Goal: Task Accomplishment & Management: Complete application form

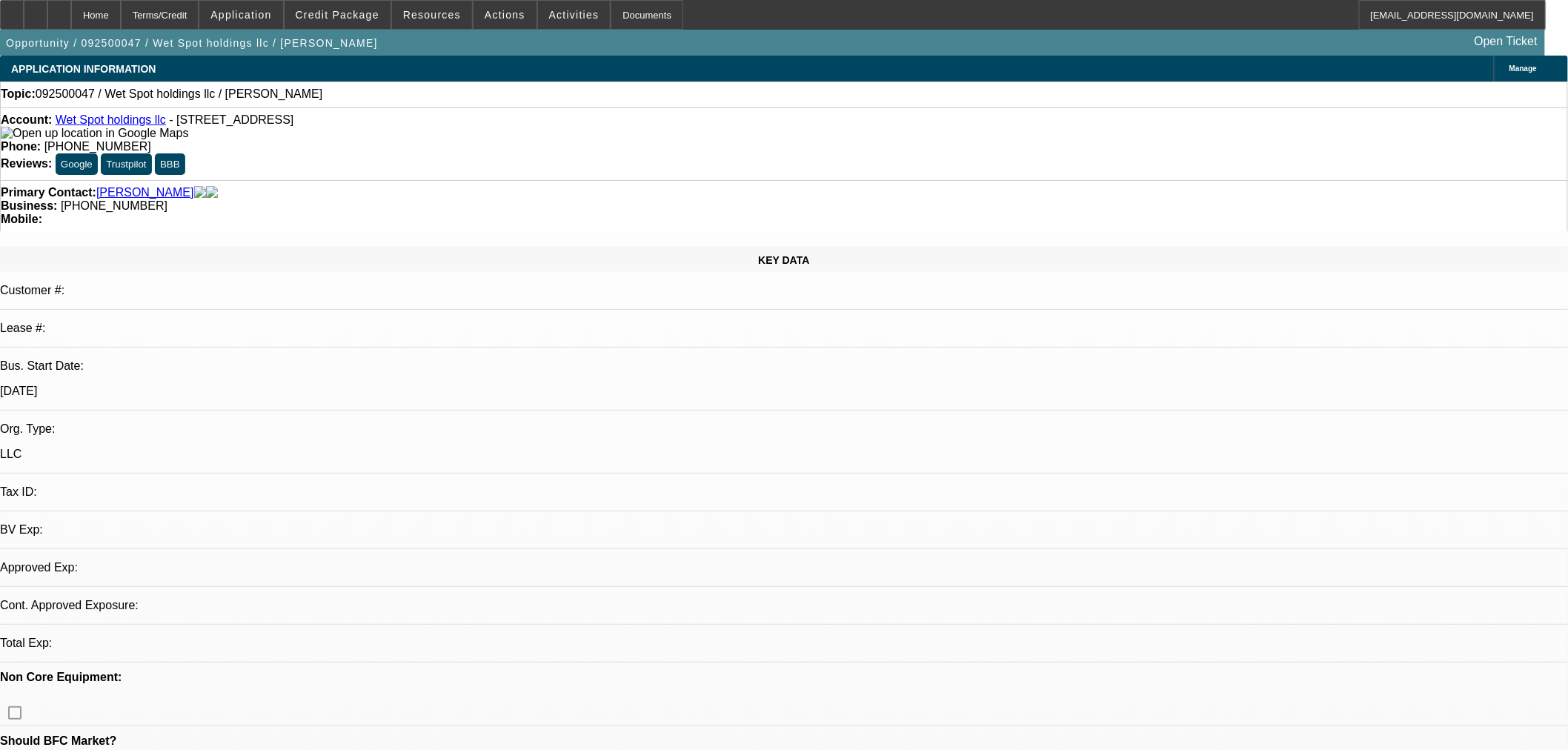
select select "0"
select select "2"
select select "0.1"
select select "4"
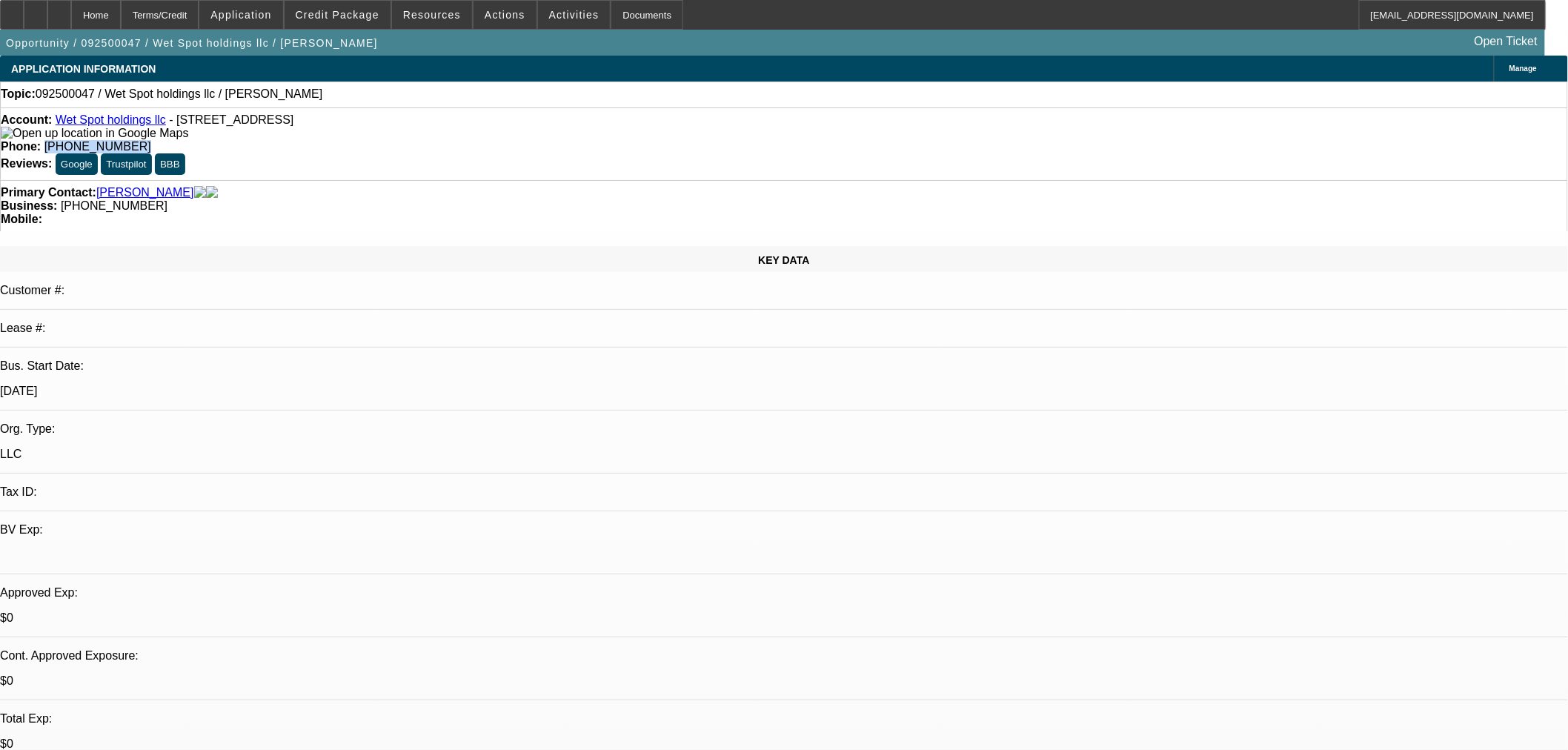
drag, startPoint x: 643, startPoint y: 121, endPoint x: 568, endPoint y: 129, distance: 75.4
click at [568, 140] on div "Phone: (678) 314-7575" at bounding box center [784, 146] width 1566 height 13
copy span "(678) 314-7575"
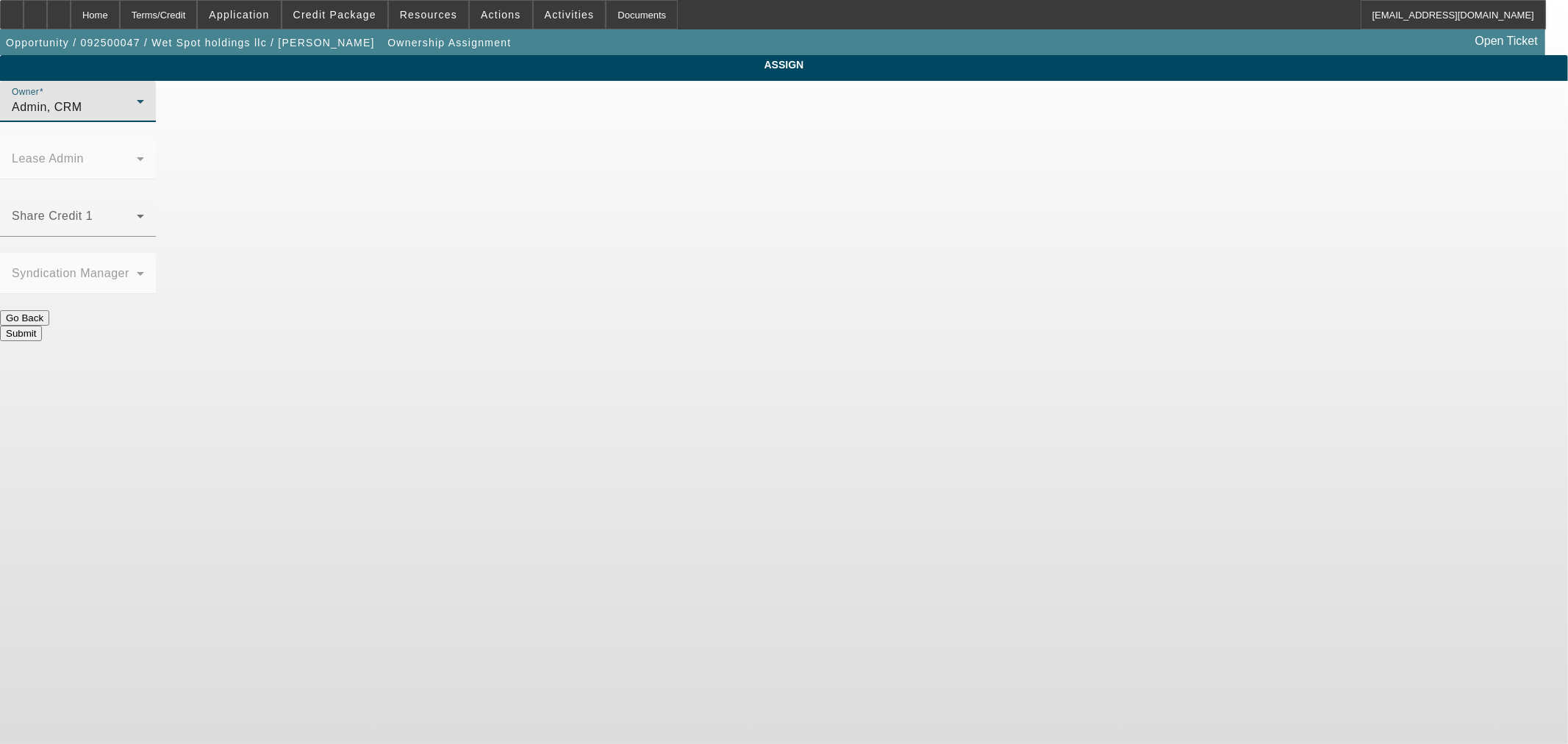
click at [137, 116] on div "Admin, CRM" at bounding box center [74, 107] width 125 height 17
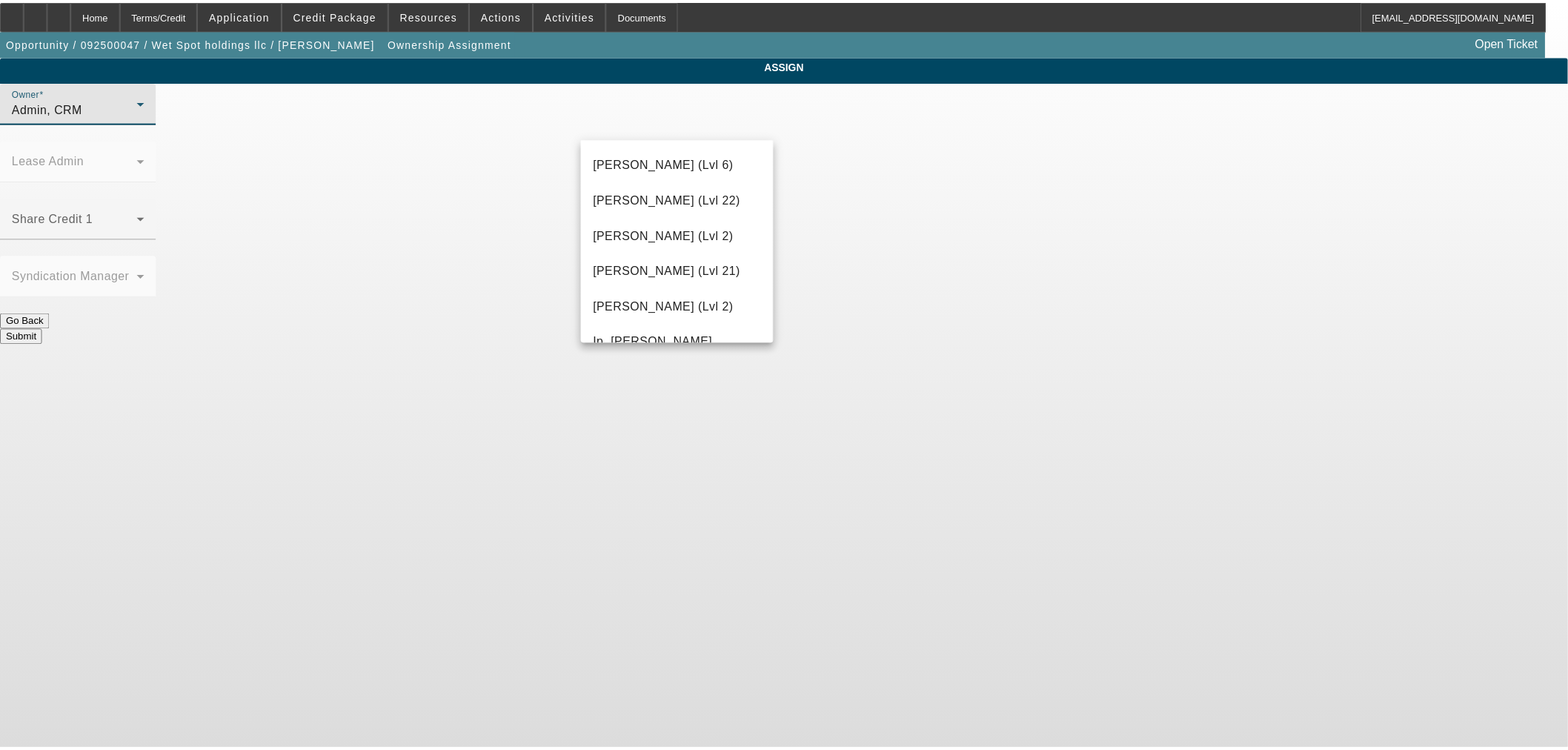
scroll to position [812, 0]
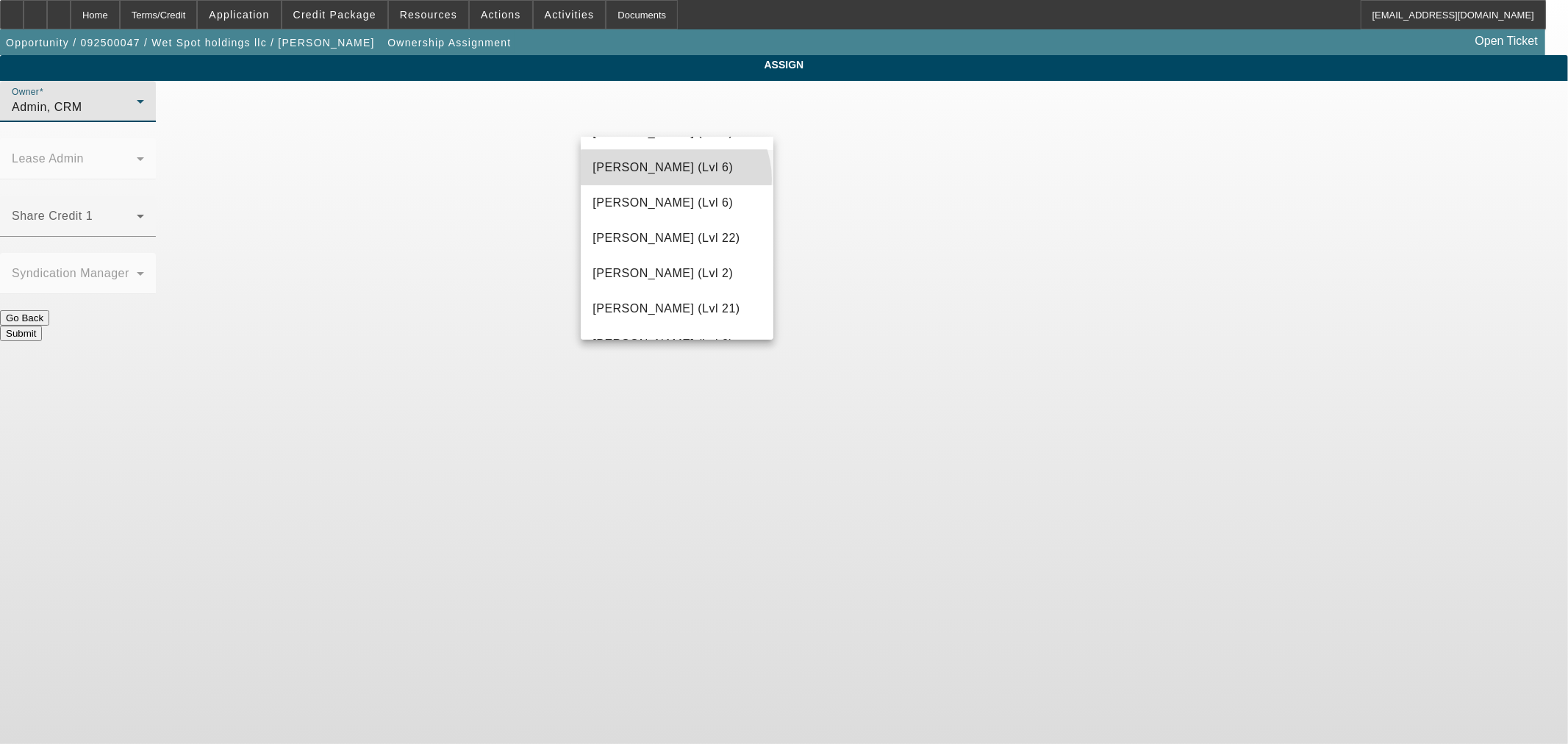
click at [674, 179] on mat-option "Haraden, Amanda (Lvl 6)" at bounding box center [676, 167] width 192 height 36
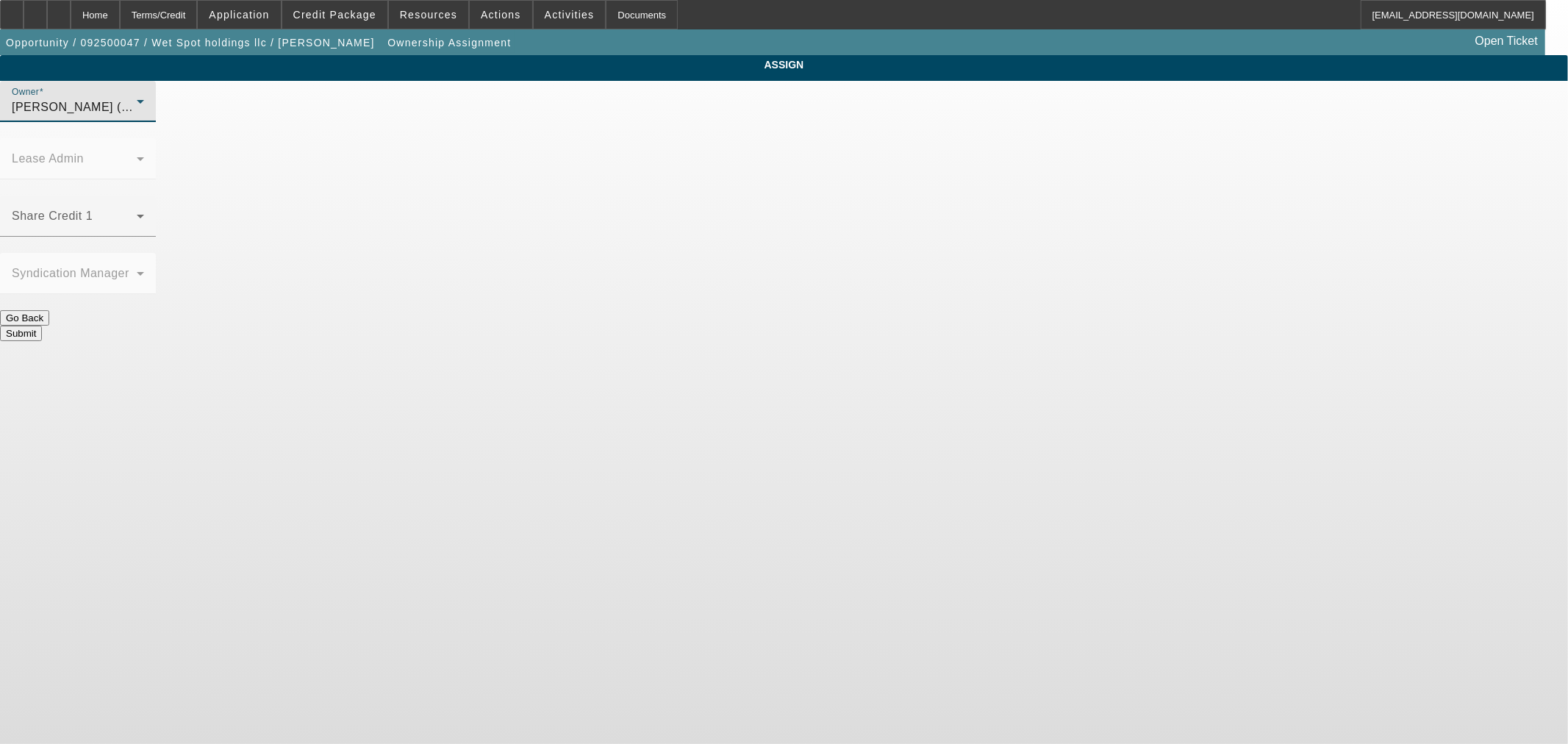
click at [42, 326] on button "Submit" at bounding box center [20, 333] width 42 height 15
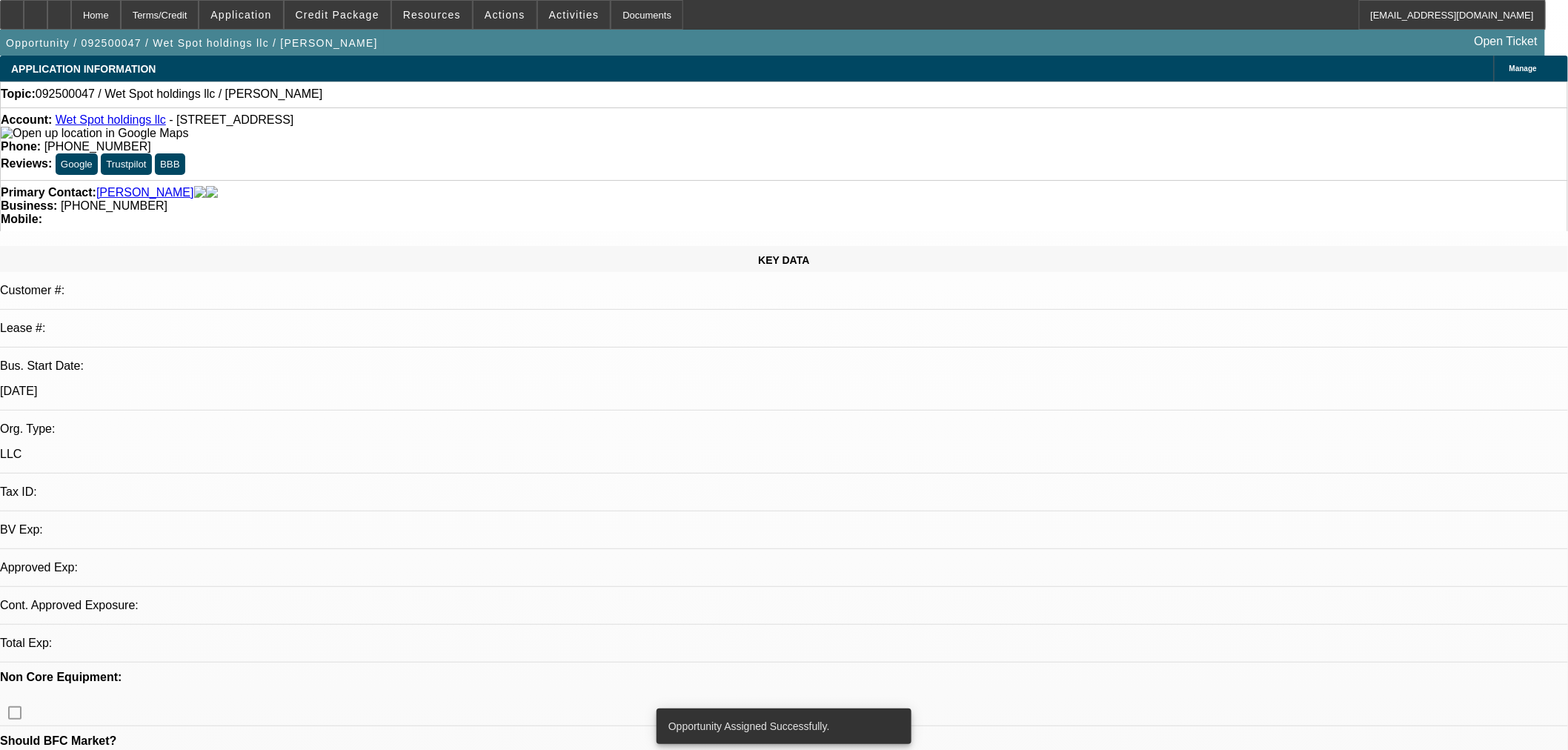
select select "0"
select select "2"
select select "0.1"
select select "4"
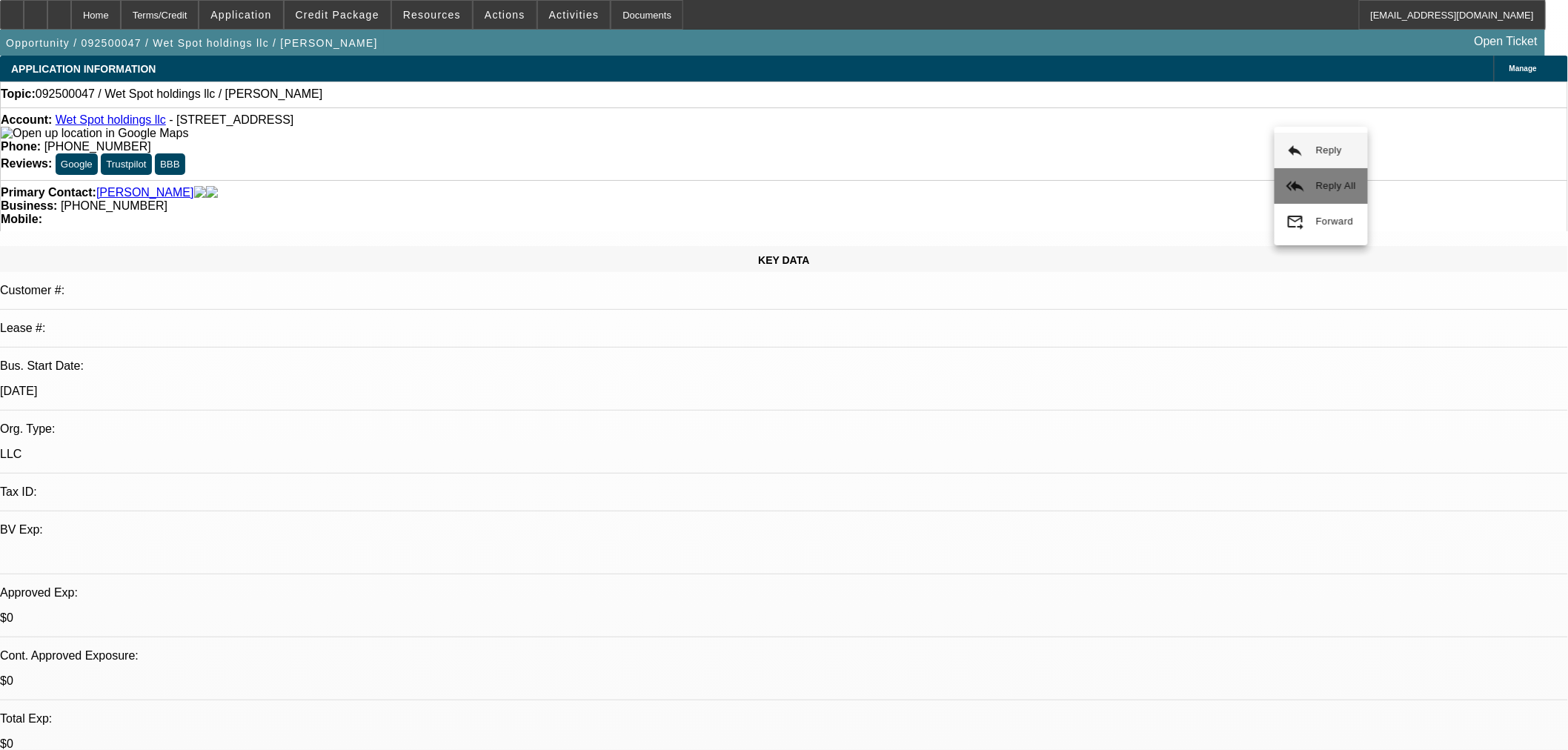
click at [1324, 186] on span "Reply All" at bounding box center [1336, 186] width 40 height 11
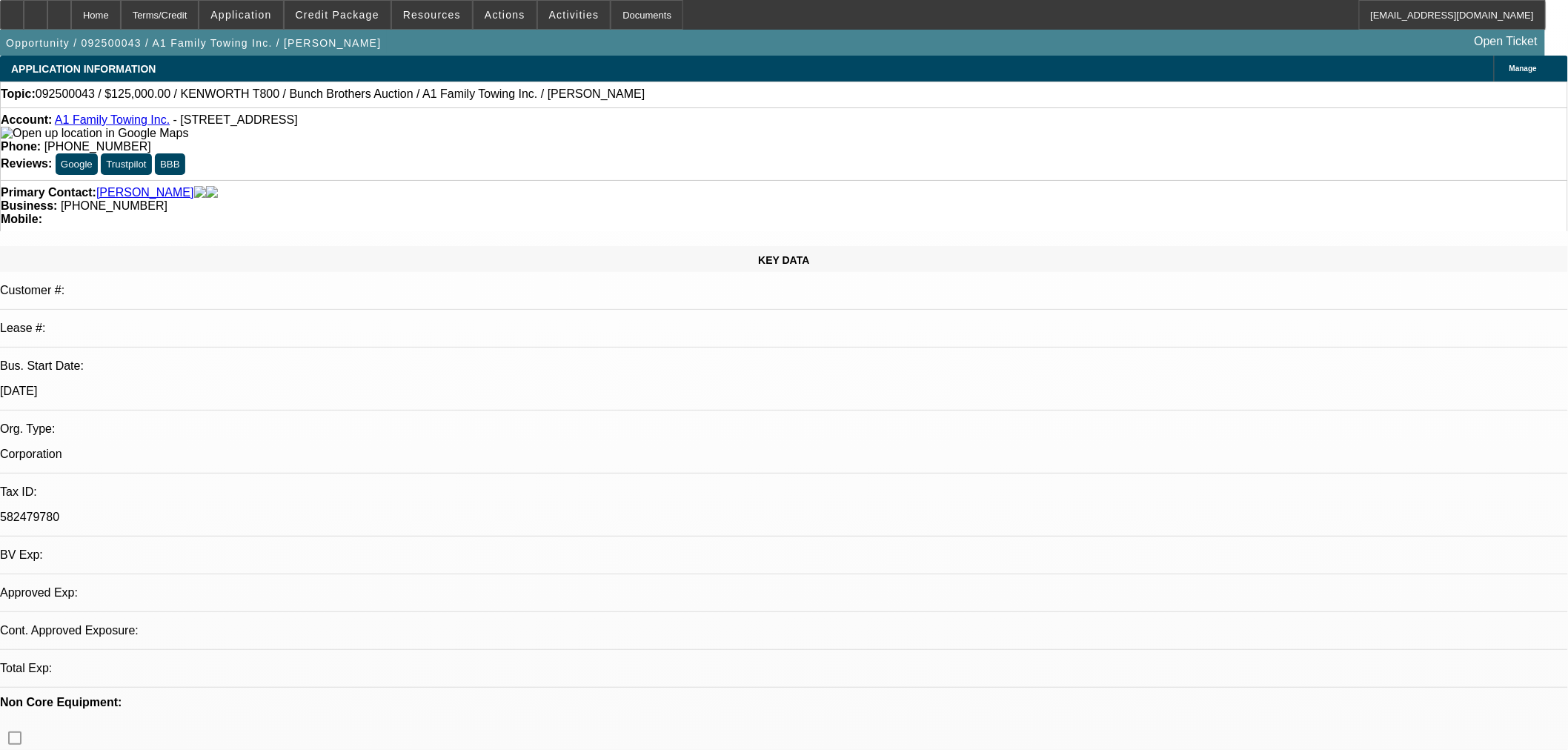
select select "0"
select select "2"
select select "0"
select select "6"
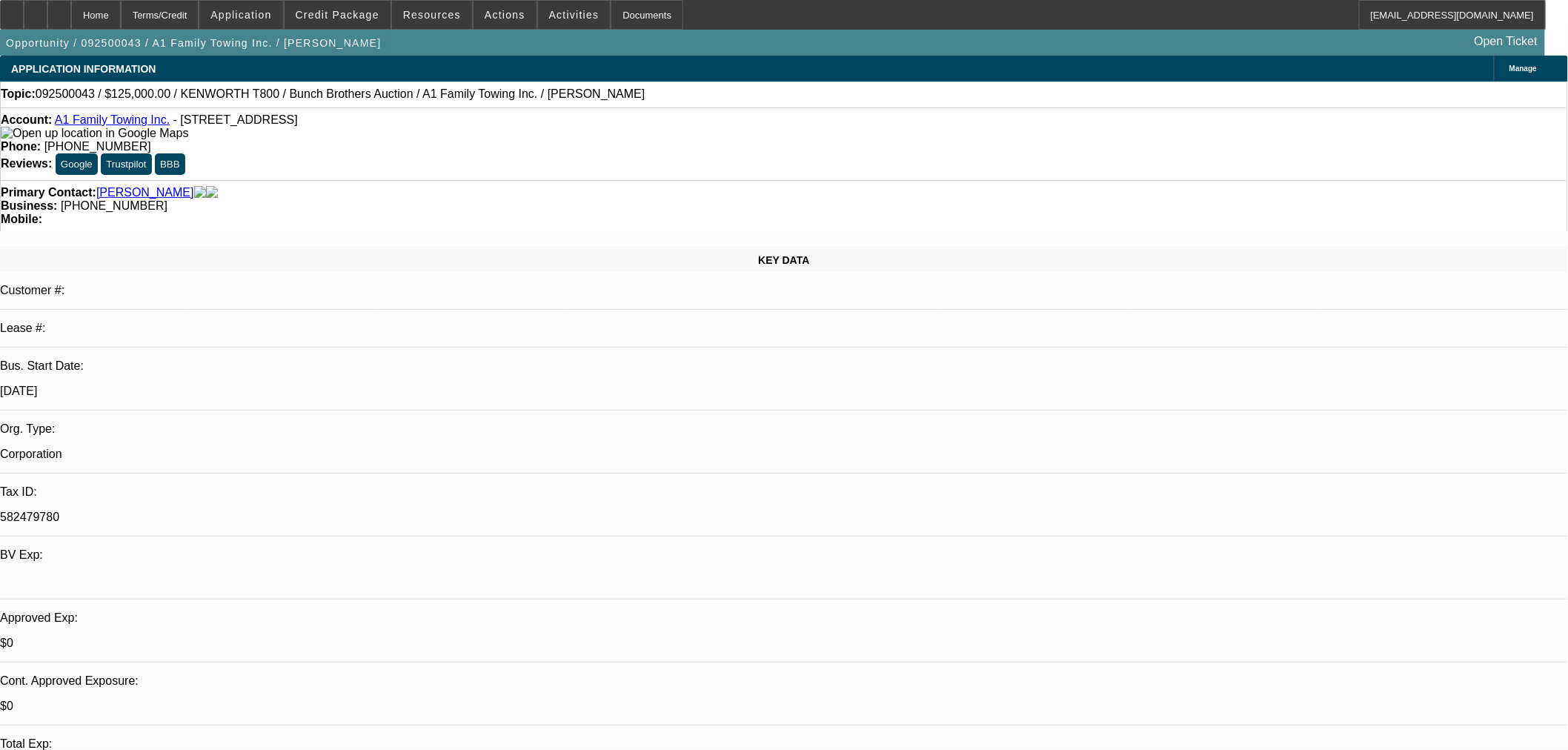
drag, startPoint x: 1322, startPoint y: 327, endPoint x: 1297, endPoint y: 321, distance: 25.7
drag, startPoint x: 1312, startPoint y: 322, endPoint x: 1063, endPoint y: 300, distance: 250.0
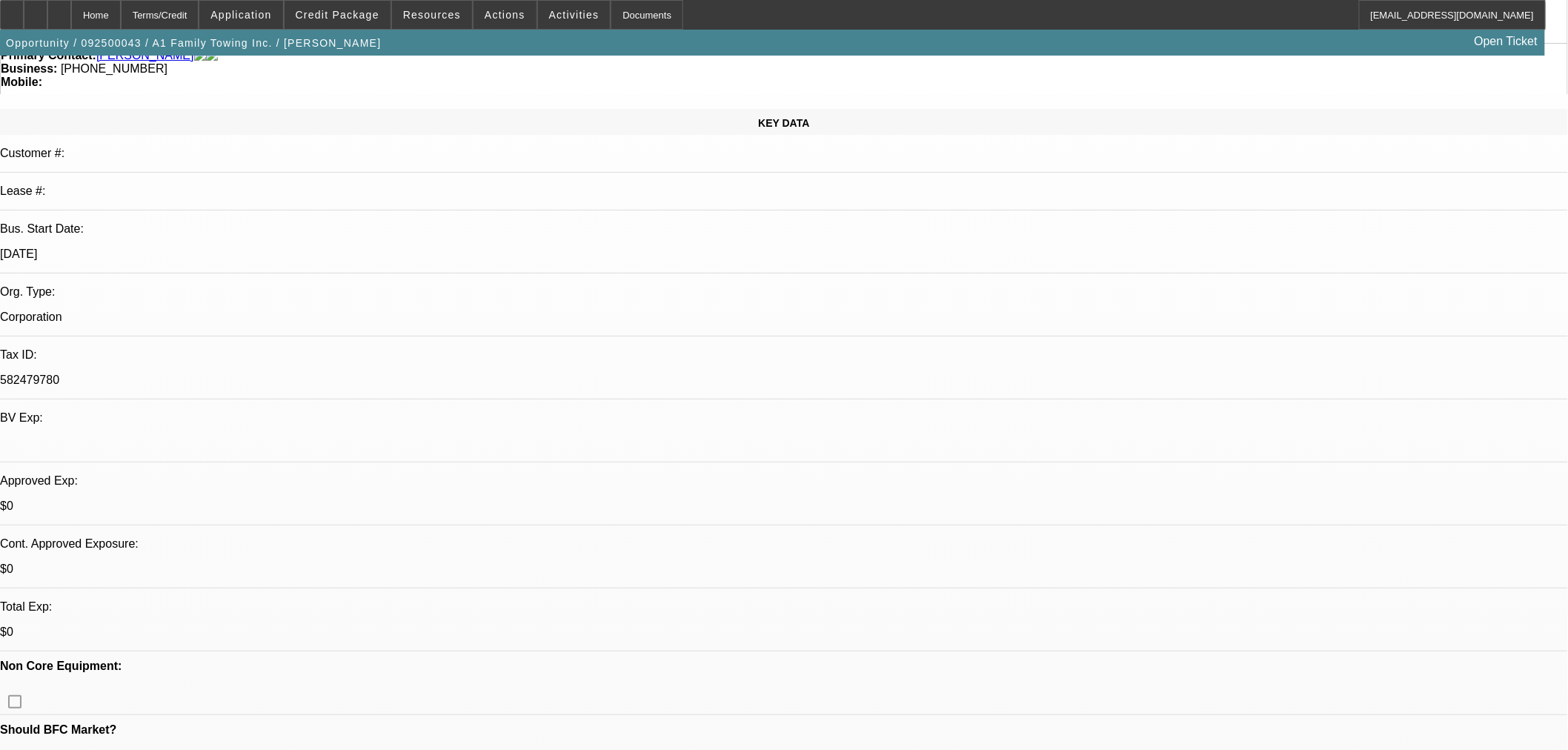
drag, startPoint x: 1406, startPoint y: 282, endPoint x: 1248, endPoint y: 271, distance: 158.4
copy td "PG is looking to add wrecker to towing business. EQ will generate 200k+ annuall…"
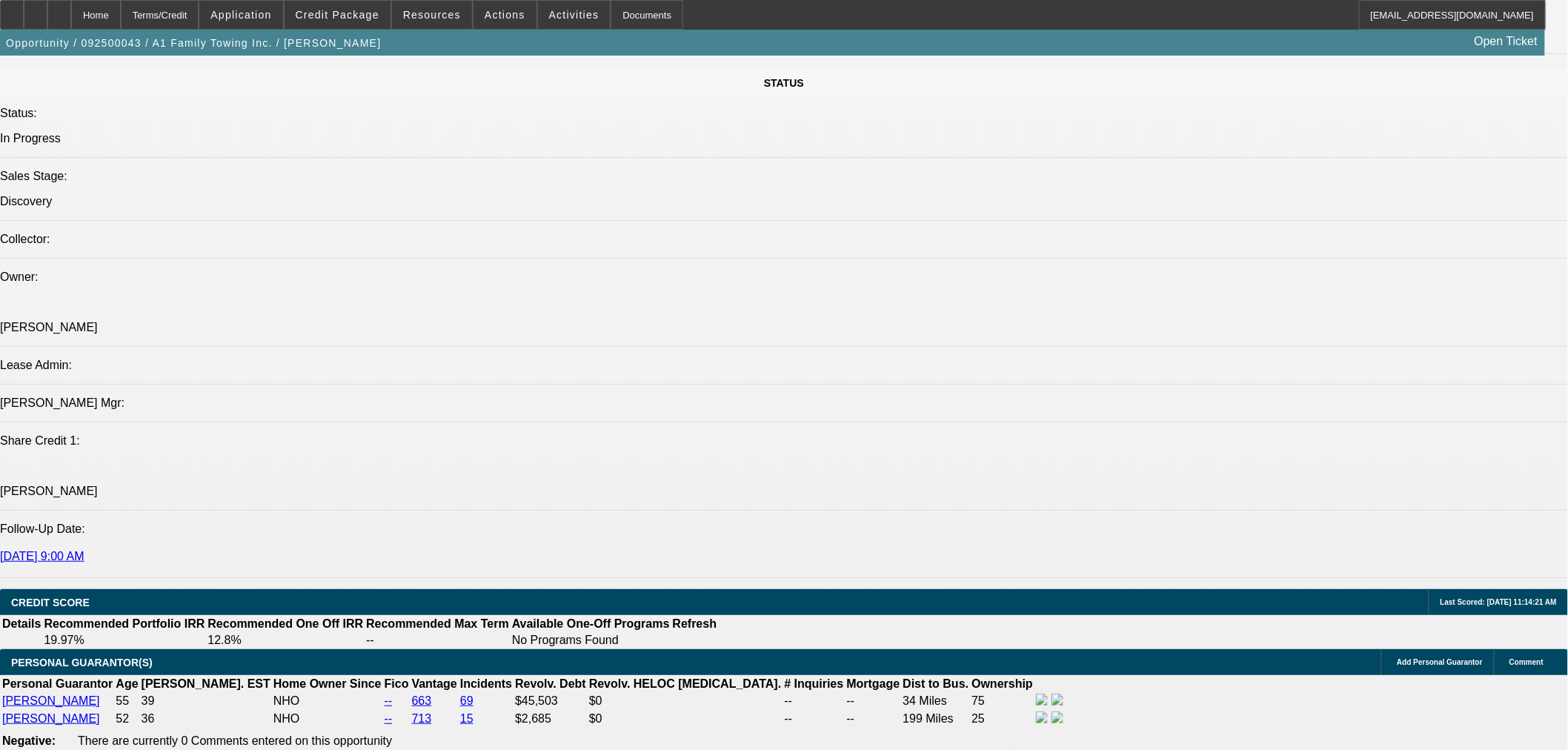
scroll to position [1647, 0]
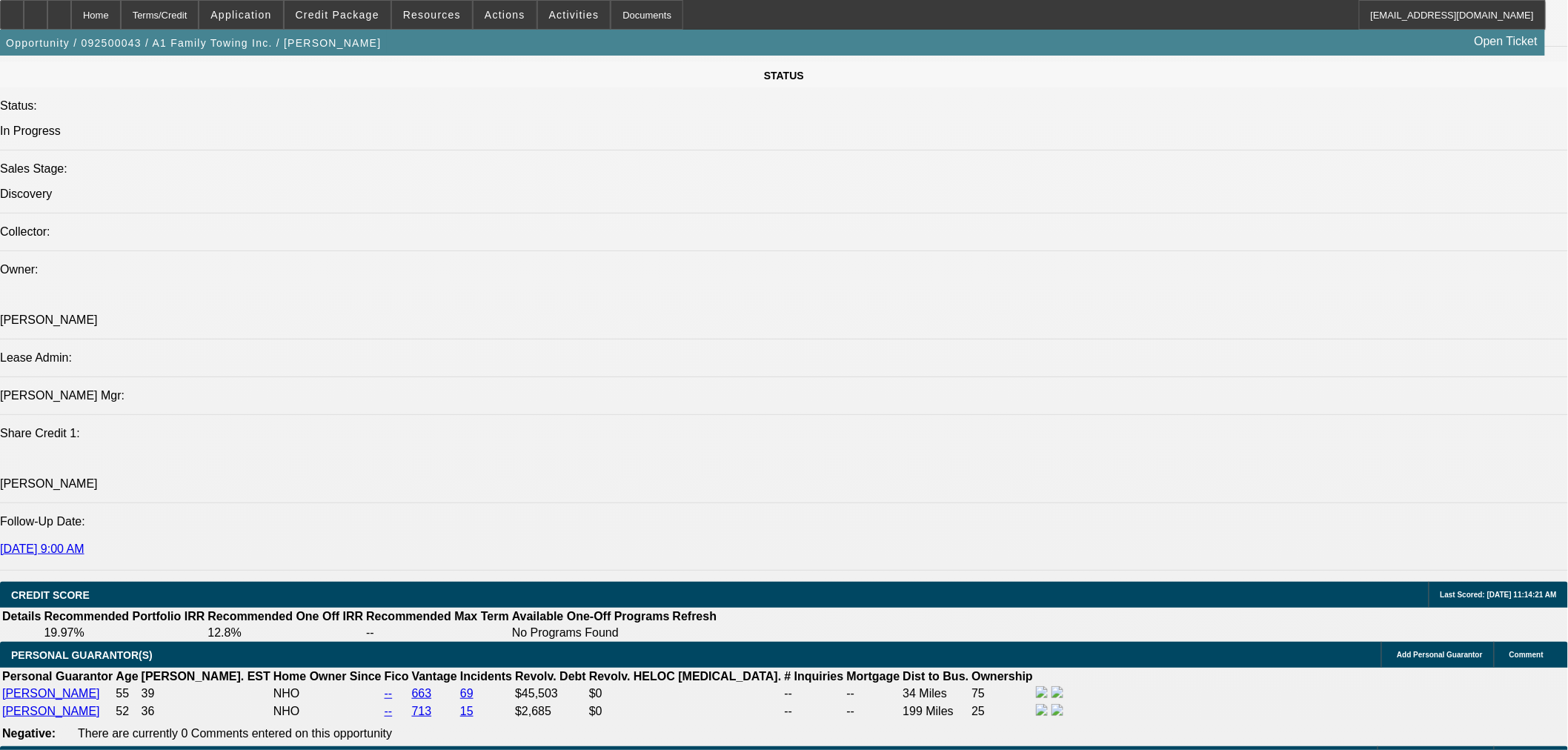
drag, startPoint x: 1189, startPoint y: 308, endPoint x: 1182, endPoint y: 295, distance: 14.8
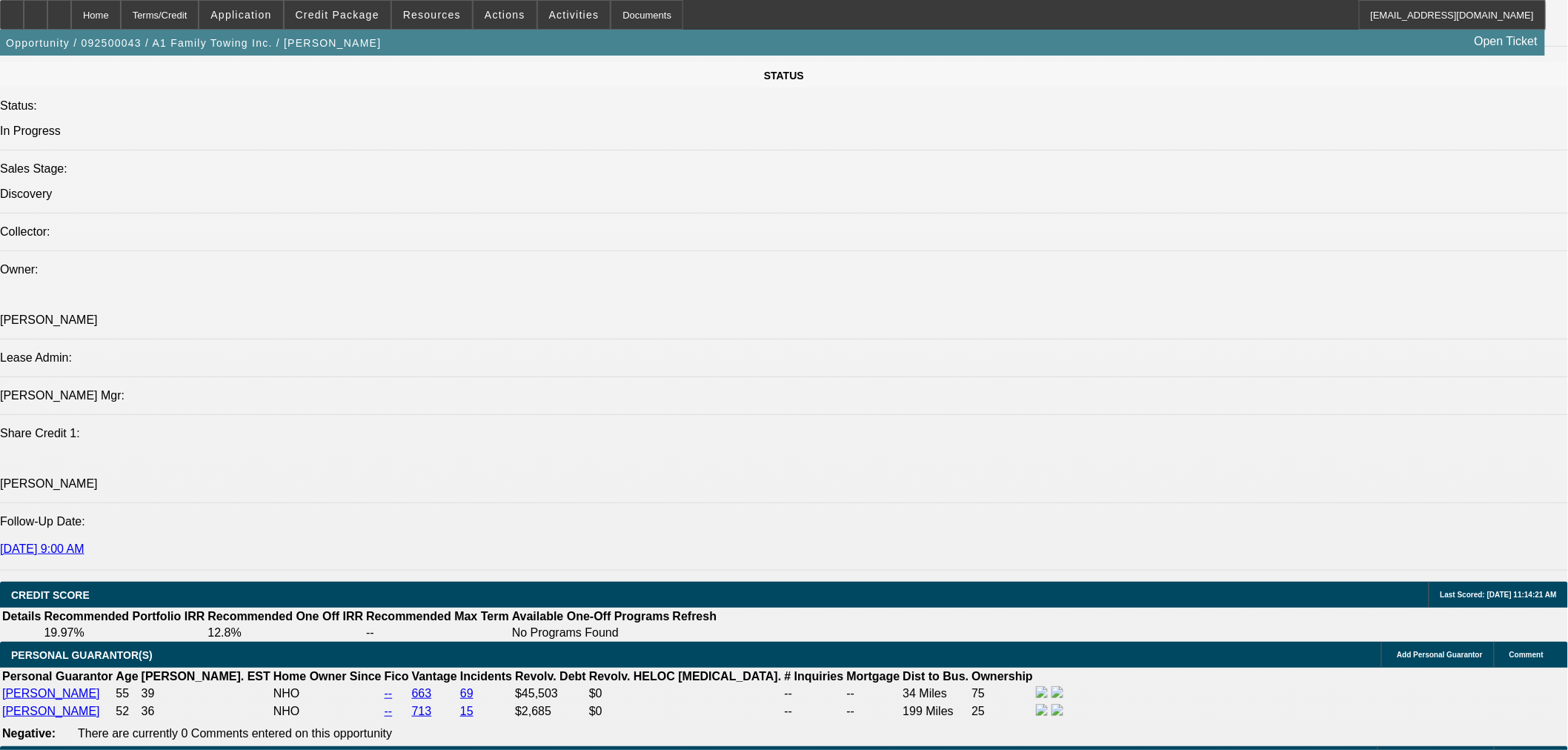
copy div "[PERSON_NAME] had his name legally changed from [PERSON_NAME] [PERSON_NAME] in …"
click at [71, 8] on div at bounding box center [59, 15] width 24 height 30
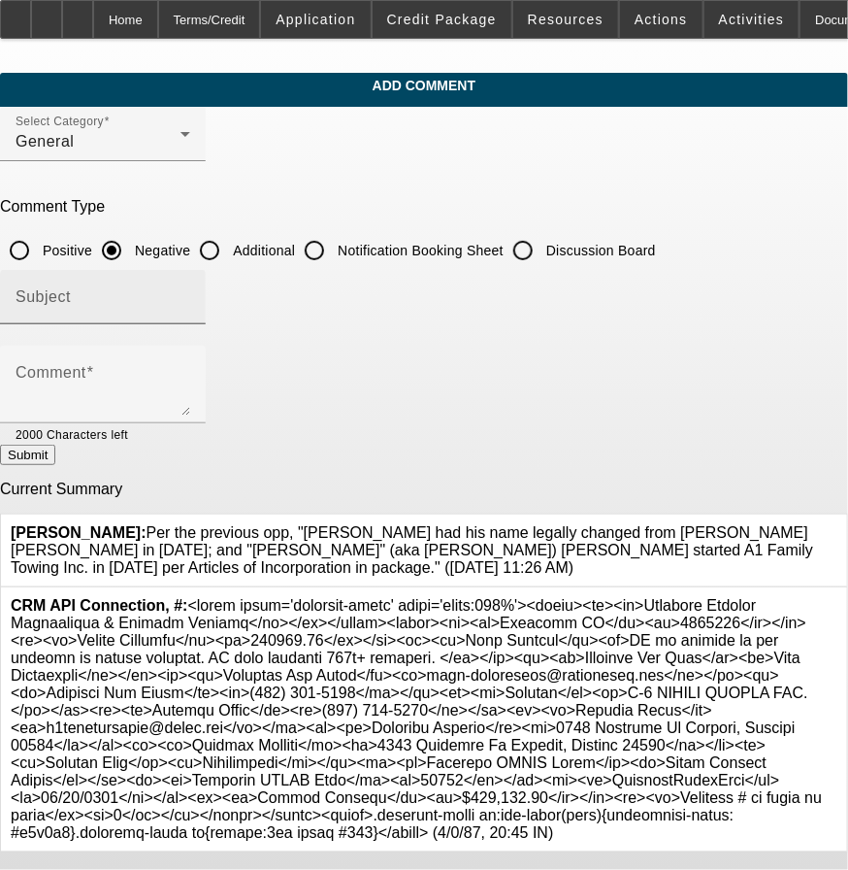
drag, startPoint x: 296, startPoint y: 245, endPoint x: 294, endPoint y: 276, distance: 31.1
click at [229, 244] on input "Additional" at bounding box center [209, 250] width 39 height 39
radio input "true"
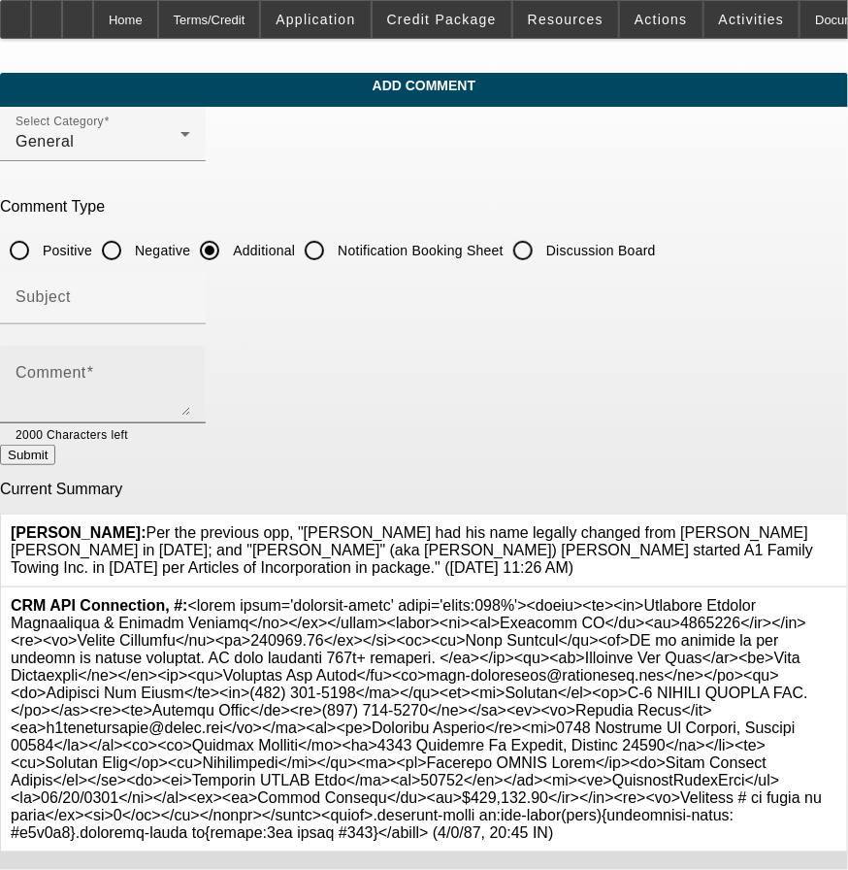
click at [190, 360] on div "Comment" at bounding box center [103, 385] width 175 height 78
paste textarea "PG is looking to add wrecker to towing business. EQ will generate 200k+ annuall…"
click at [190, 372] on textarea "PG is looking to add wrecker to towing business. EQ will generate 200k+ annuall…" at bounding box center [103, 392] width 175 height 47
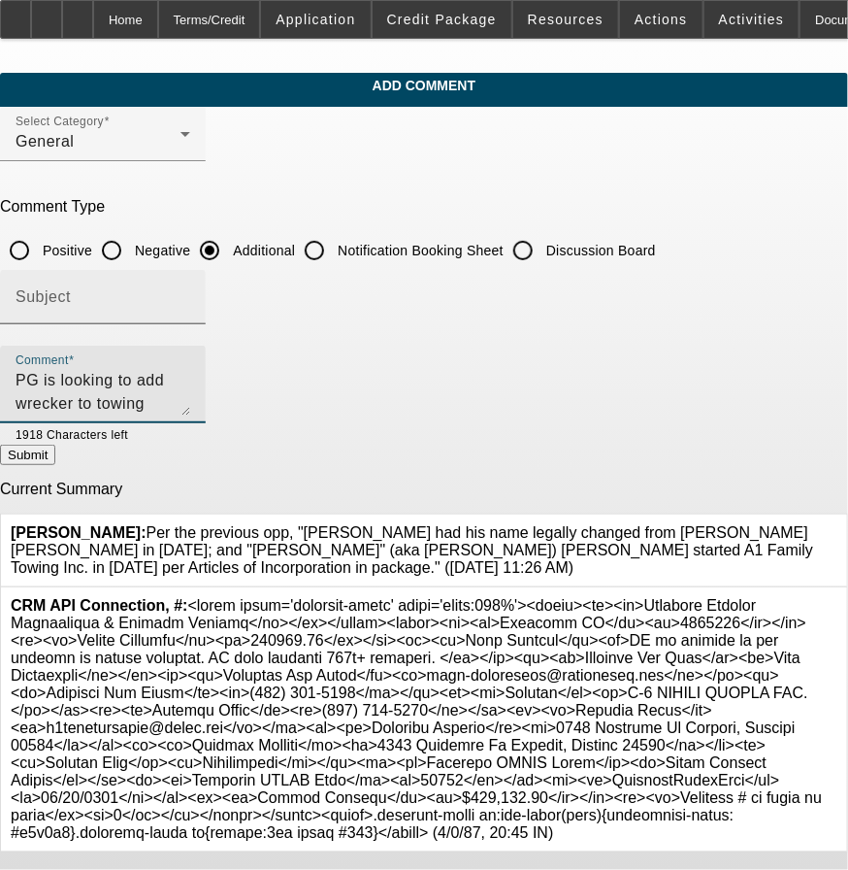
type textarea "PG is looking to add wrecker to towing business. EQ will generate 200k+ annuall…"
click at [190, 293] on input "Subject" at bounding box center [103, 304] width 175 height 23
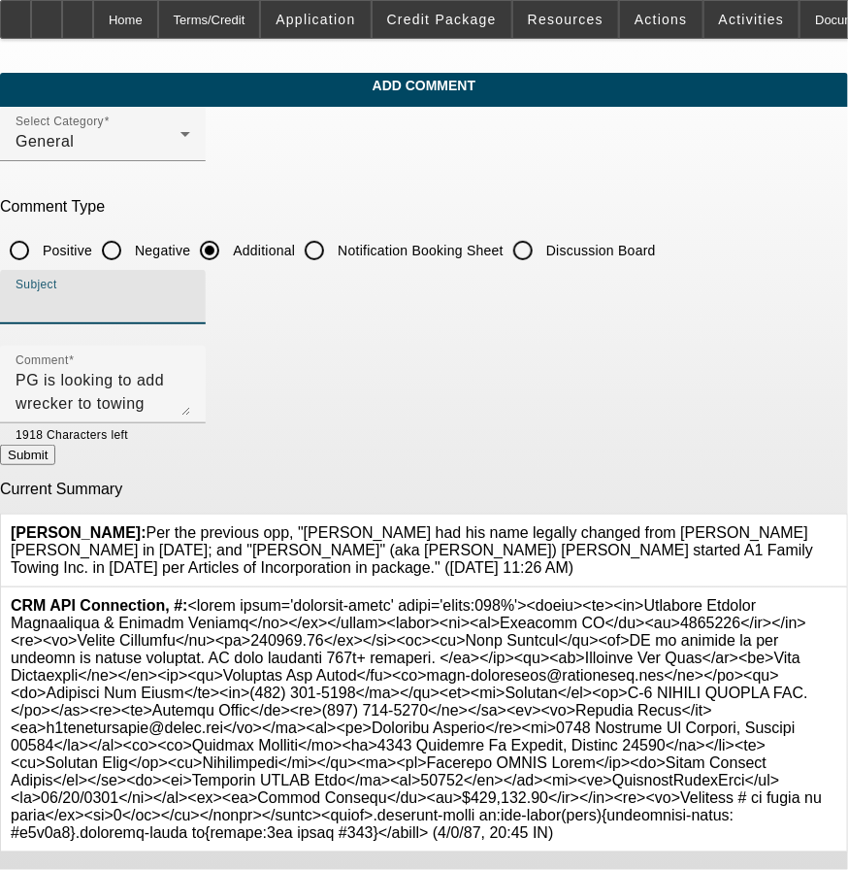
type input "W"
type input "Rep's Write up"
click at [55, 451] on button "Submit" at bounding box center [27, 455] width 55 height 20
radio input "true"
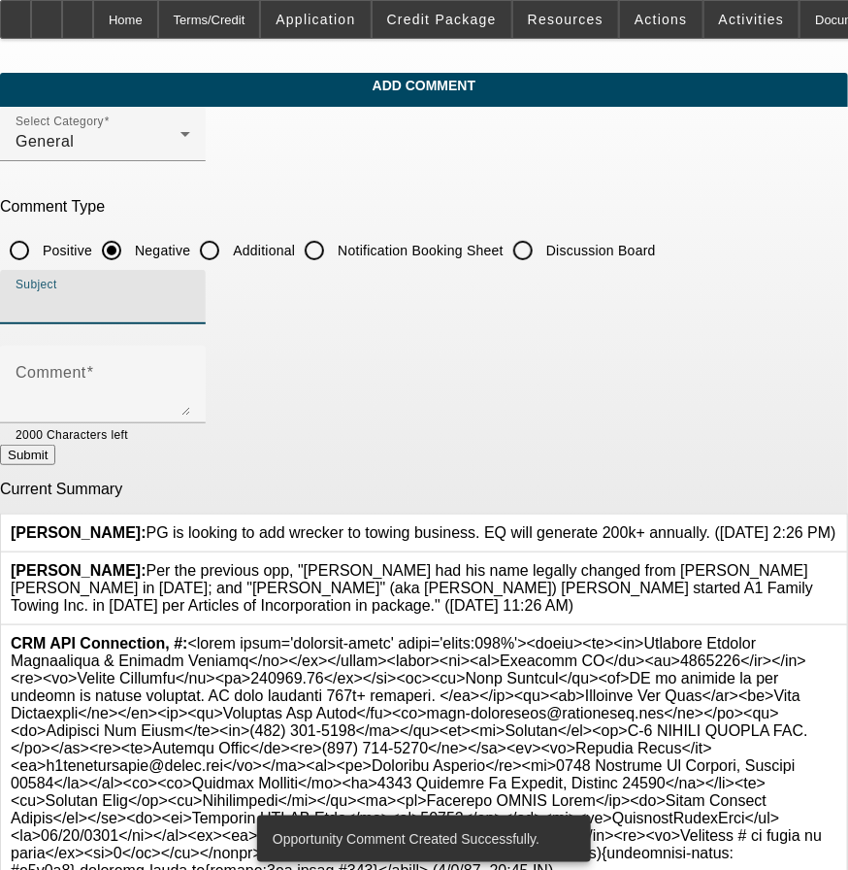
click at [190, 307] on input "Subject" at bounding box center [103, 304] width 175 height 23
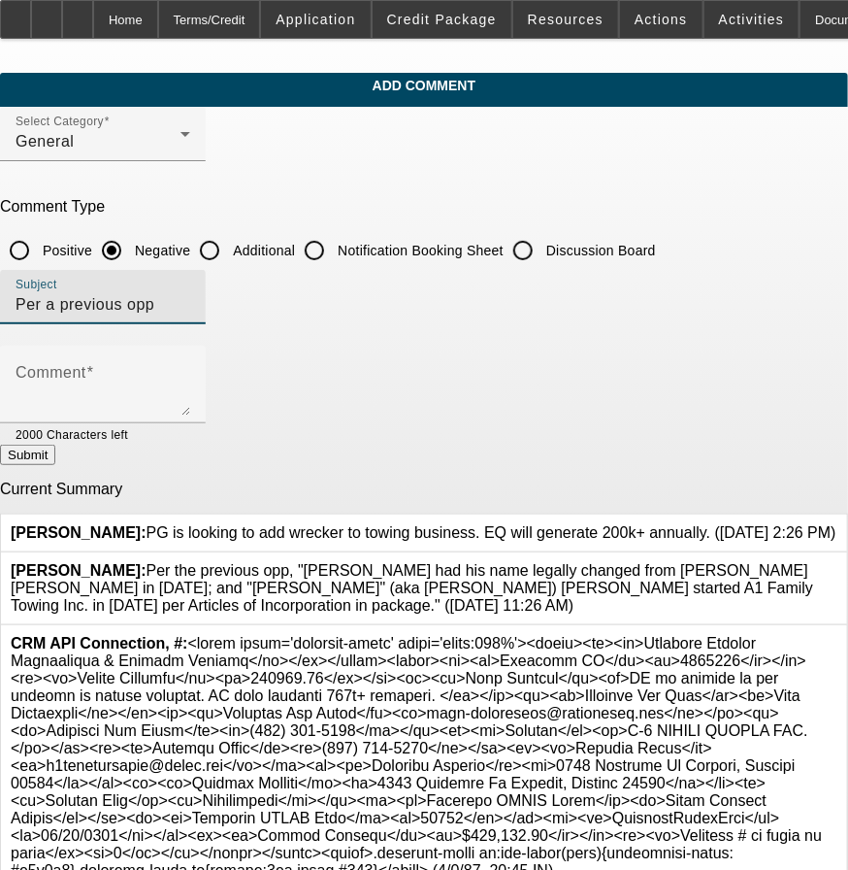
type input "Per a previous opp"
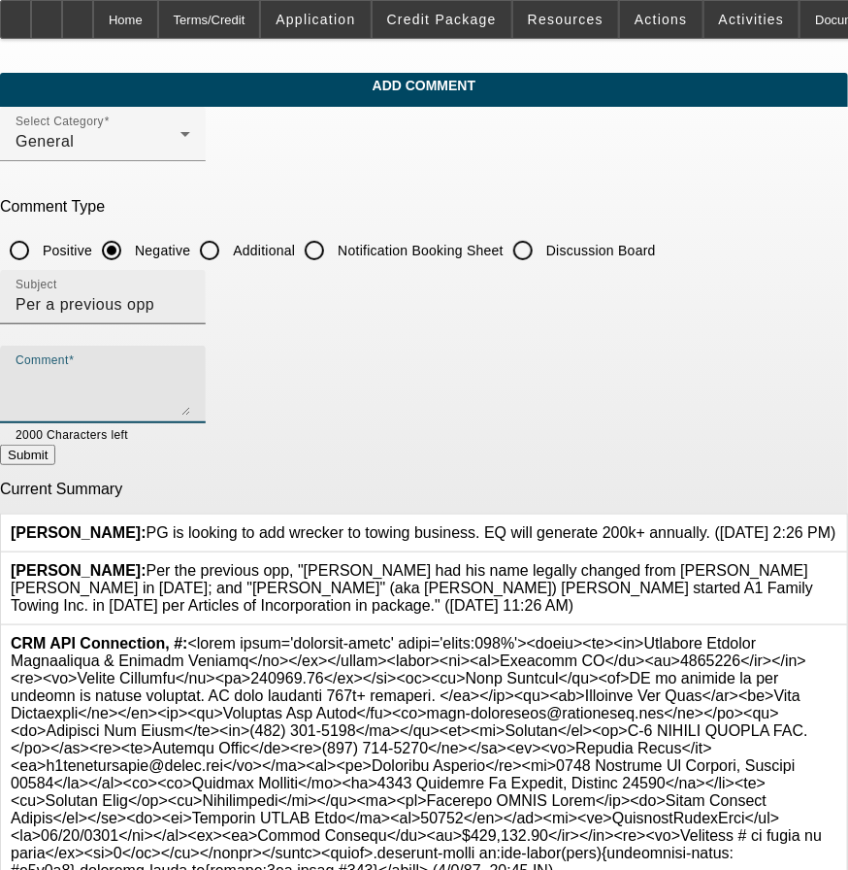
paste textarea "[PERSON_NAME] had his name legally changed from [PERSON_NAME] [PERSON_NAME] in …"
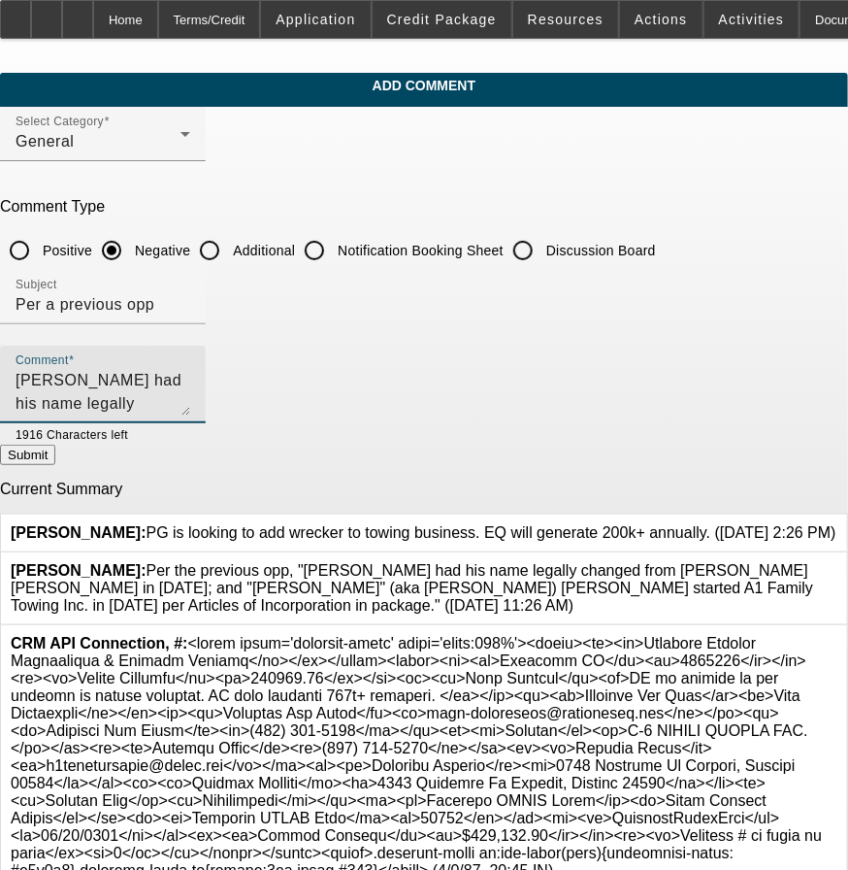
type textarea "[PERSON_NAME] had his name legally changed from [PERSON_NAME] [PERSON_NAME] in …"
click at [55, 451] on button "Submit" at bounding box center [27, 455] width 55 height 20
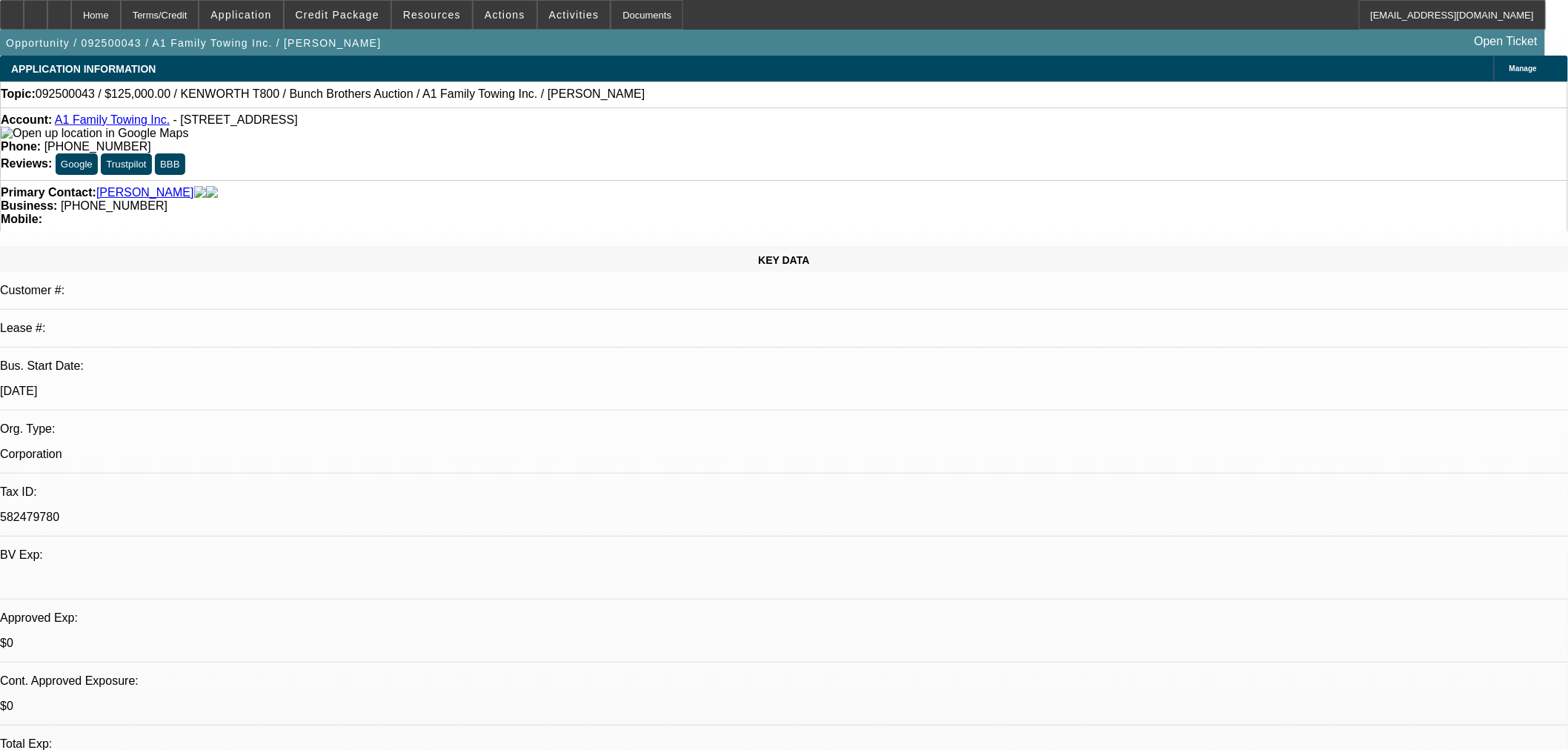
select select "0"
select select "2"
select select "0"
select select "6"
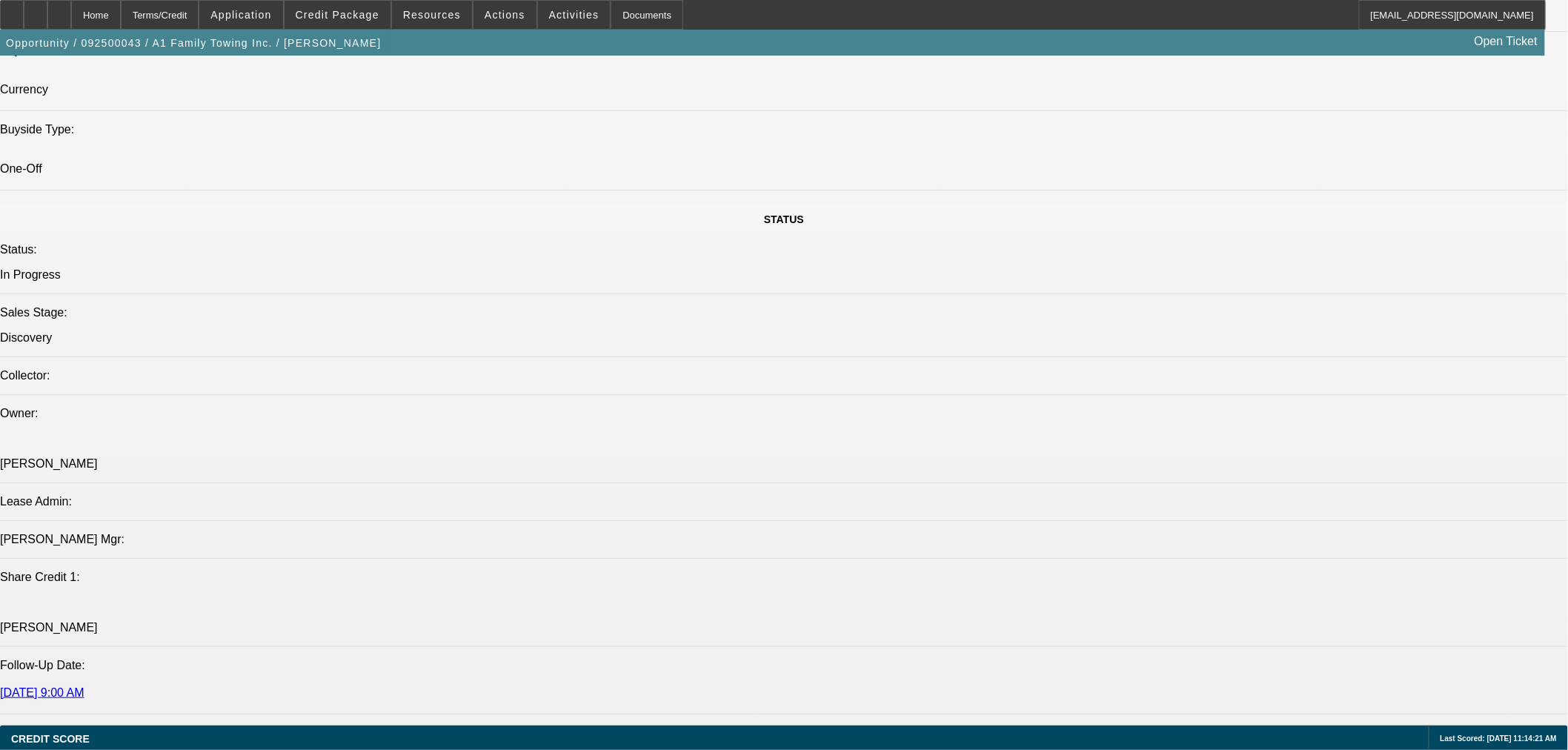
scroll to position [1509, 0]
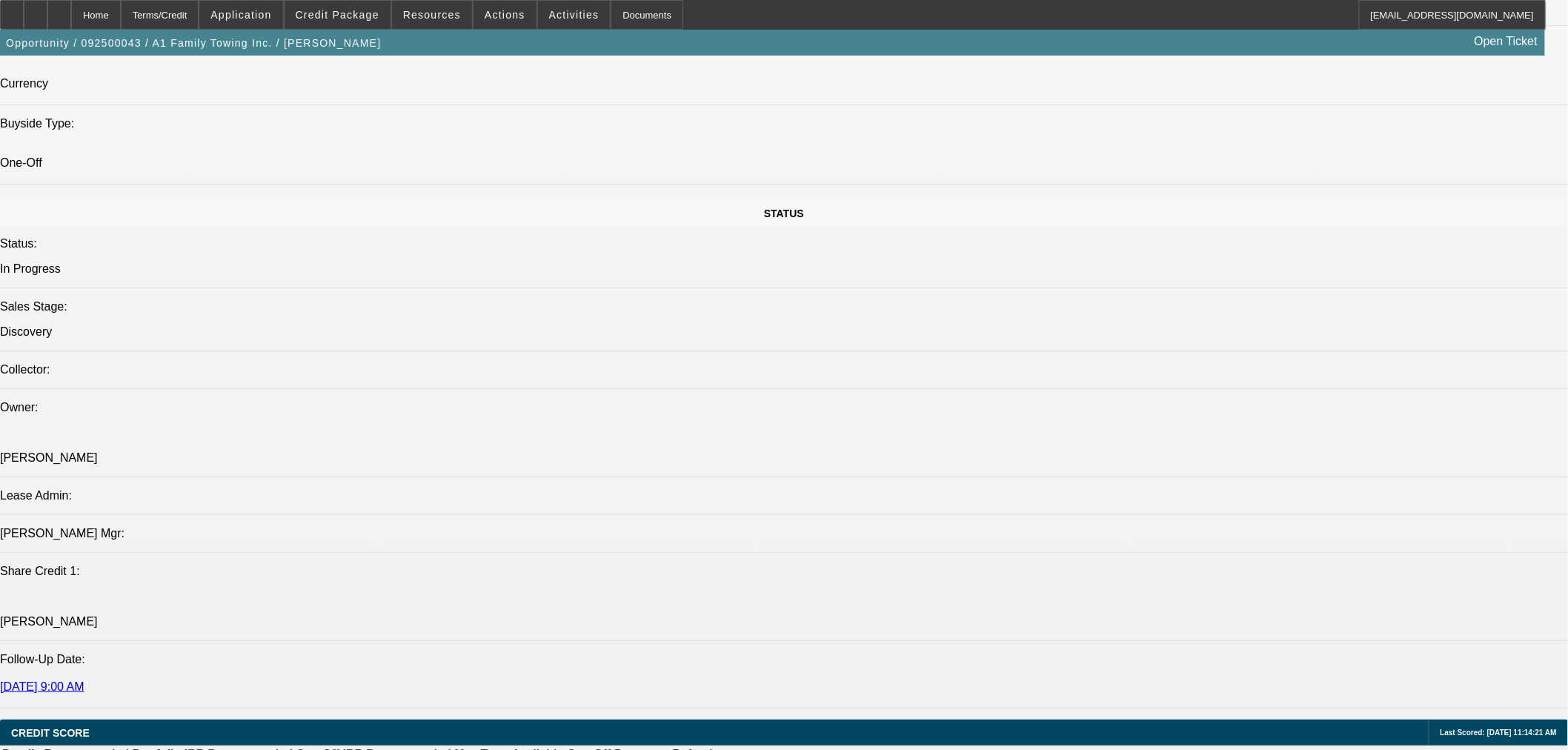
click at [358, 21] on span at bounding box center [337, 15] width 106 height 36
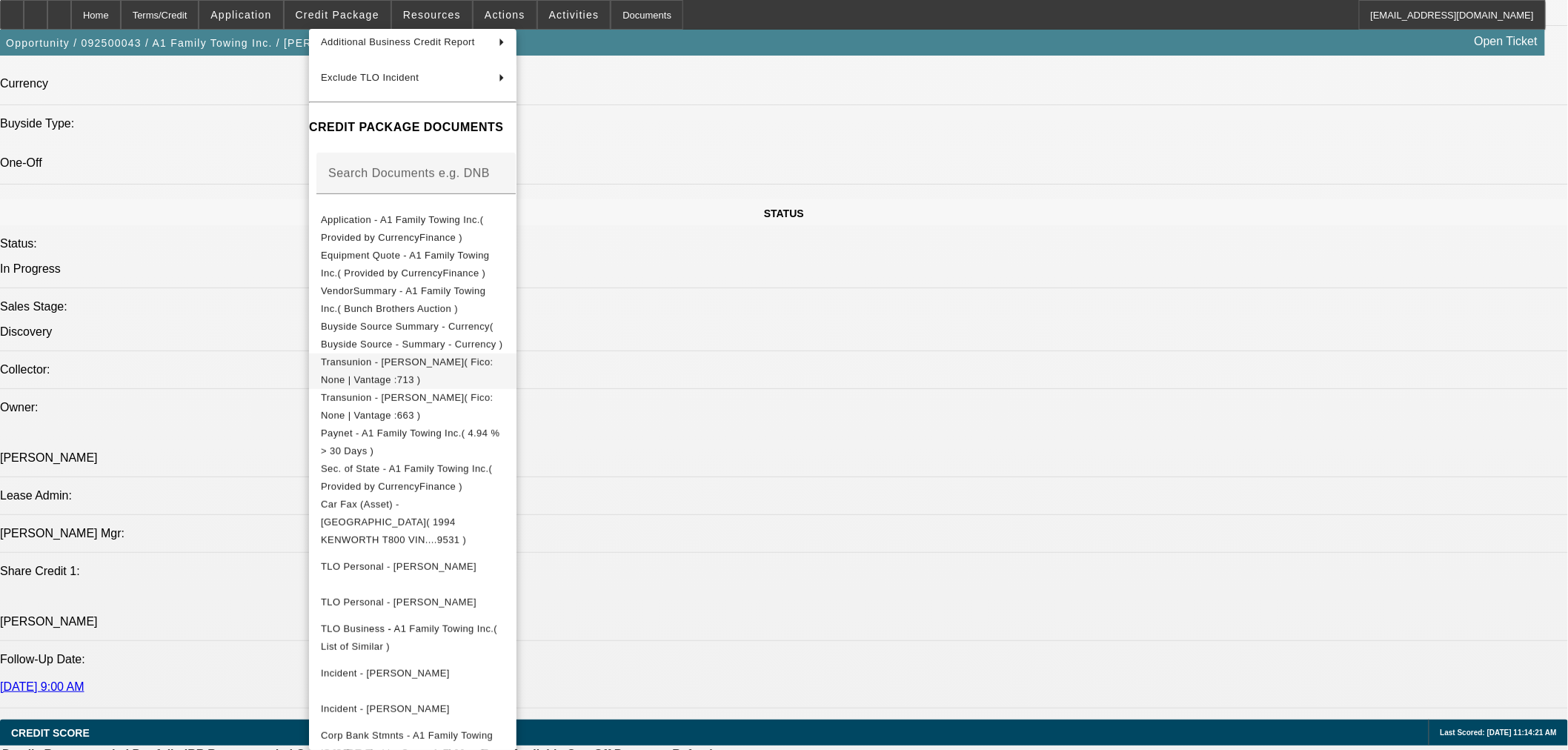
scroll to position [0, 0]
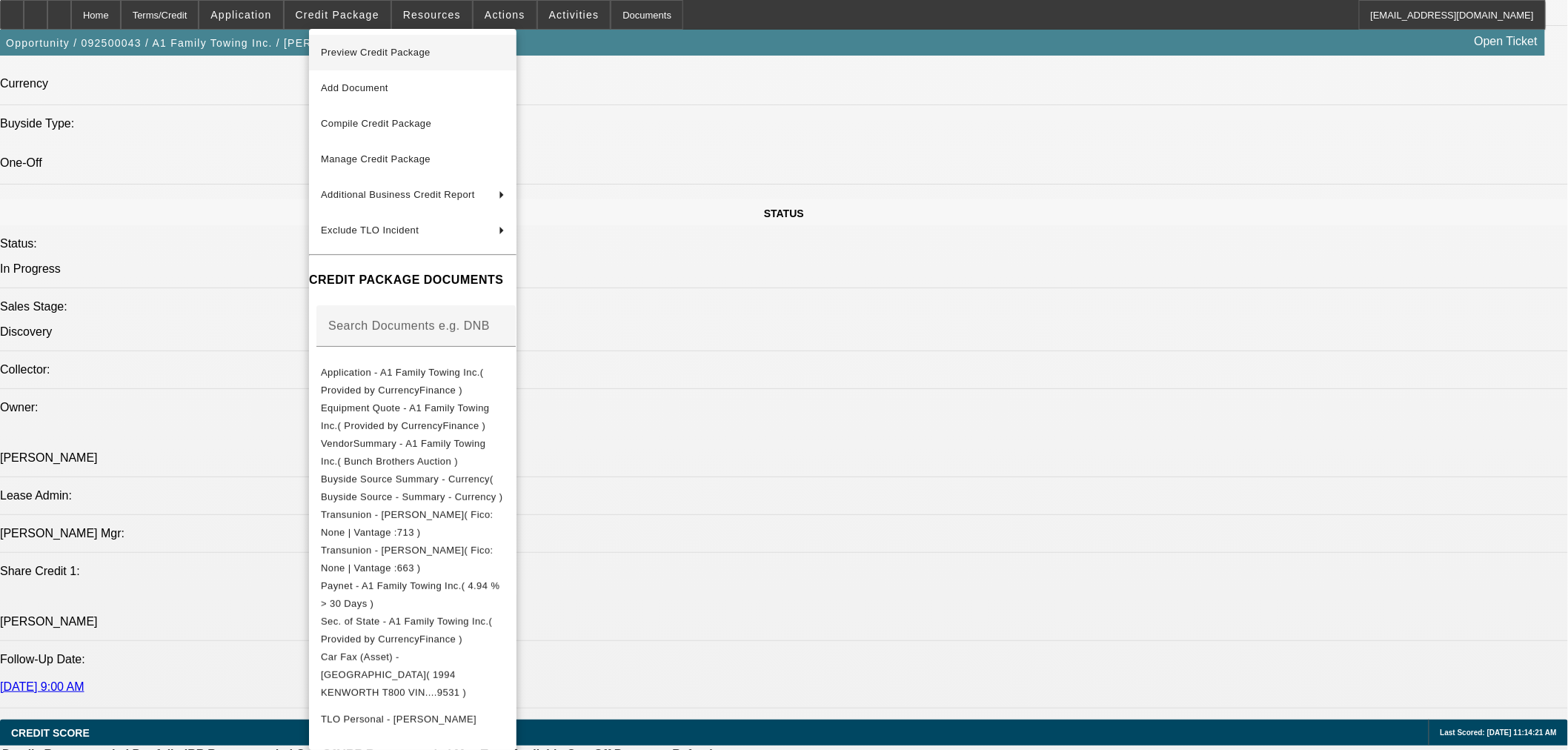
click at [412, 54] on span "Preview Credit Package" at bounding box center [376, 52] width 110 height 11
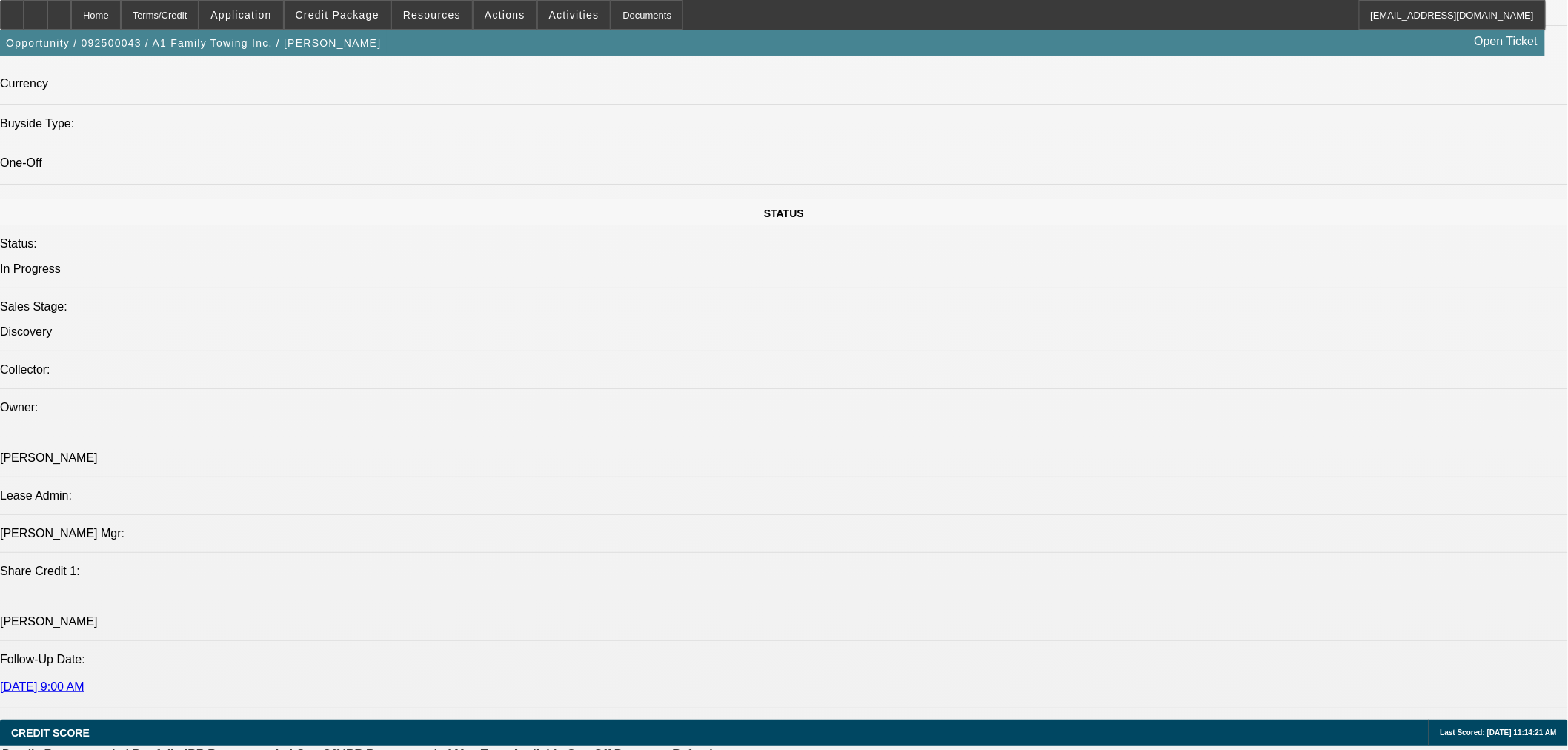
click at [315, 18] on span at bounding box center [337, 15] width 106 height 36
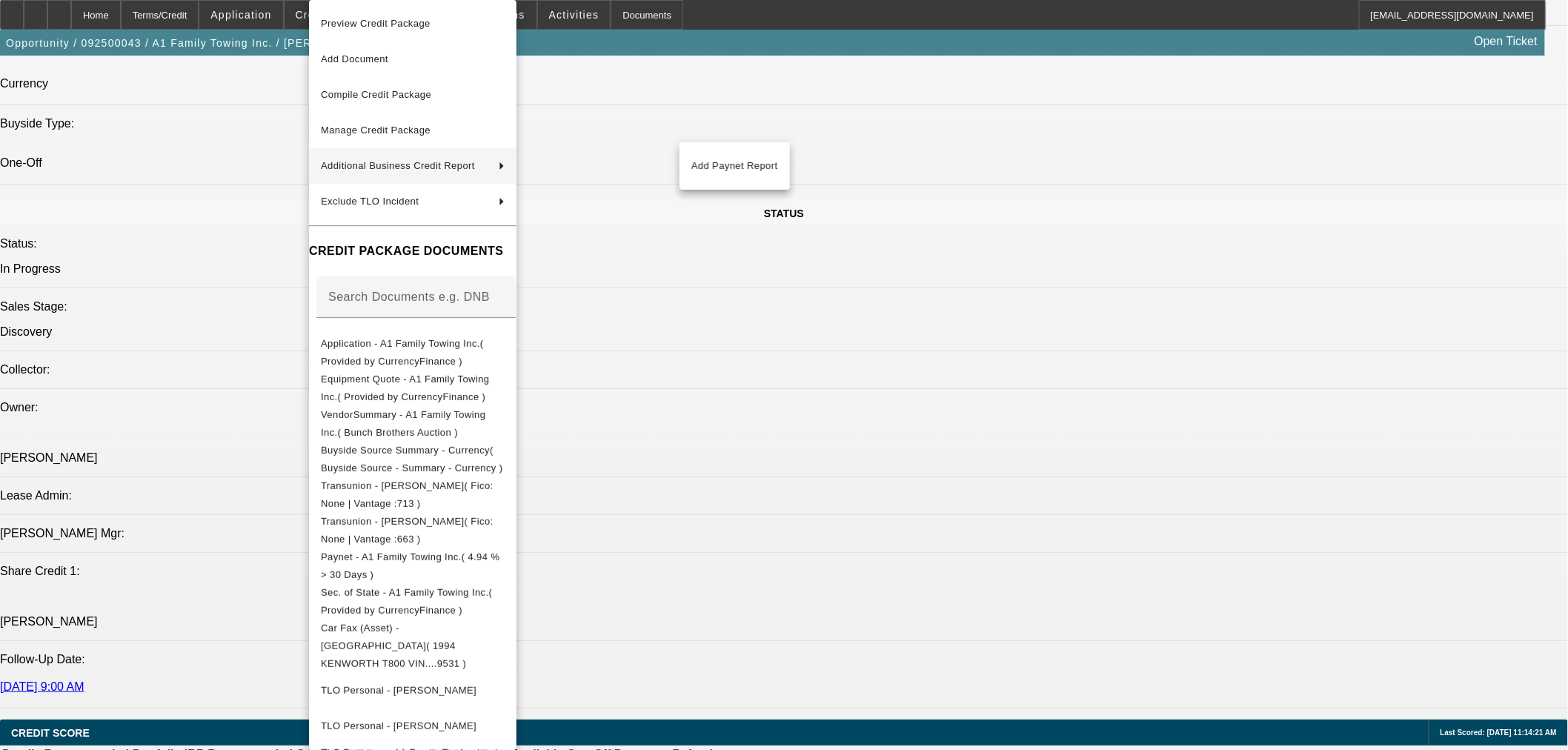
click at [416, 167] on span "Additional Business Credit Report" at bounding box center [398, 166] width 154 height 11
click at [728, 166] on span "Add Paynet Report" at bounding box center [735, 166] width 87 height 18
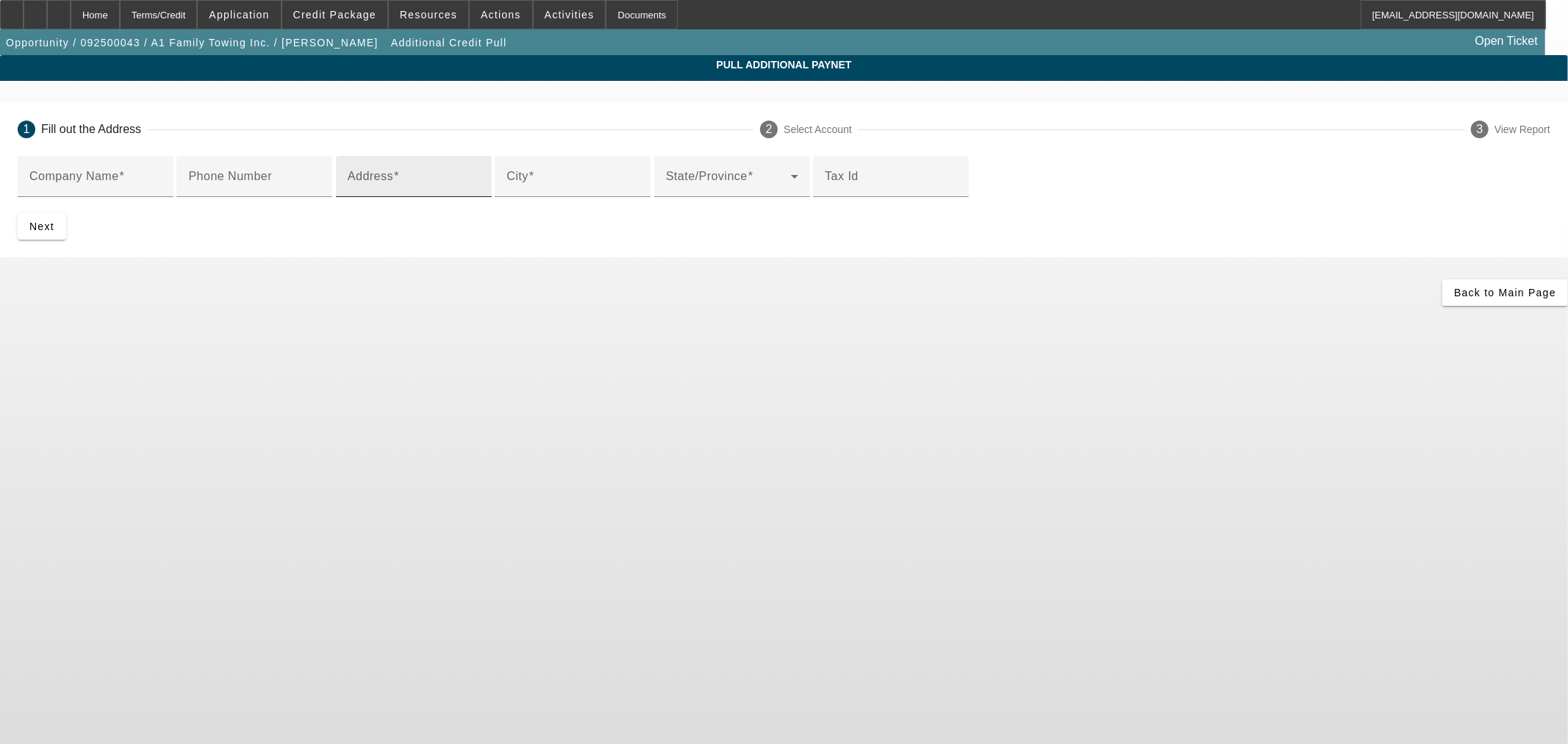
click at [470, 191] on input "Address" at bounding box center [414, 182] width 133 height 17
paste input "6138 State Route 339 W"
type input "6138 State Route 339 W"
click at [507, 183] on mat-label "City" at bounding box center [517, 176] width 22 height 13
click at [507, 191] on input "City" at bounding box center [573, 182] width 133 height 17
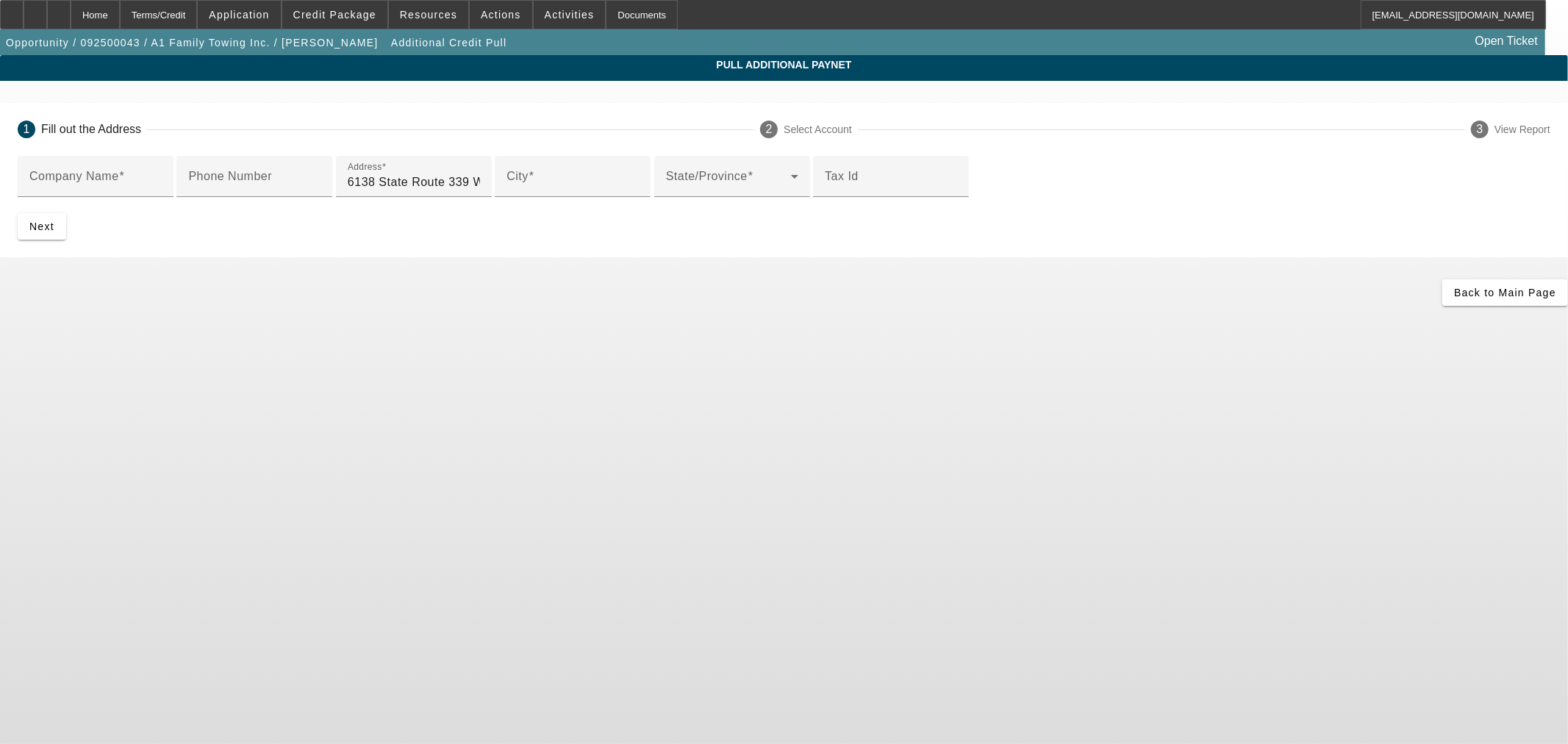
paste input "Wingo"
type input "Wingo"
click at [666, 191] on span at bounding box center [728, 182] width 125 height 17
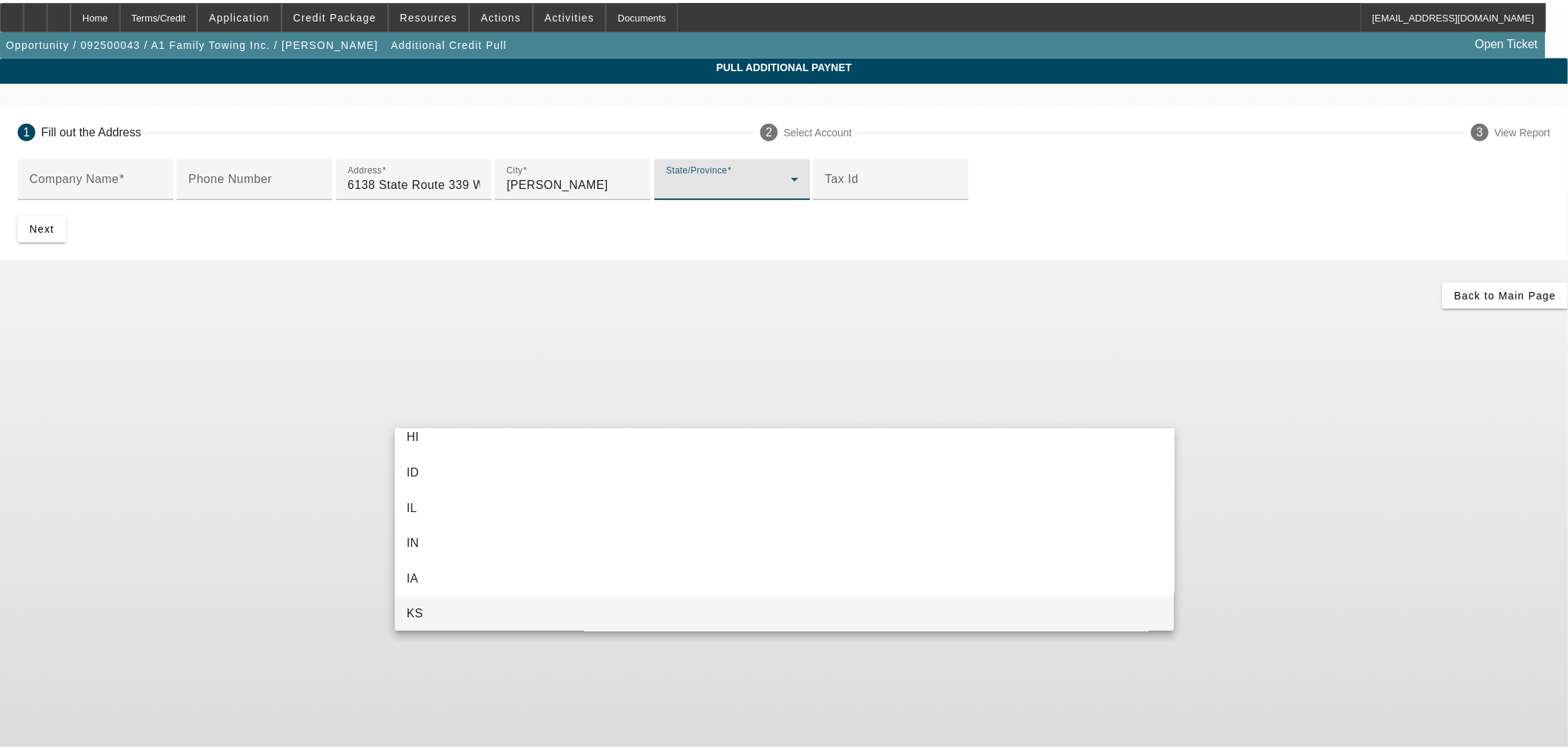
scroll to position [441, 0]
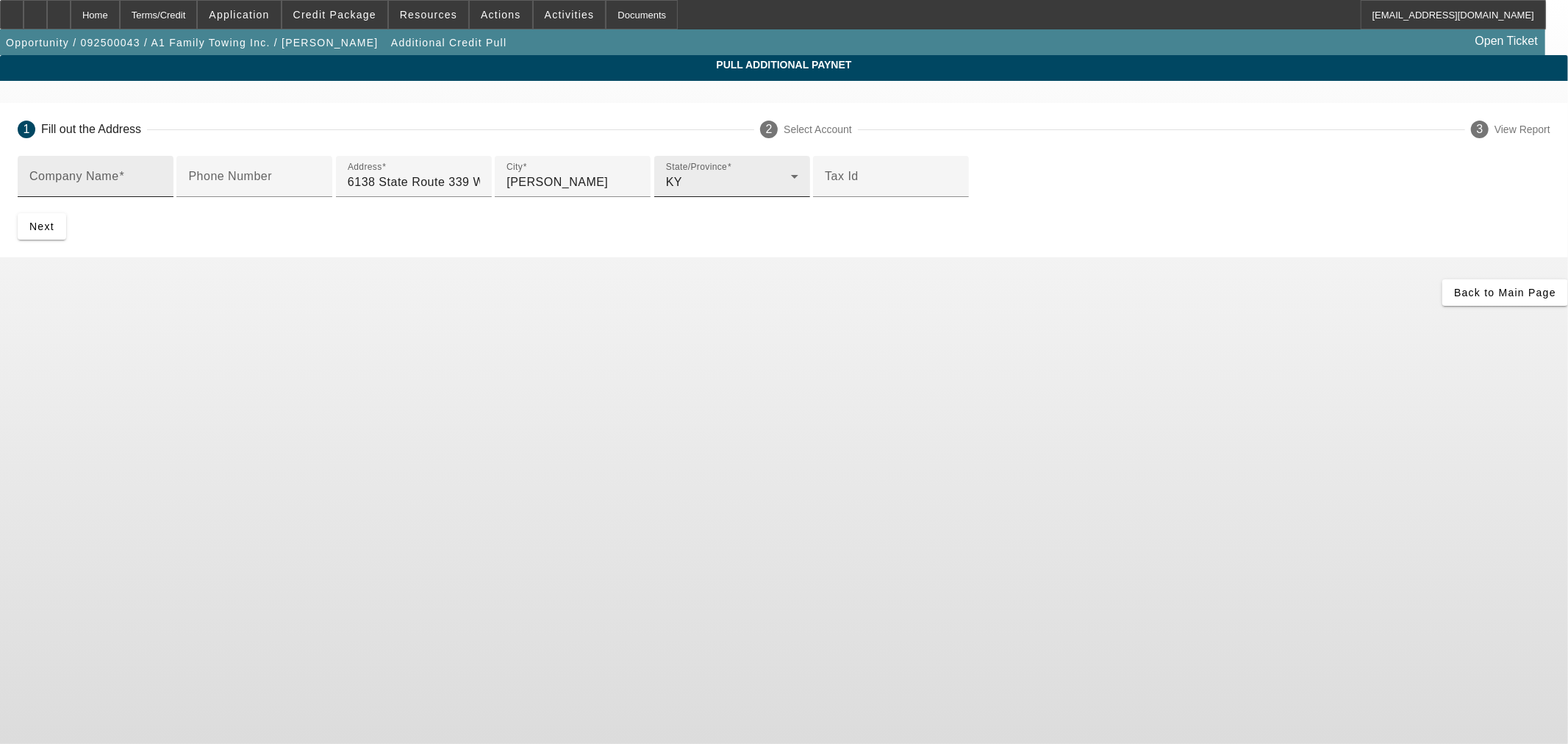
click at [162, 186] on input "Company Name" at bounding box center [95, 182] width 133 height 17
paste input "BUNCH BROTHERS AUCTIONEERS, INC."
type input "BUNCH BROTHERS AUCTIONEERS, INC."
click at [320, 191] on input "Phone Number" at bounding box center [254, 182] width 133 height 17
paste input "(270) 376-2922"
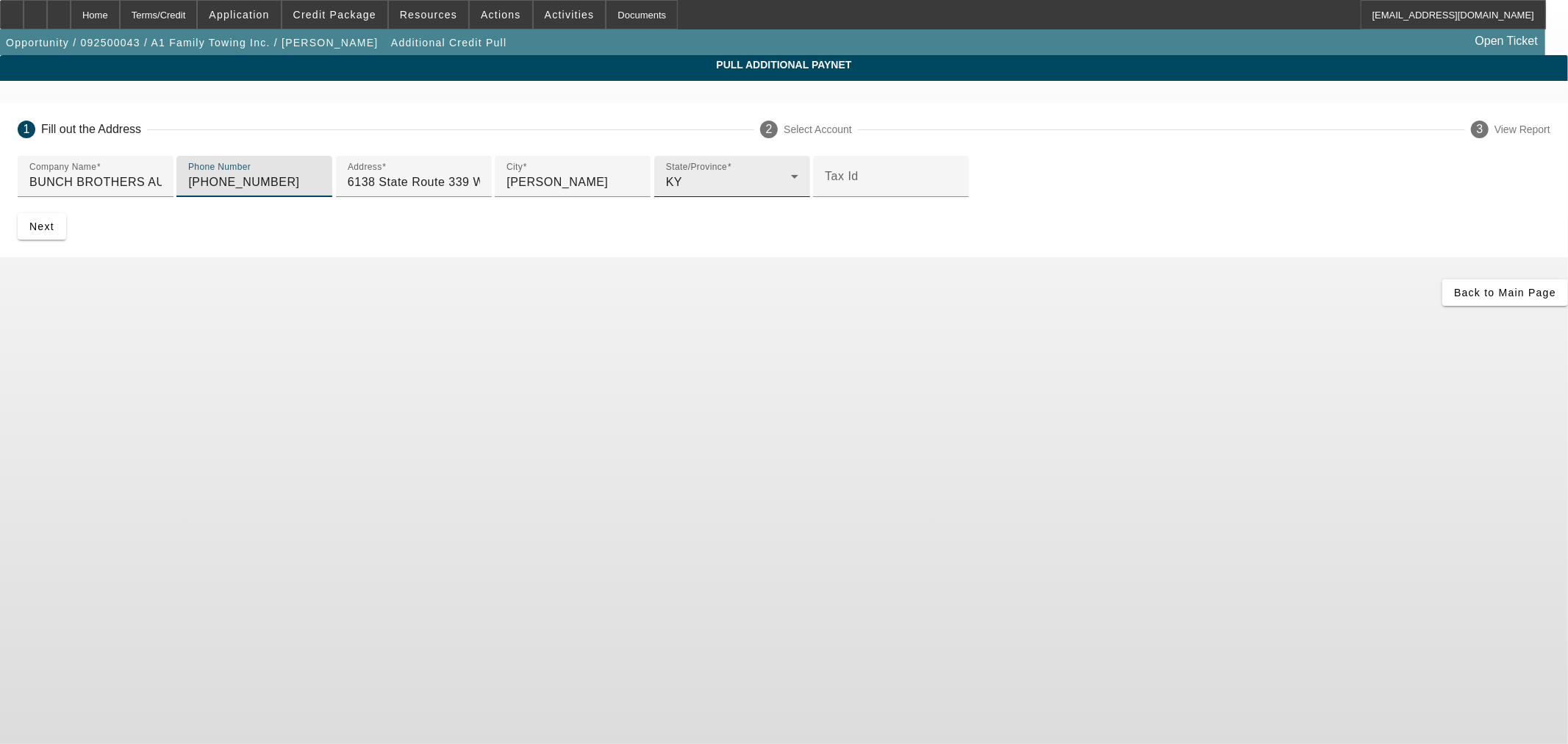
type input "(270) 376-2922"
click at [66, 244] on span "submit" at bounding box center [42, 227] width 48 height 36
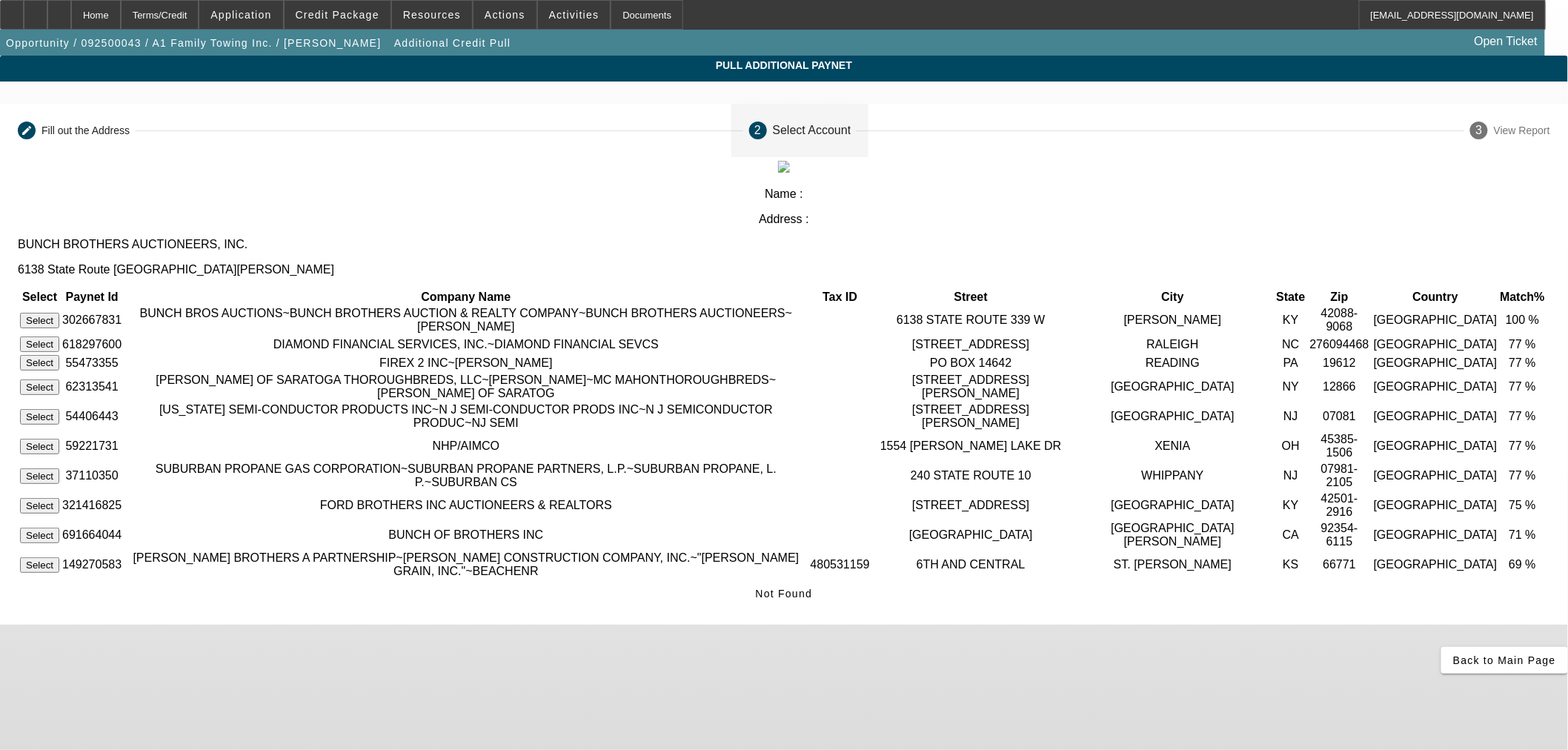
click at [60, 313] on button "Select" at bounding box center [39, 321] width 39 height 15
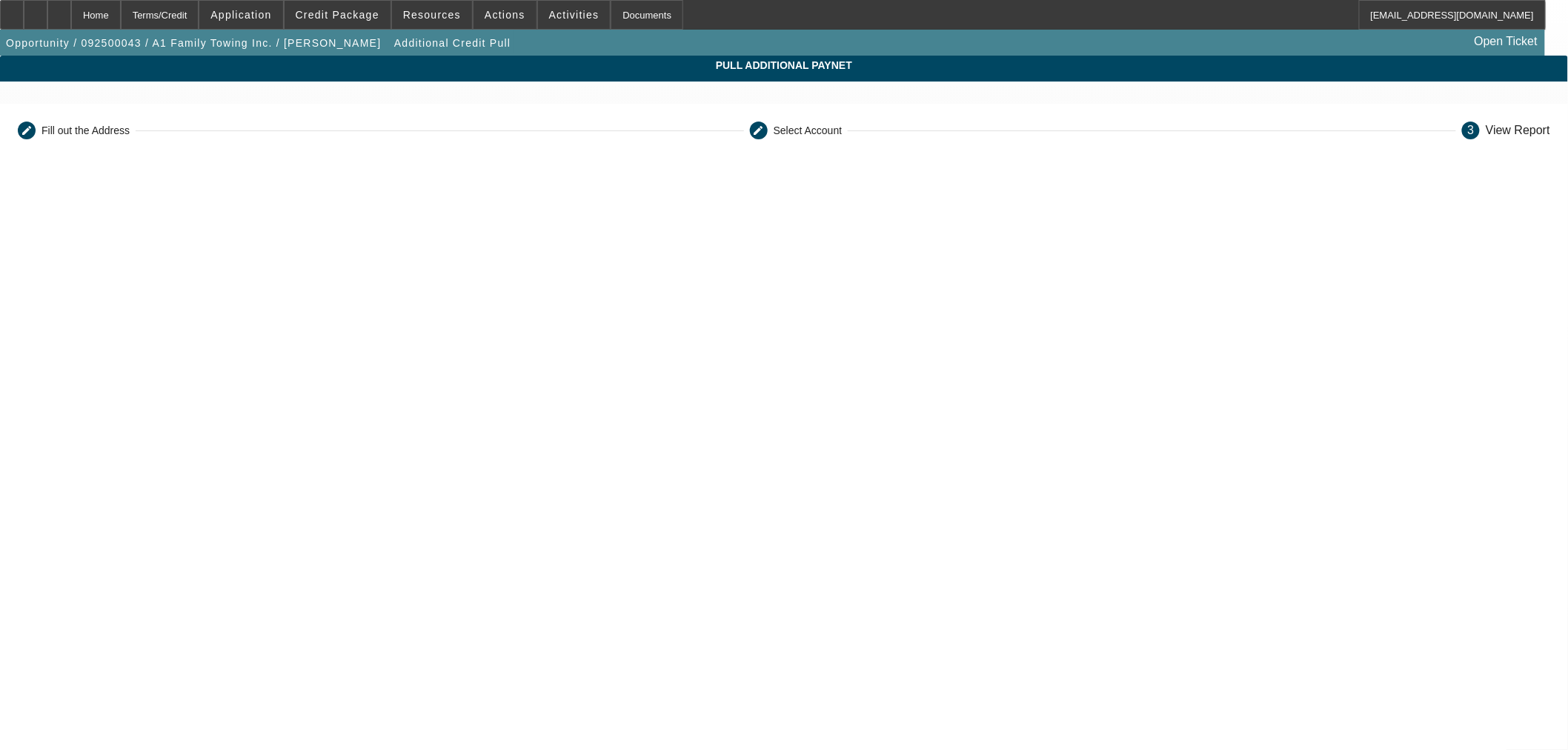
scroll to position [256, 0]
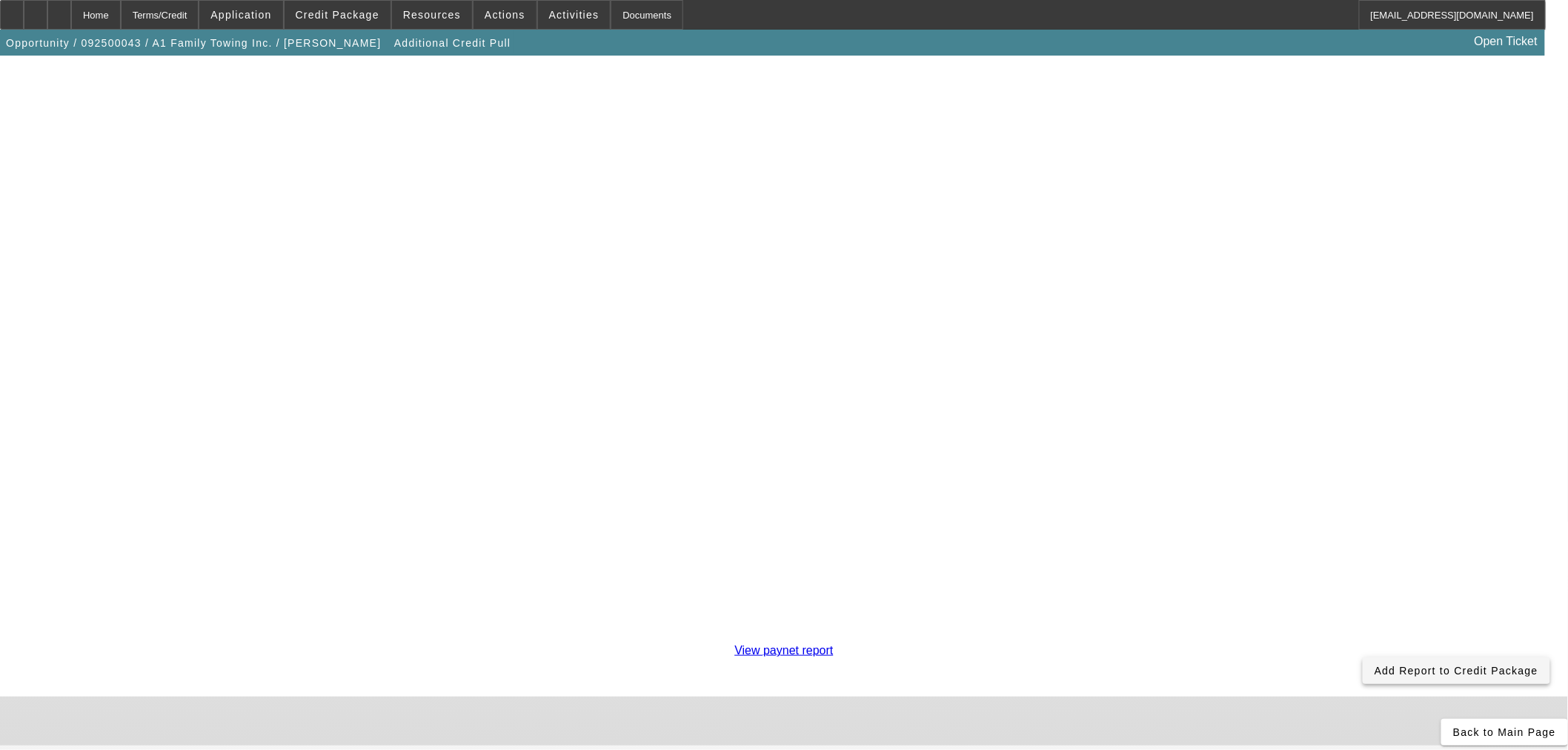
click at [1375, 665] on span "Add Report to Credit Package" at bounding box center [1457, 671] width 164 height 12
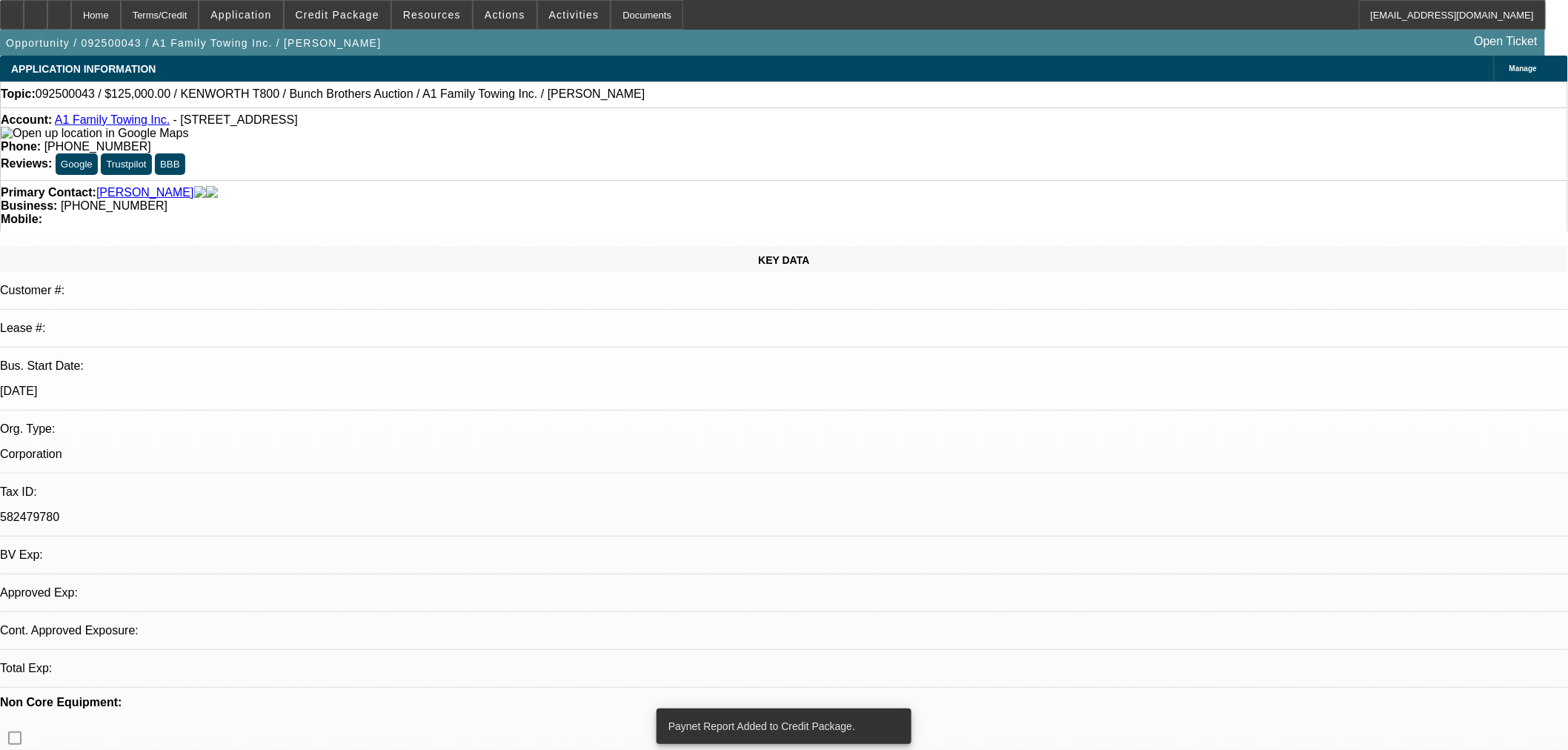
select select "0"
select select "2"
select select "0"
select select "6"
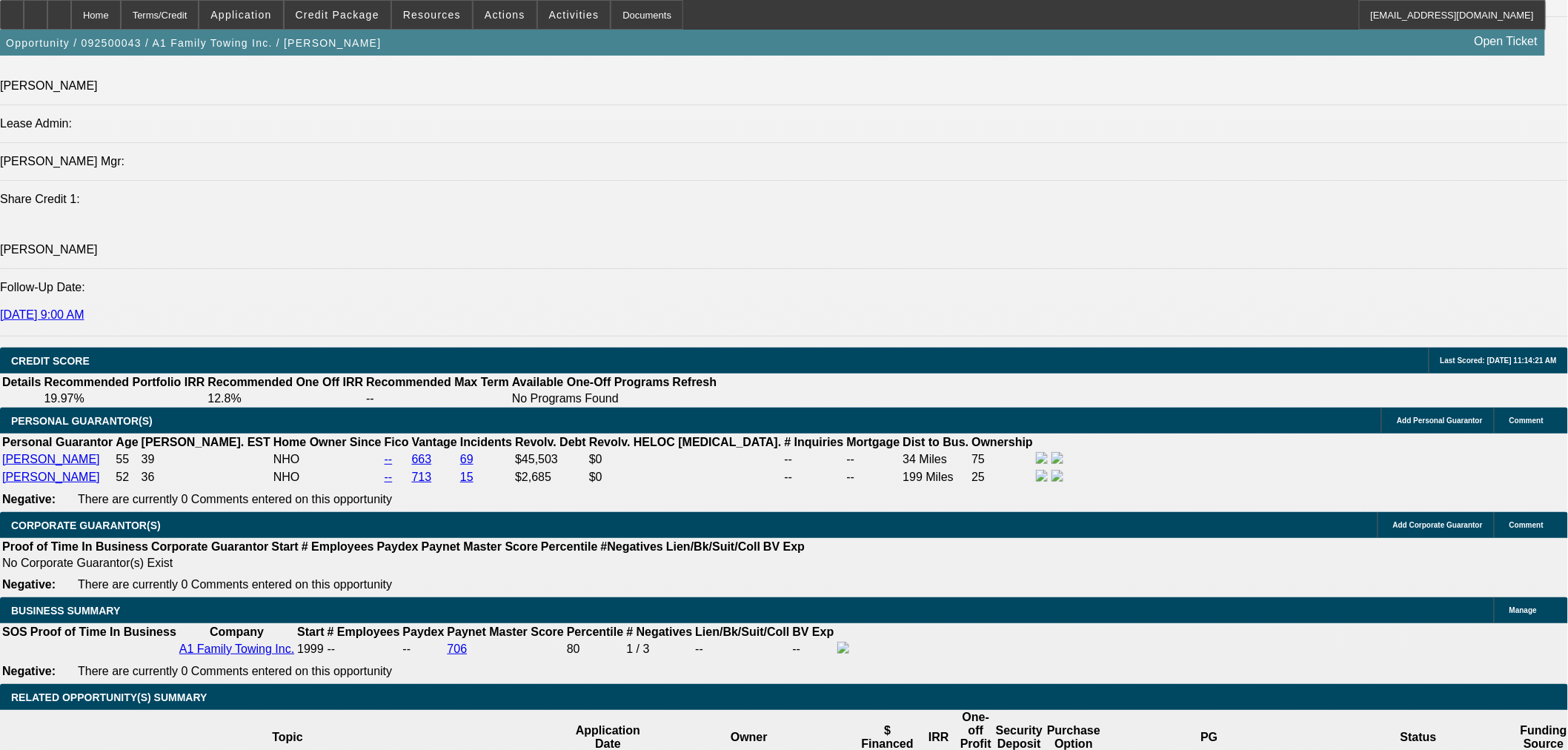
scroll to position [1922, 0]
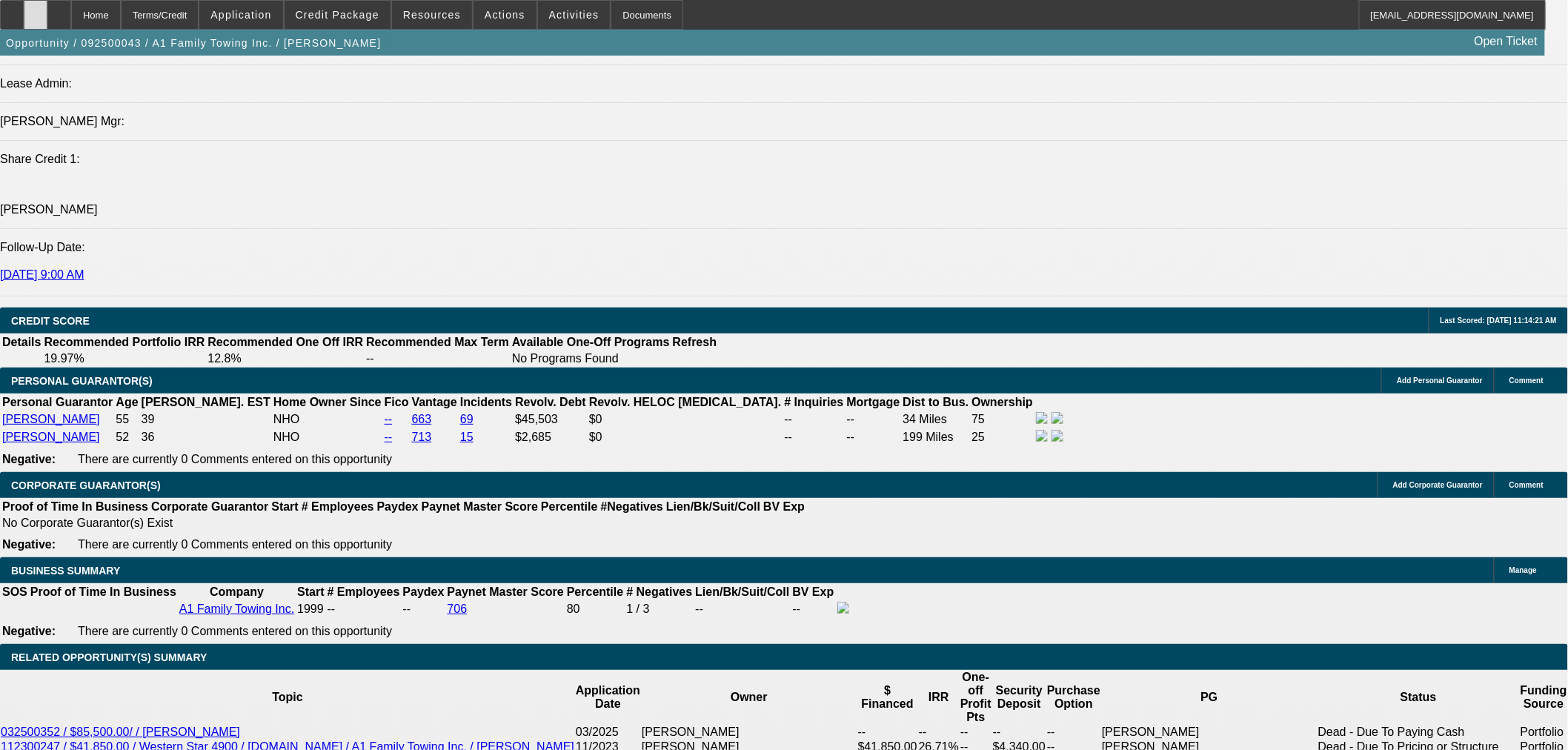
click at [36, 10] on icon at bounding box center [36, 10] width 0 height 0
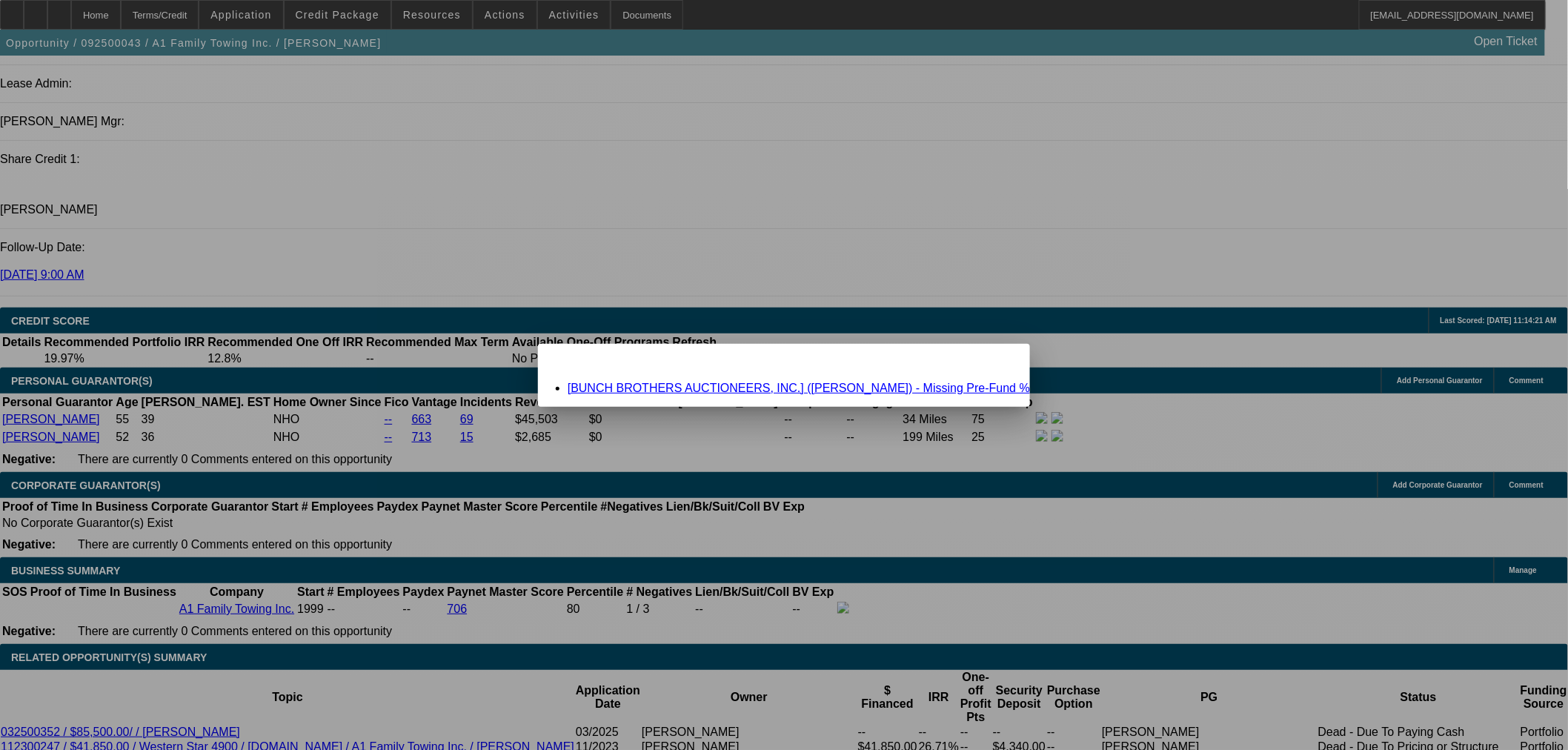
scroll to position [0, 0]
click at [685, 386] on link "[BUNCH BROTHERS AUCTIONEERS, INC.] (Bunch, Steven) - Missing Pre-Fund %" at bounding box center [799, 388] width 463 height 13
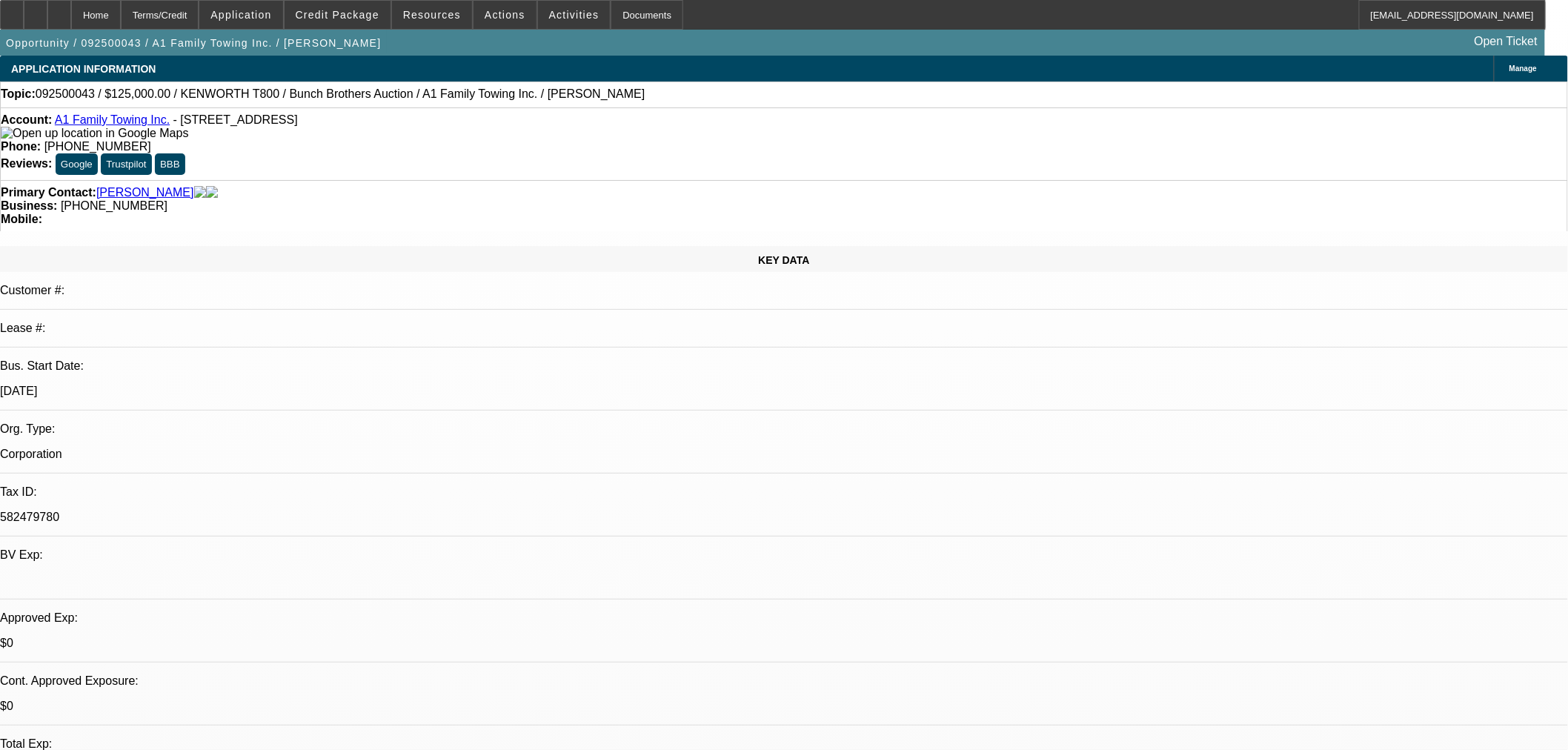
scroll to position [1922, 0]
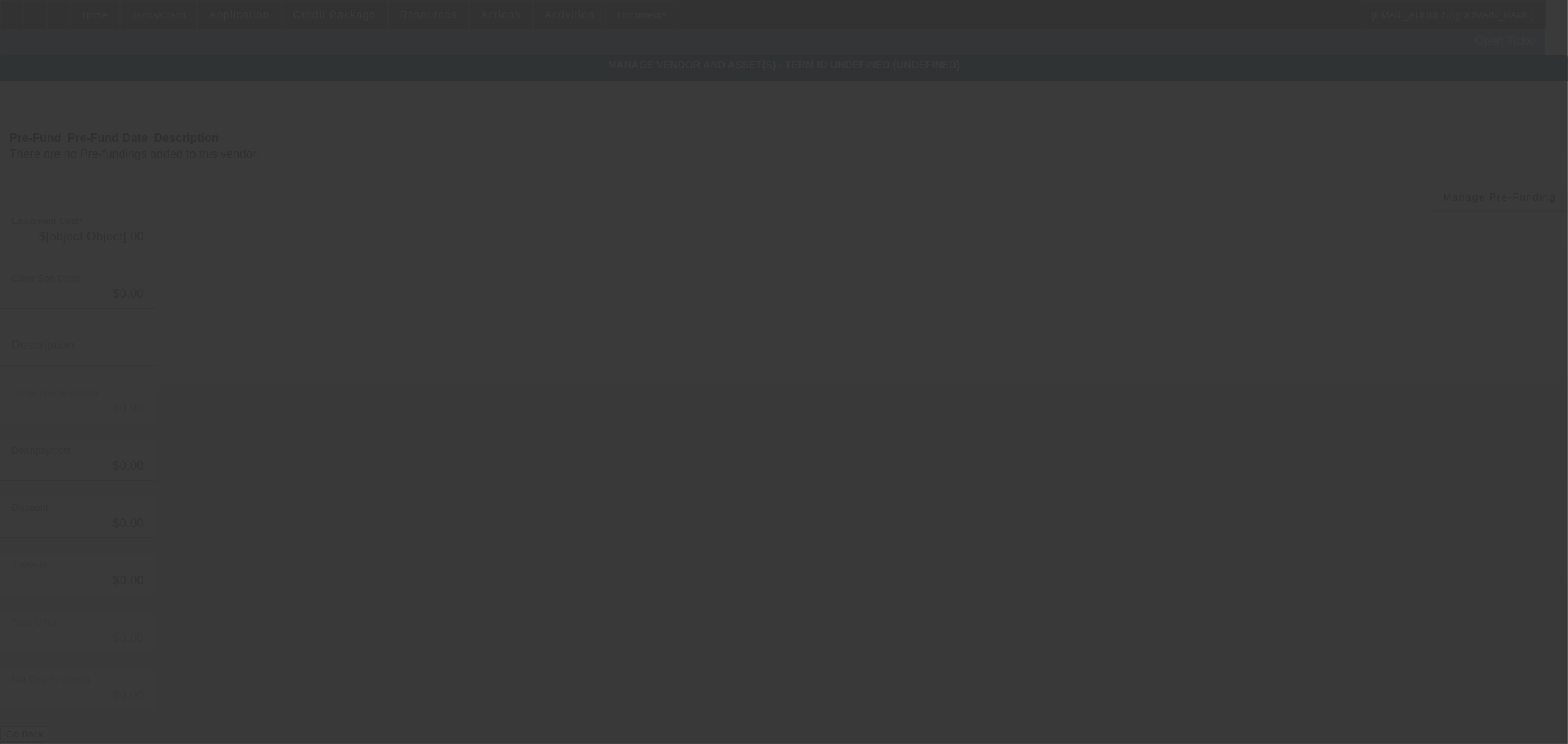
type input "$125,000.00"
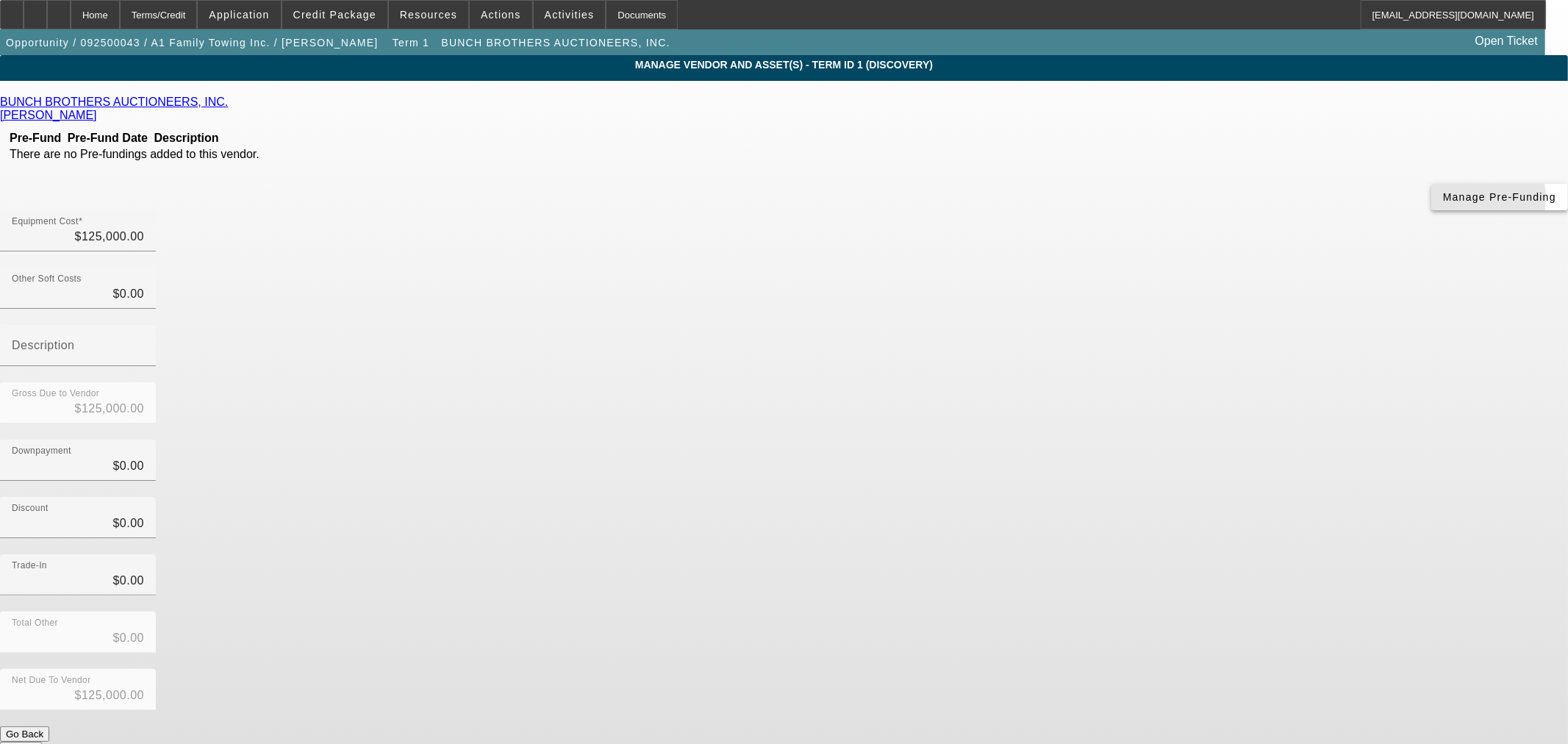
click at [1443, 203] on span "Manage Pre-Funding" at bounding box center [1499, 197] width 113 height 12
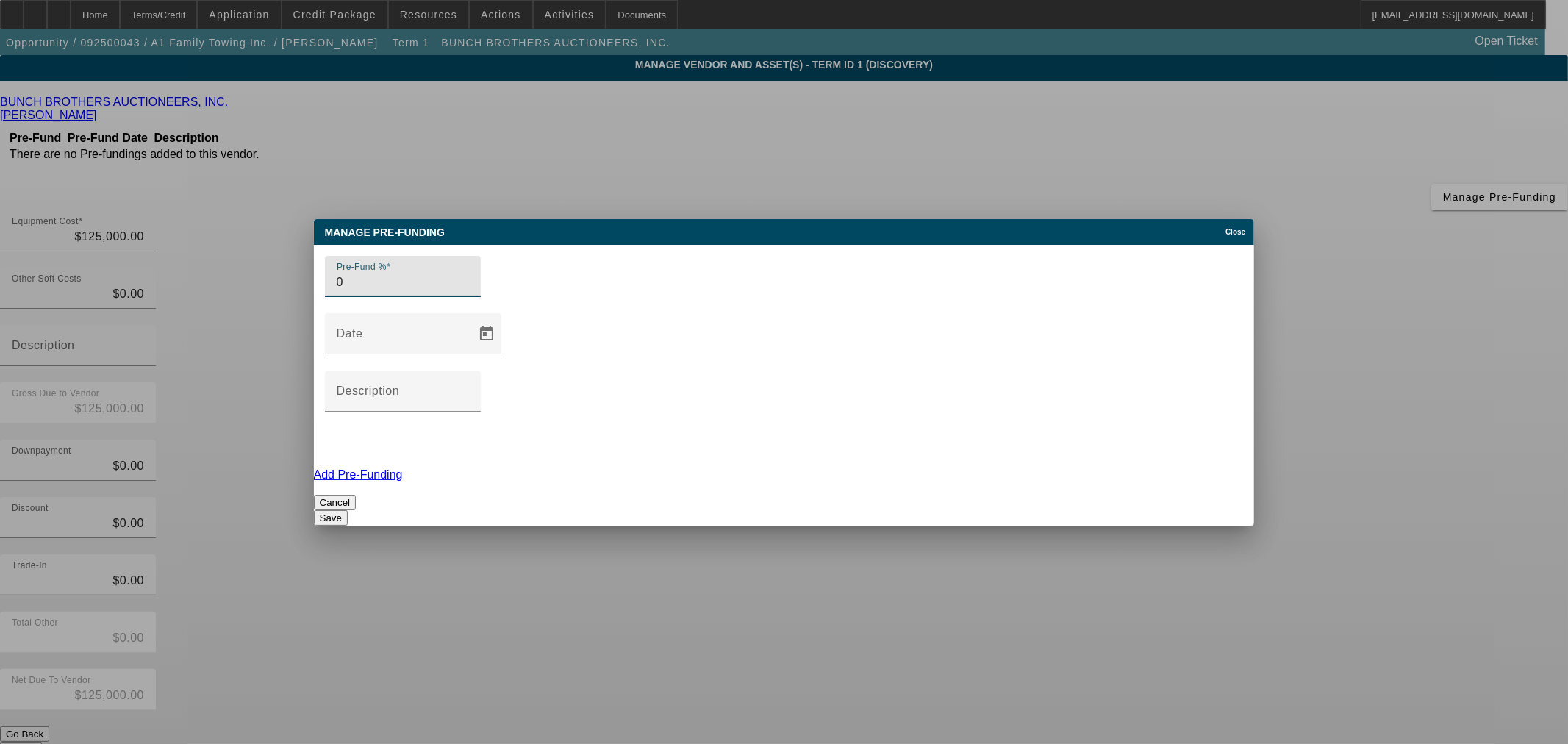
type input "0"
click at [348, 511] on button "Save" at bounding box center [330, 518] width 34 height 15
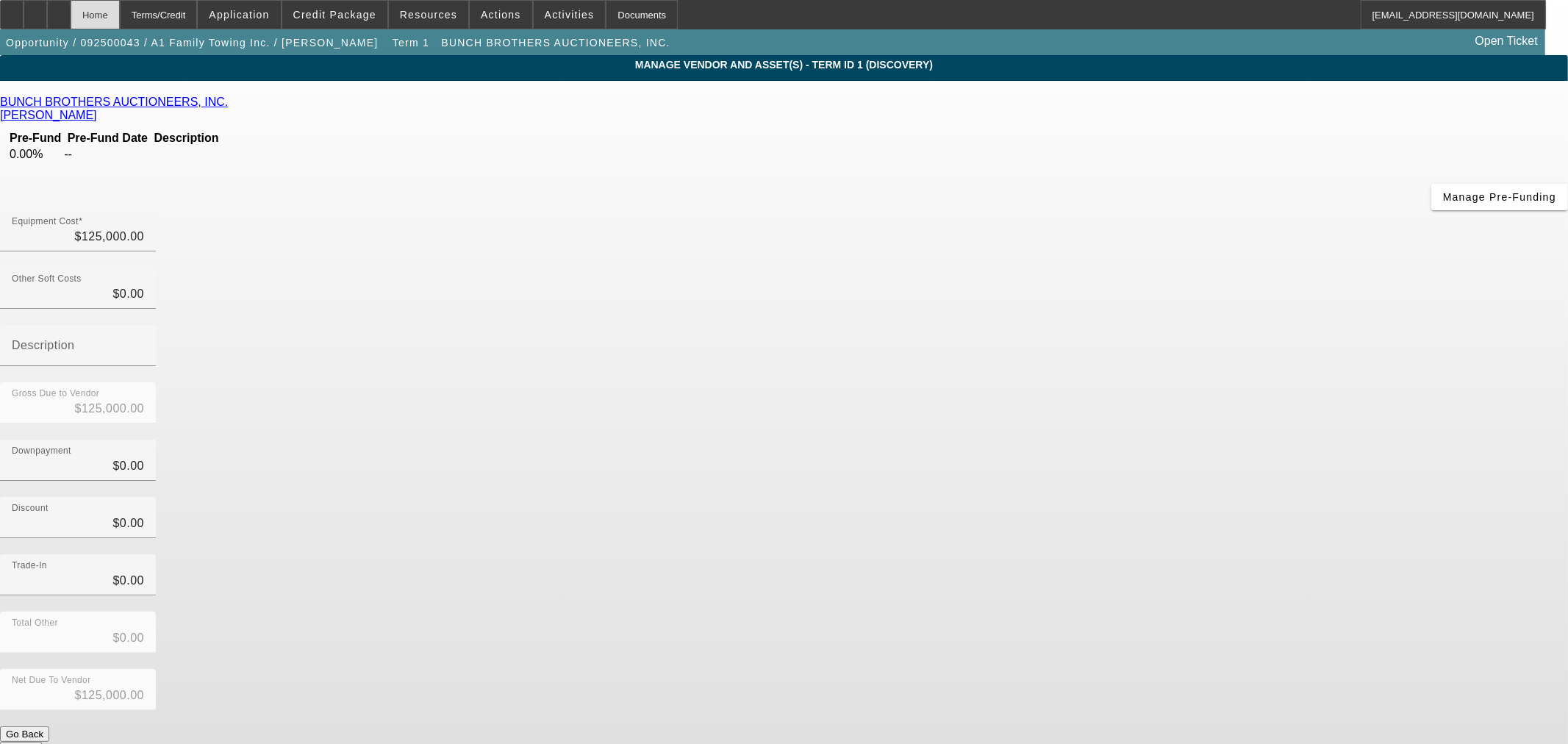
click at [120, 17] on div "Home" at bounding box center [95, 14] width 49 height 30
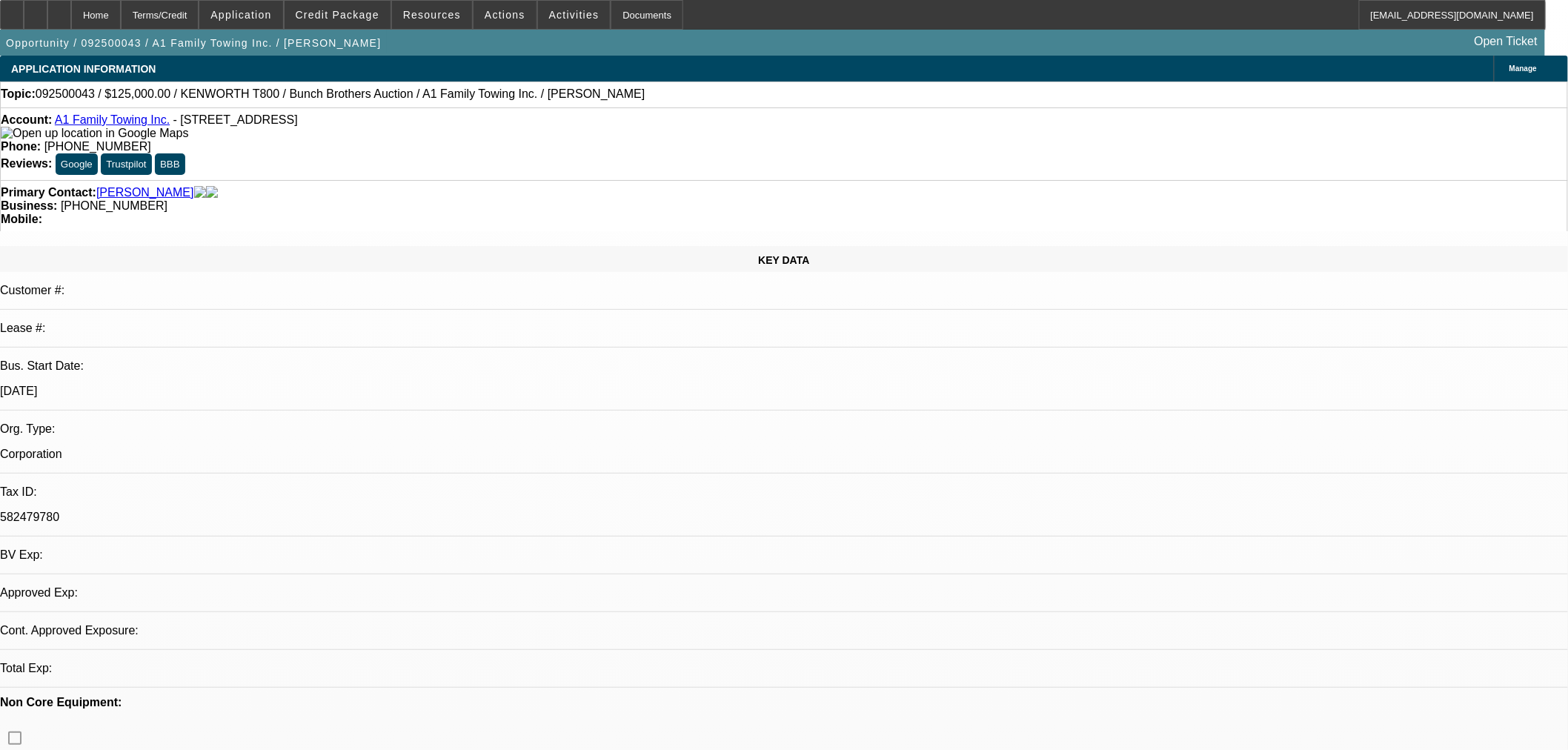
select select "0"
select select "2"
select select "0"
select select "6"
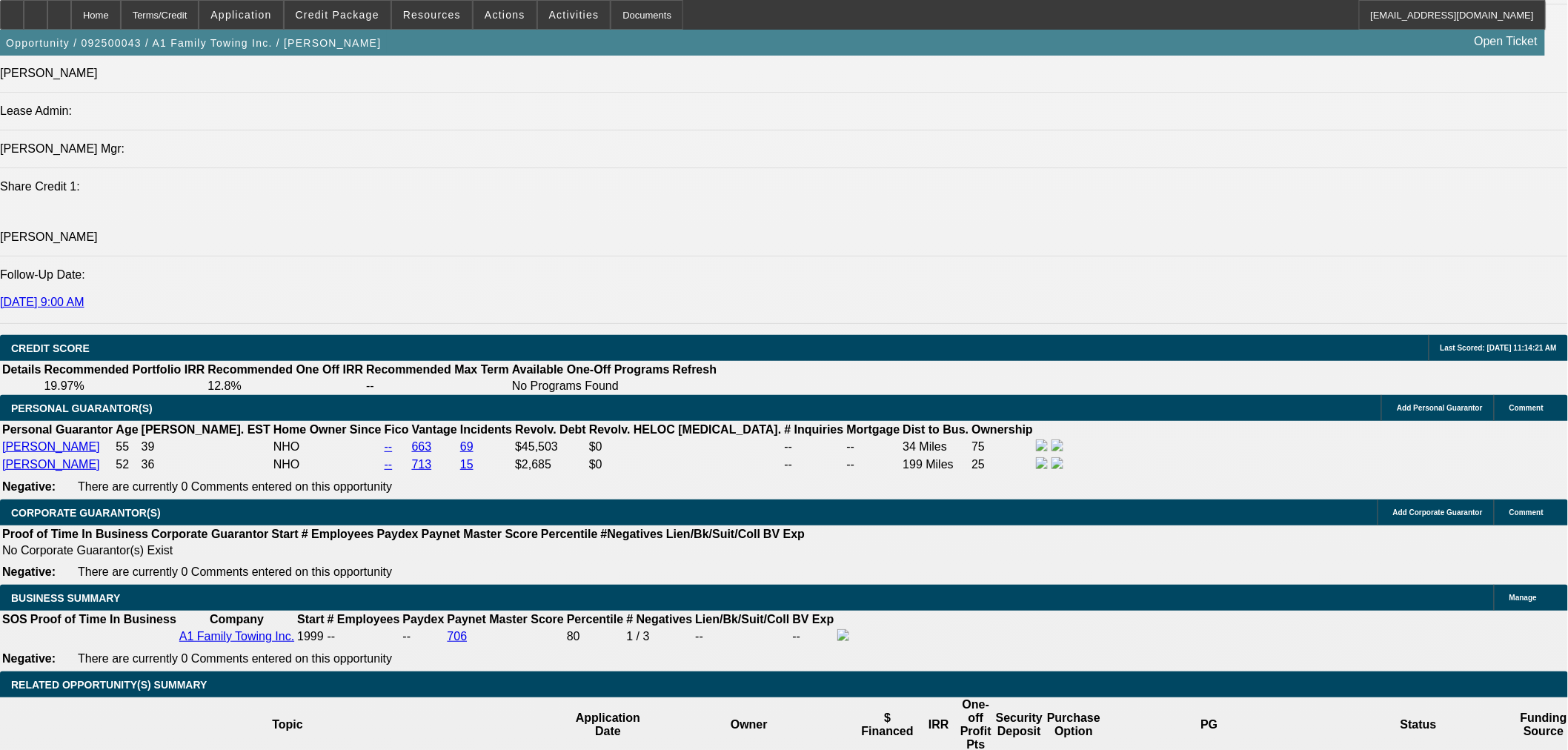
scroll to position [2058, 0]
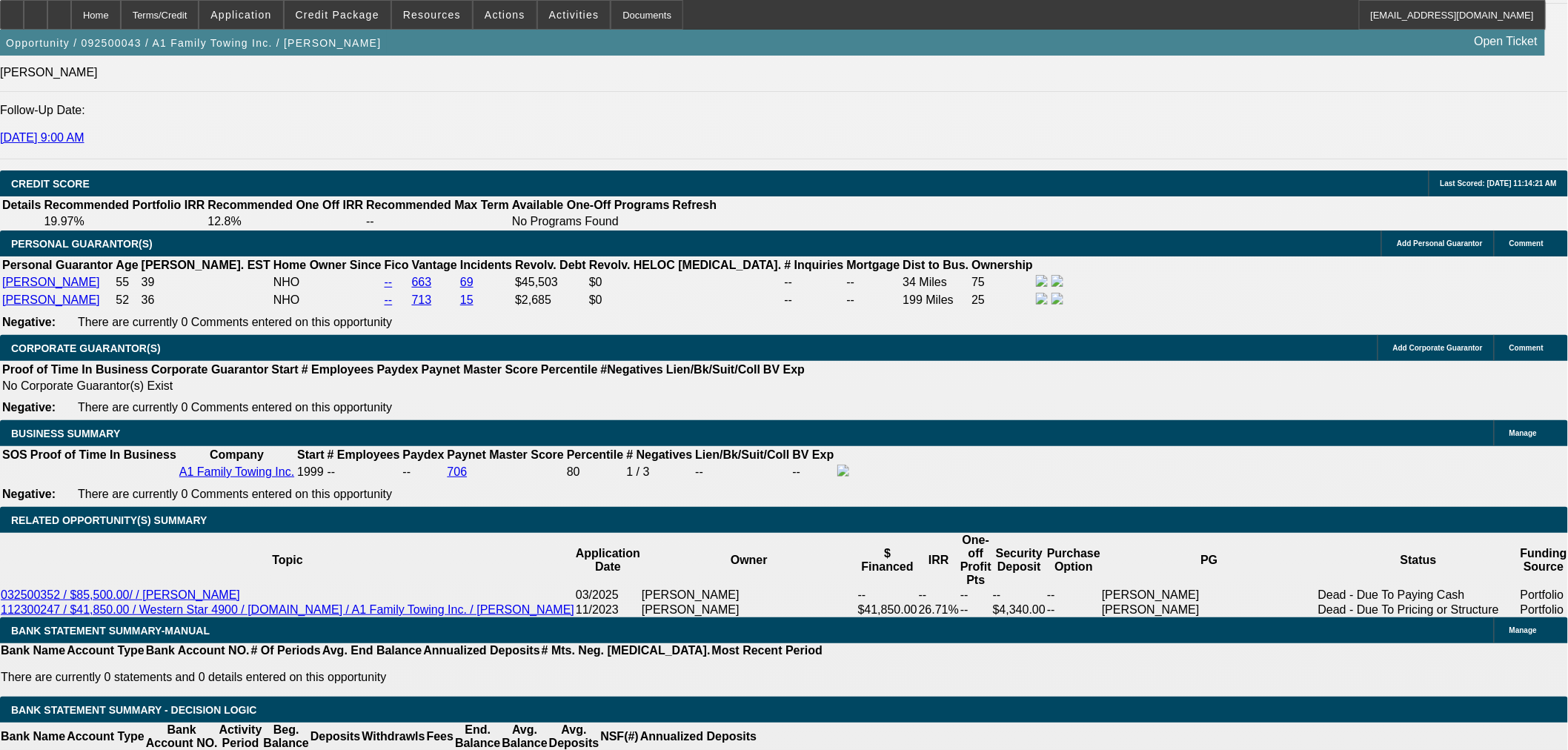
type input "$0.00"
type input "UNKNOWN"
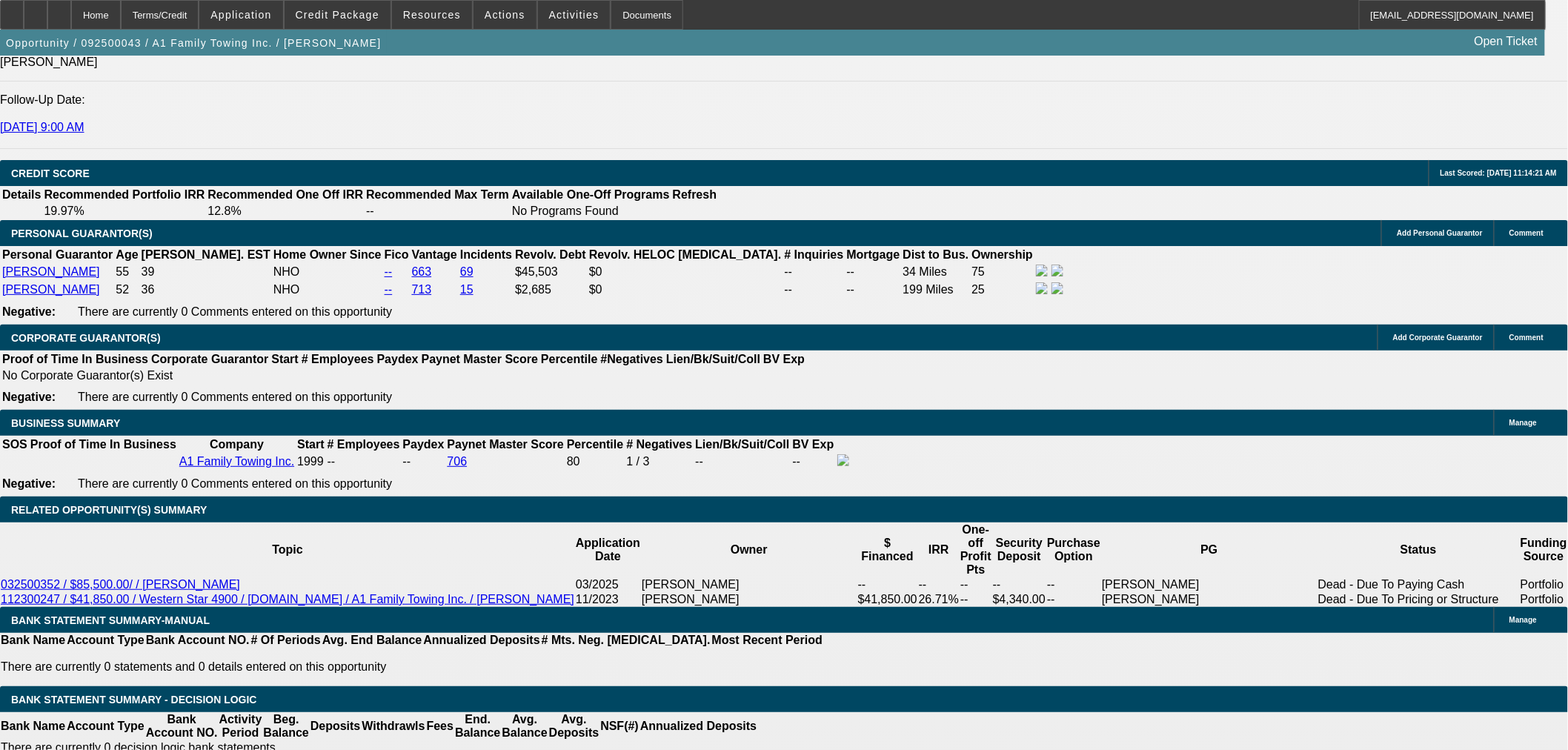
scroll to position [2333, 0]
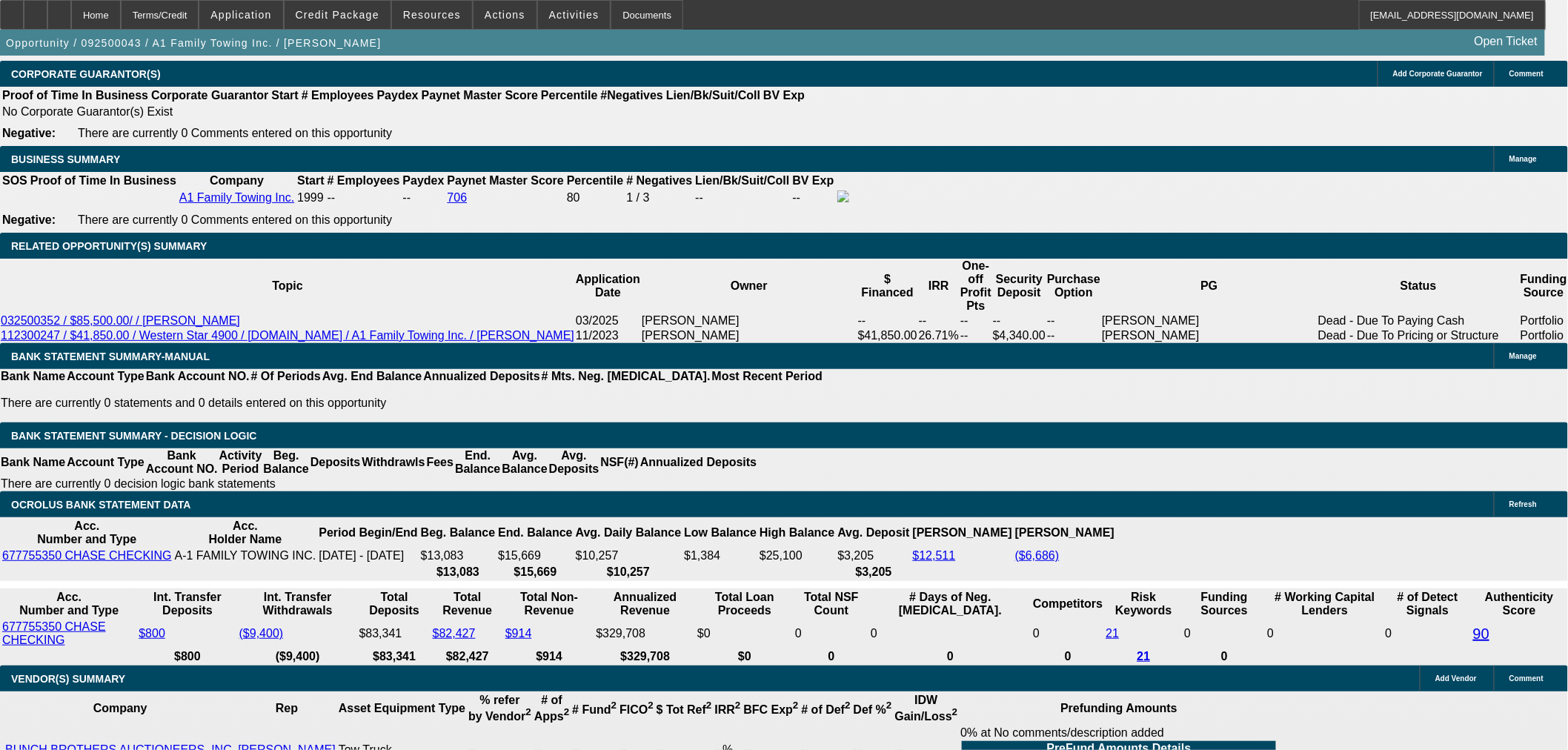
type input "36"
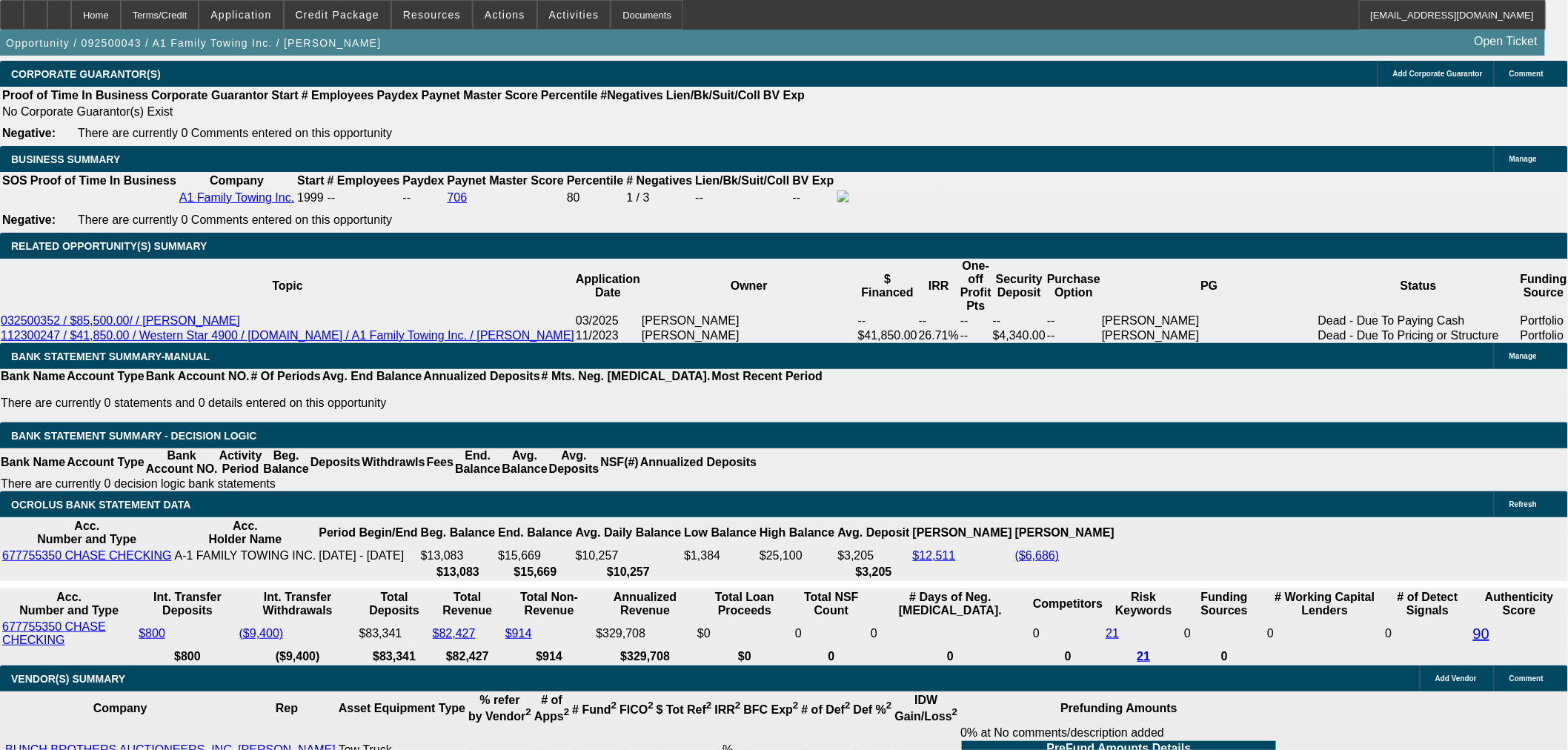
type input "1"
type input "$7,052.02"
type input "$3,526.01"
type input "17"
type input "$8,913.18"
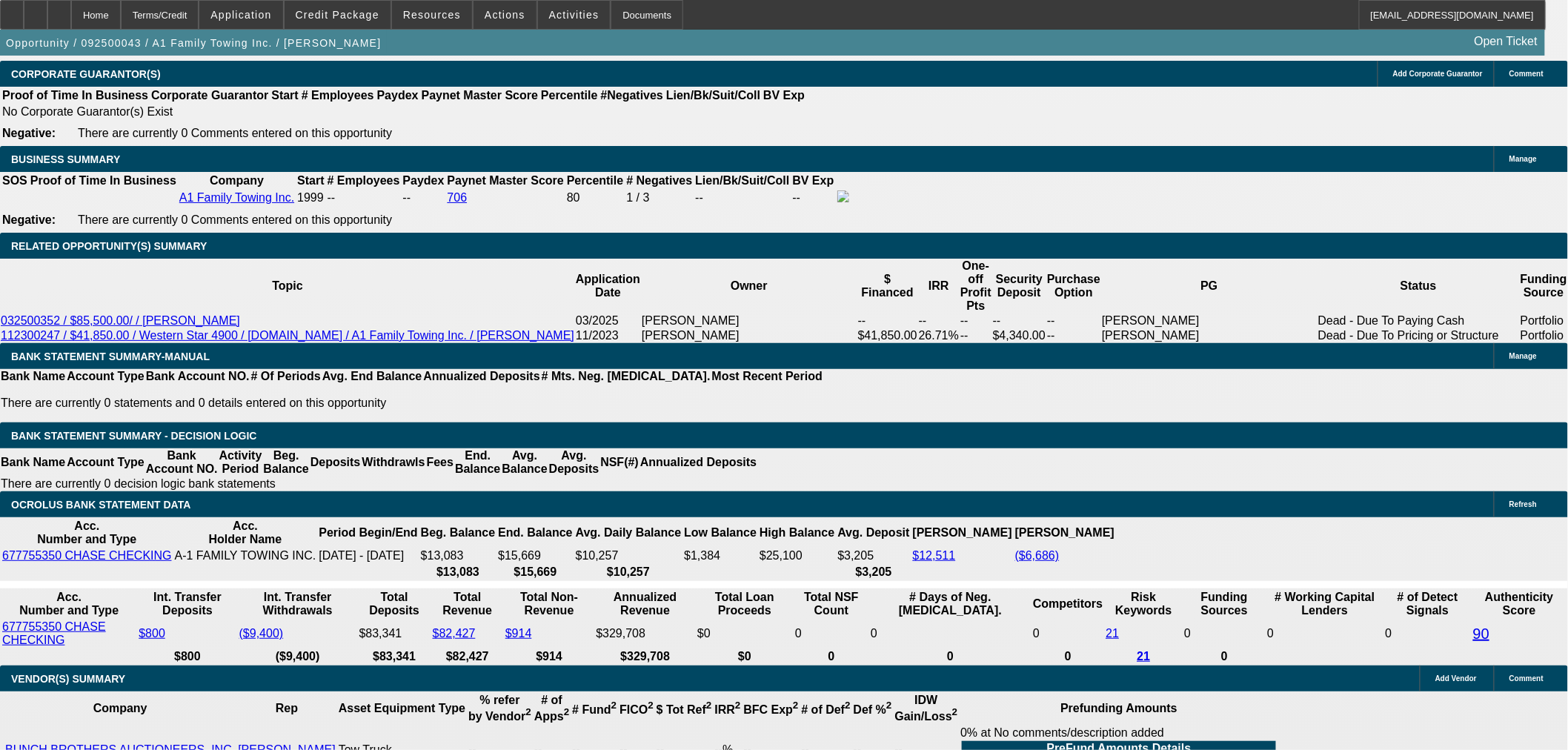
type input "$4,456.59"
type input "17"
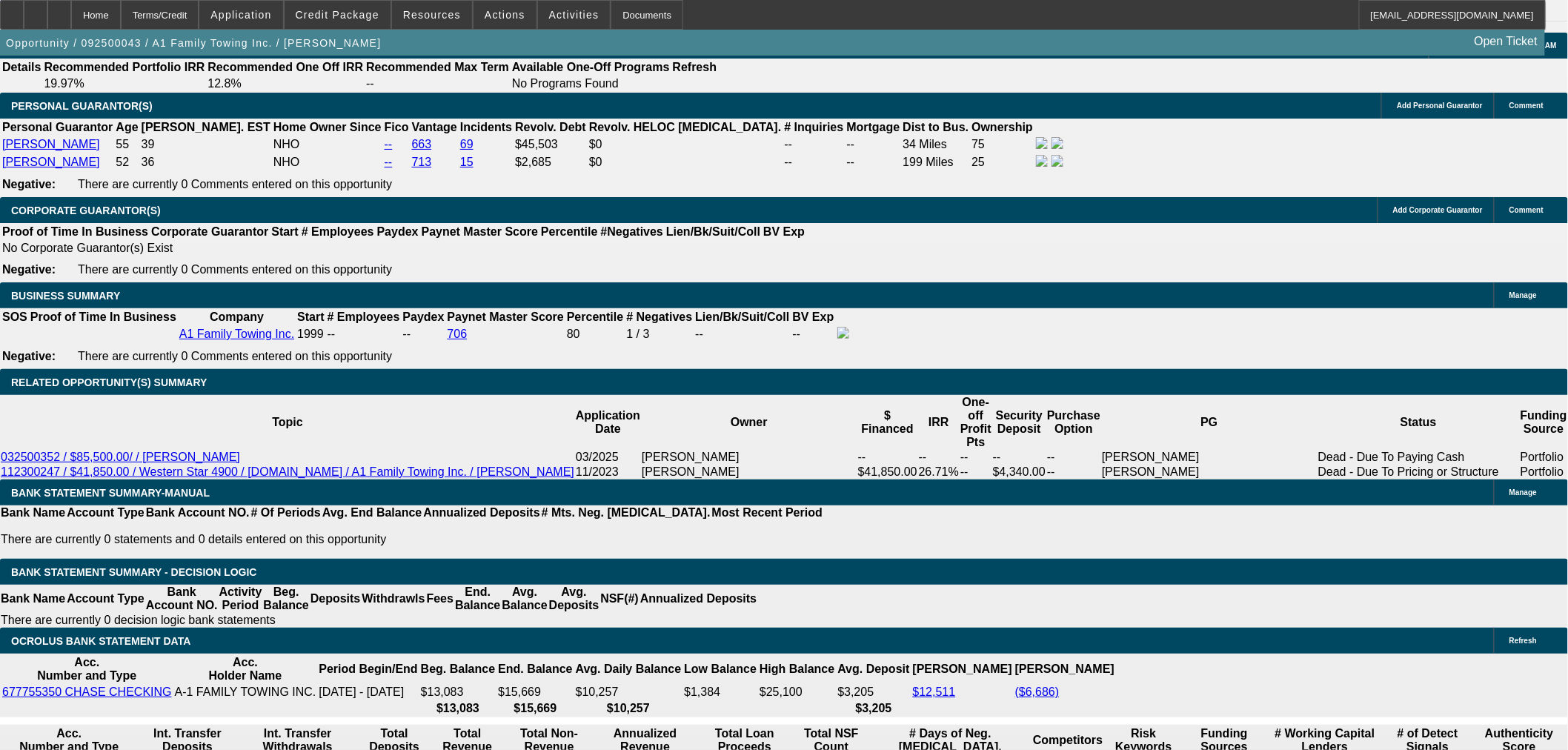
type input "42"
type input "$64,729.12"
type input "$32,364.56"
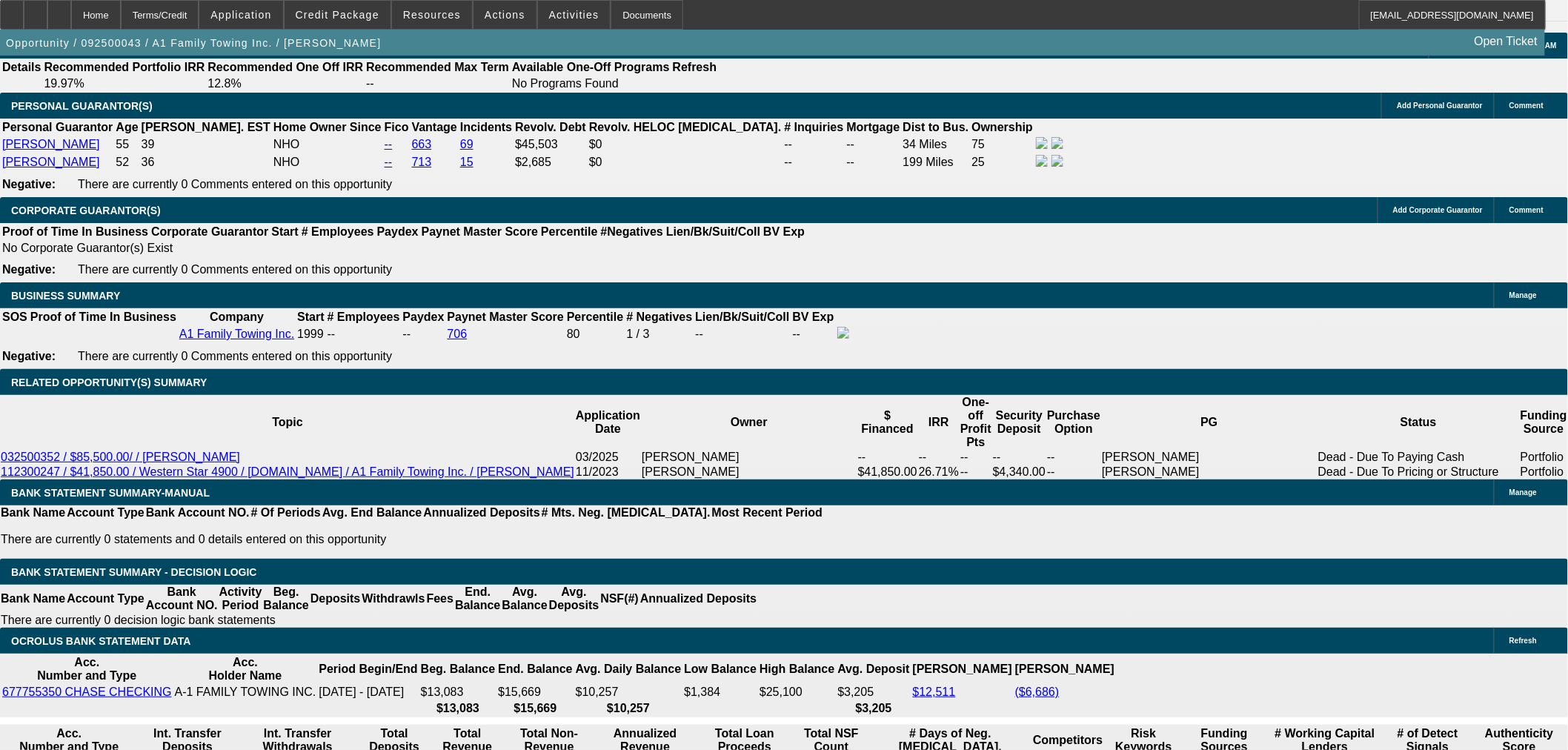
type input "$7,938.64"
type input "$3,969.32"
type input "42"
drag, startPoint x: 266, startPoint y: 394, endPoint x: 318, endPoint y: 395, distance: 52.0
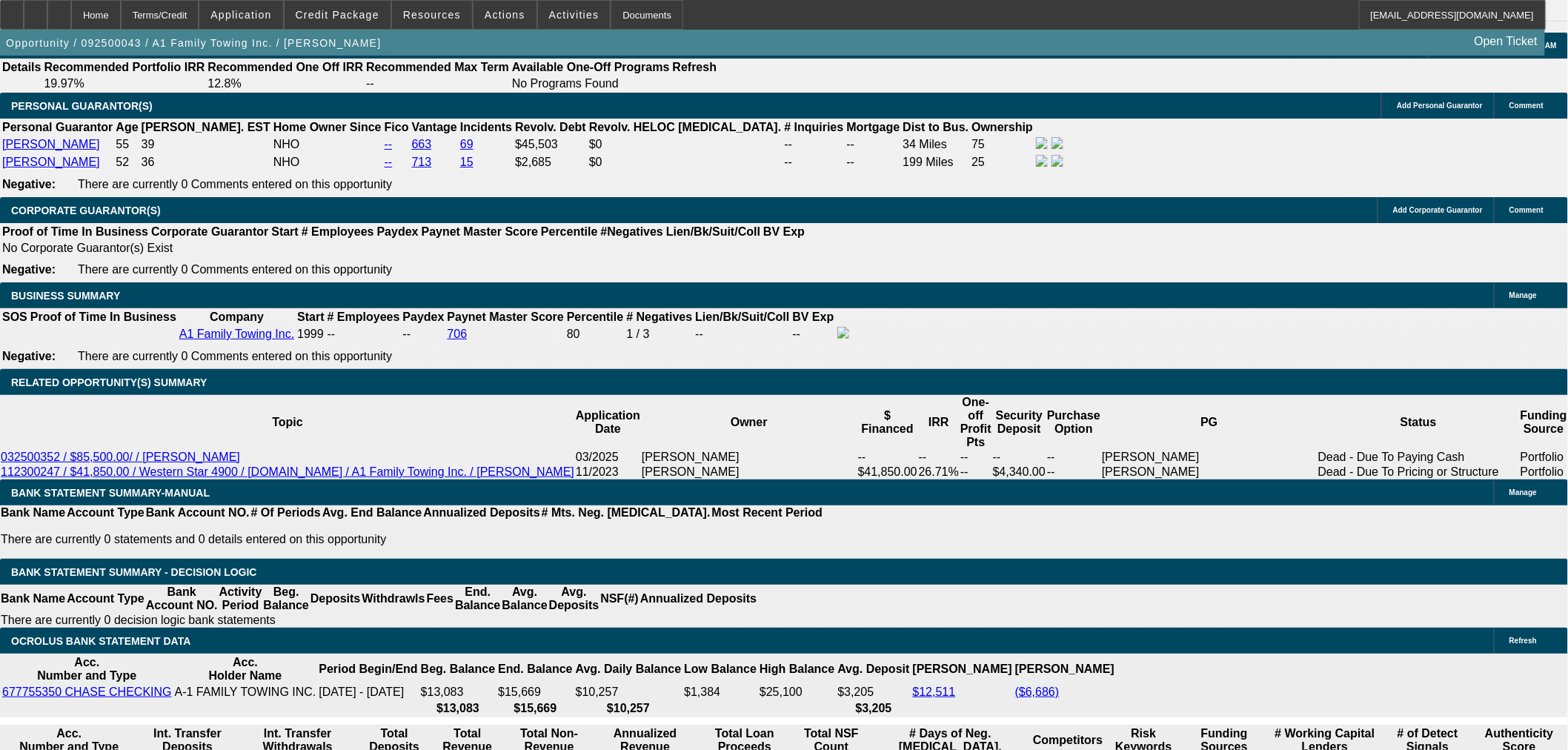
type input "397"
type input "$794.00"
type input "3975"
type input "$7,950.00"
type input "17.1"
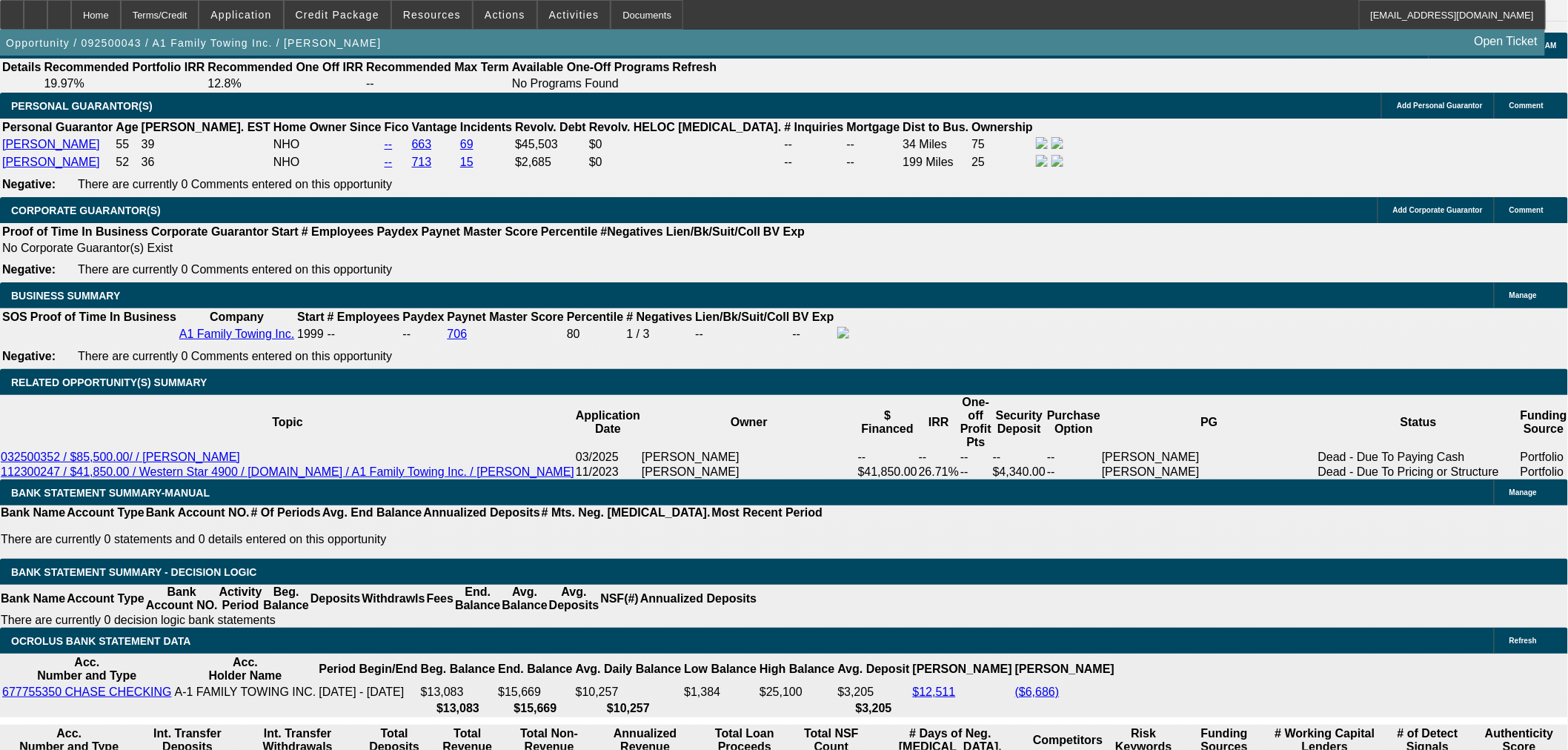
type input "$3,975.00"
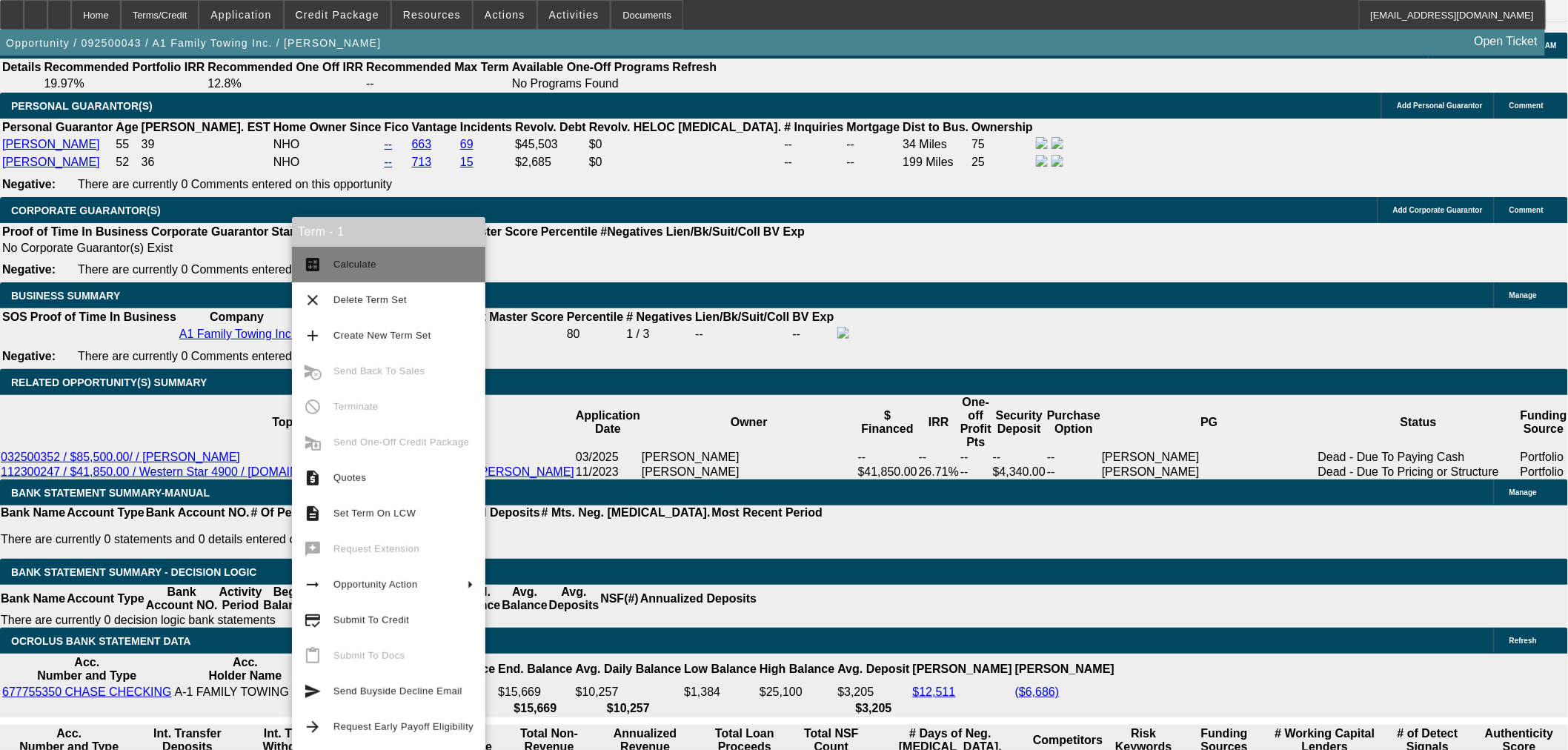
drag, startPoint x: 336, startPoint y: 265, endPoint x: 415, endPoint y: 260, distance: 79.2
click at [337, 265] on span "Calculate" at bounding box center [355, 264] width 43 height 11
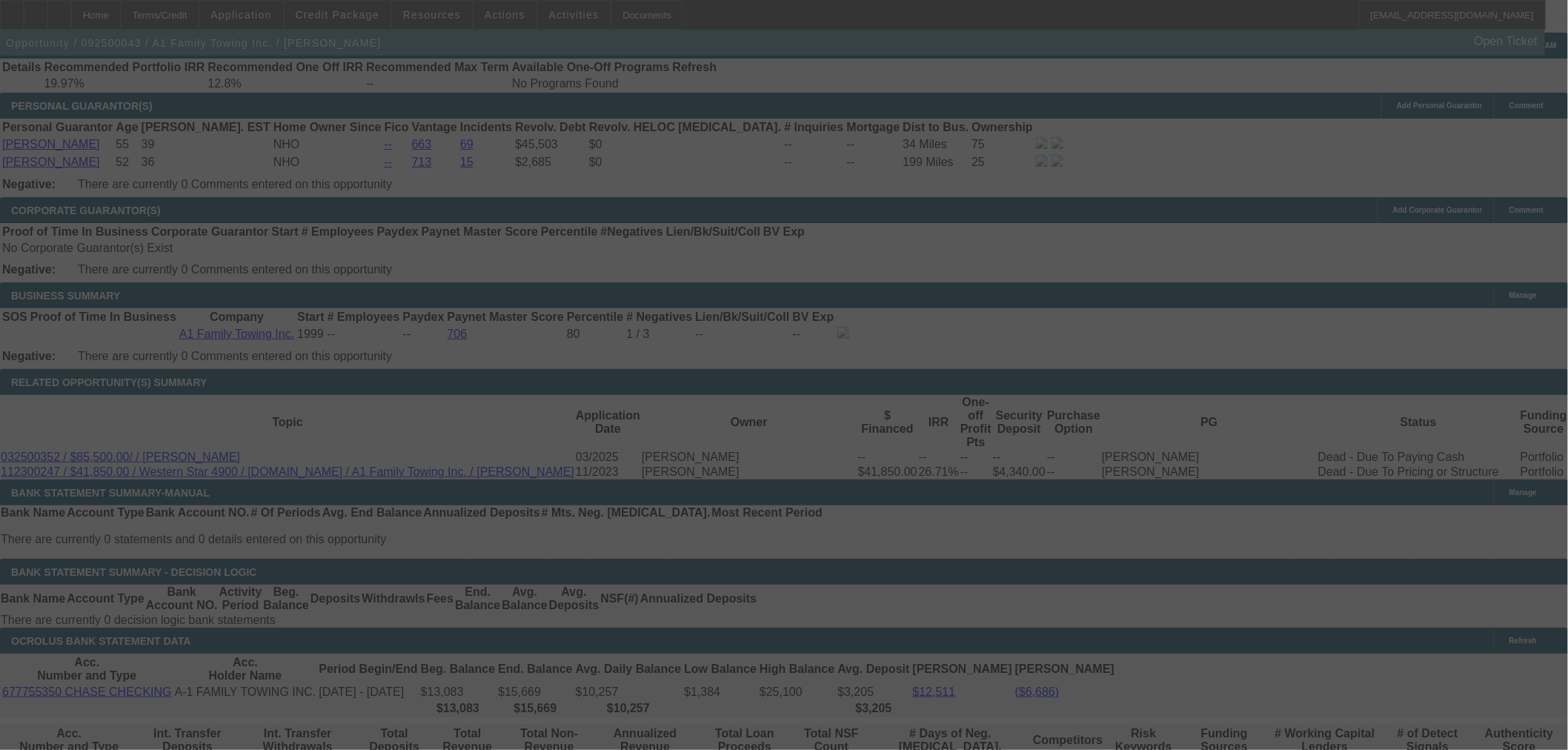
select select "0"
select select "2"
select select "0"
select select "6"
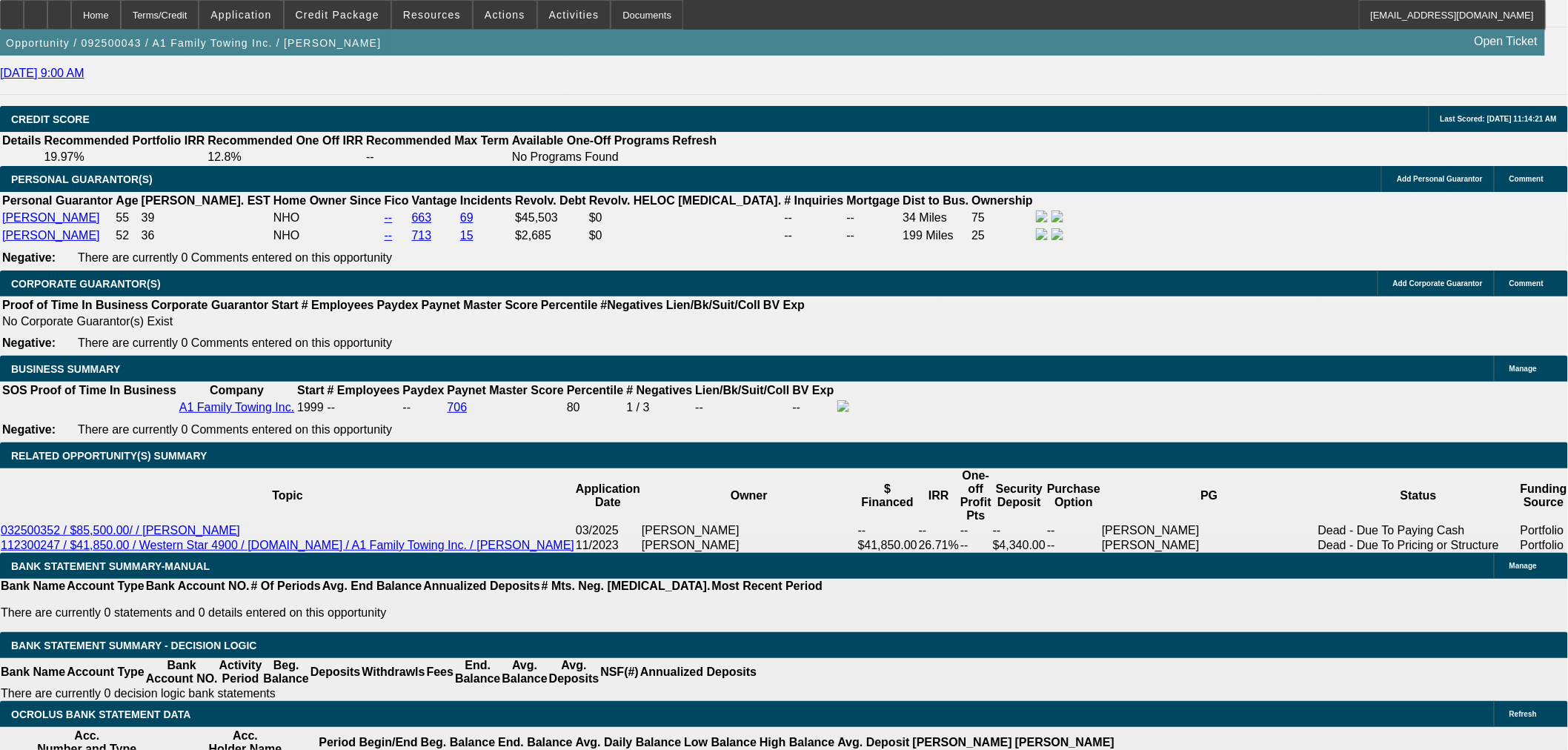
scroll to position [2180, 0]
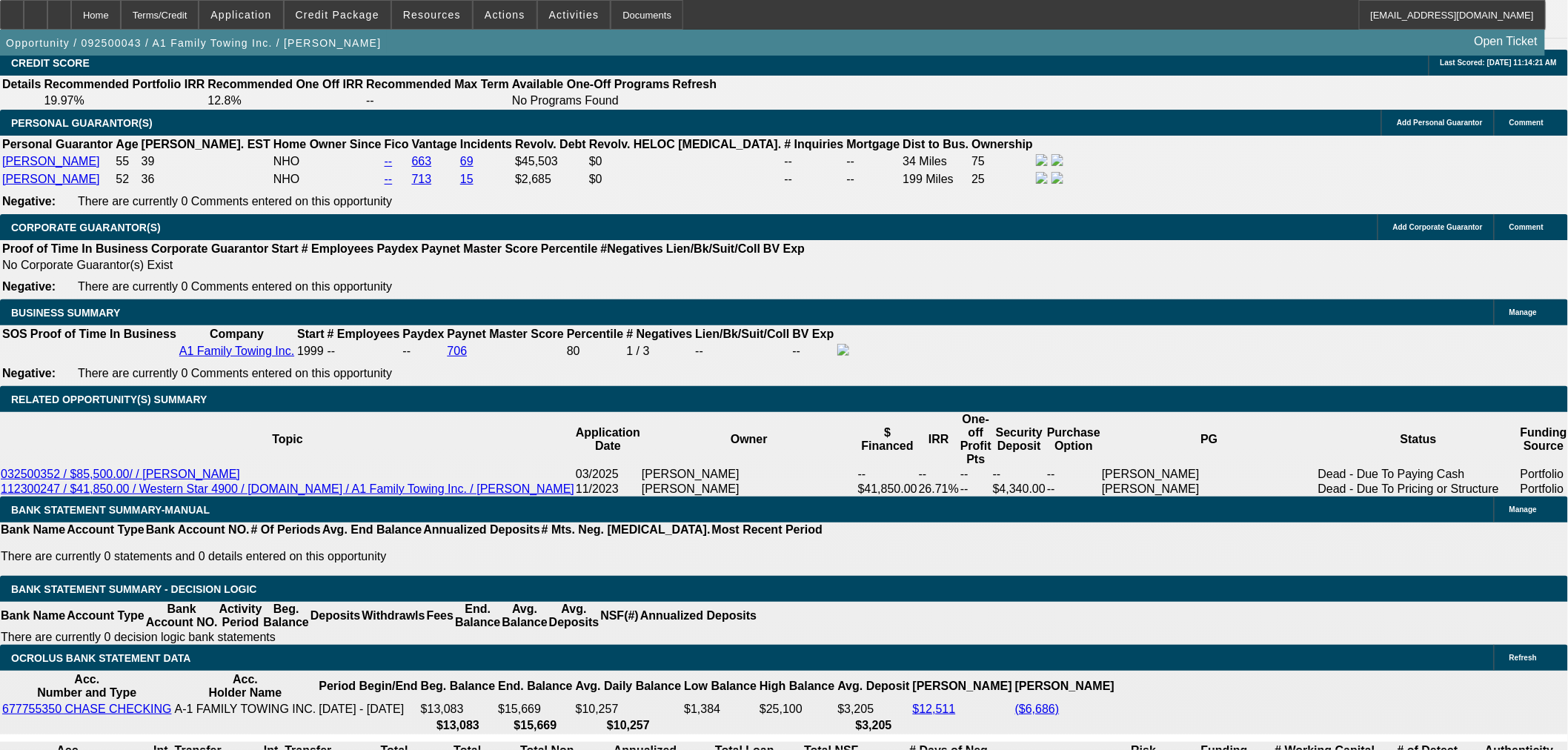
drag, startPoint x: 267, startPoint y: 411, endPoint x: 402, endPoint y: 419, distance: 135.2
type input "39"
type input "$78.00"
type input "UNKNOWN"
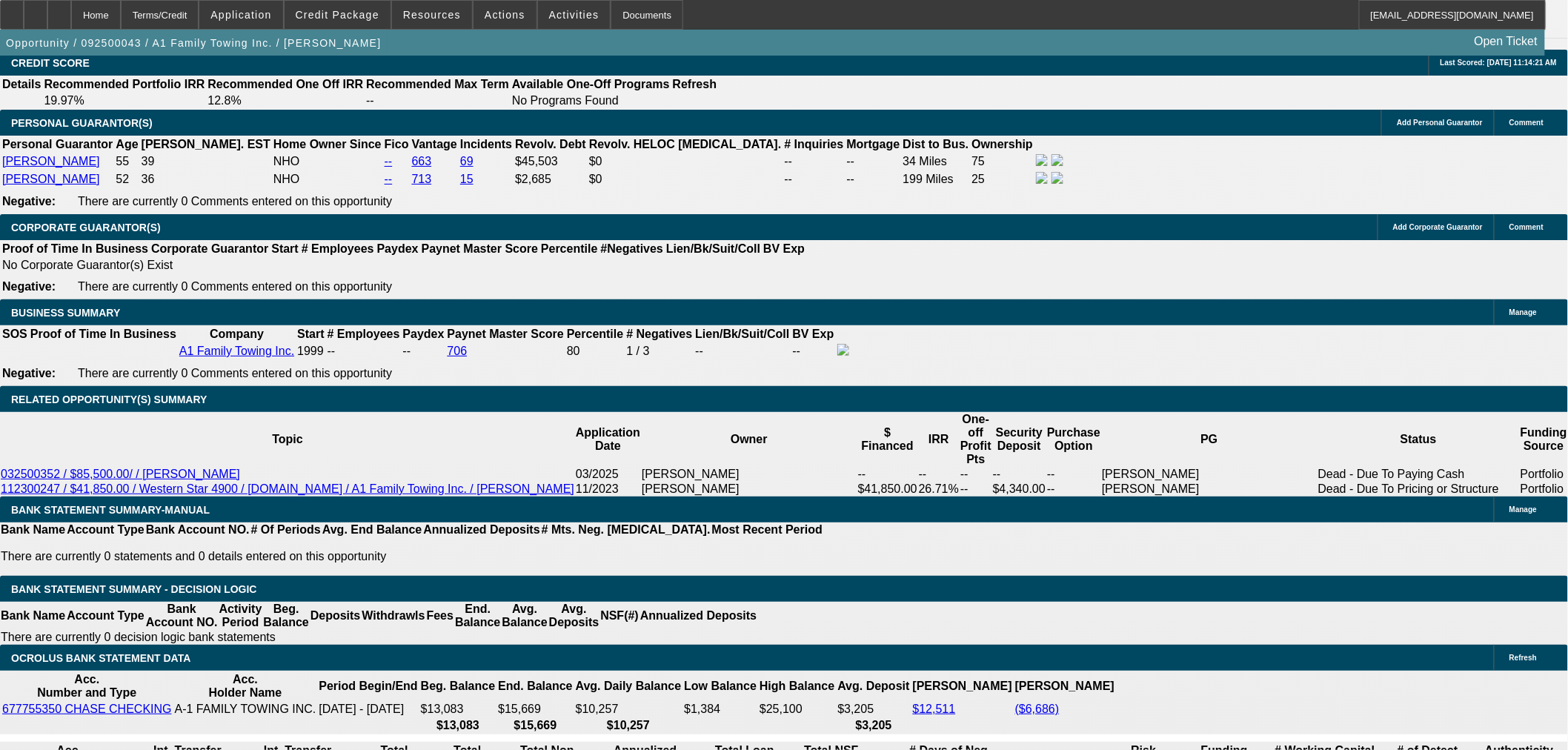
type input "3980"
type input "$7,960.00"
type input "17.2"
type input "$3,980.00"
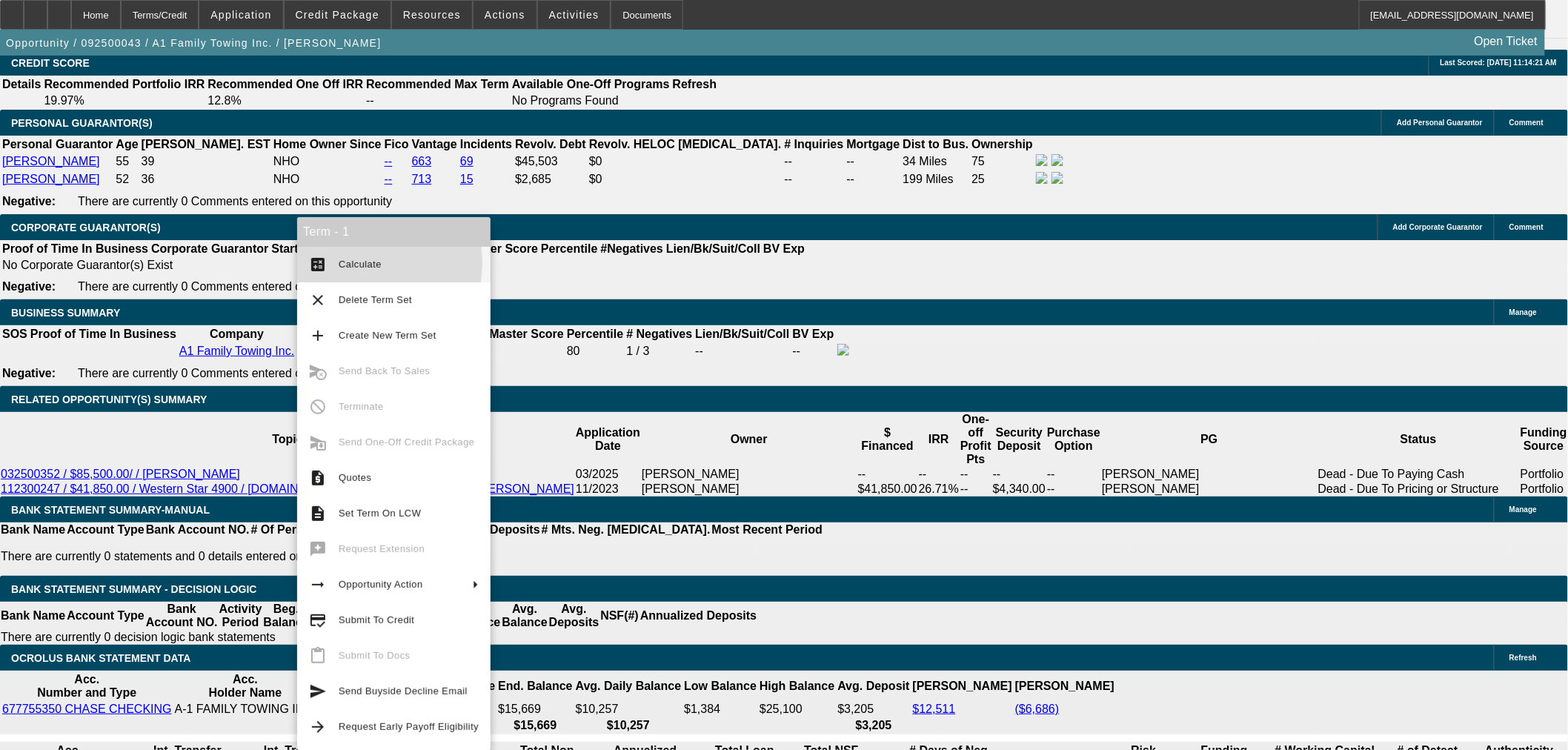
drag, startPoint x: 350, startPoint y: 263, endPoint x: 521, endPoint y: 273, distance: 171.3
click at [350, 263] on span "Calculate" at bounding box center [360, 264] width 43 height 11
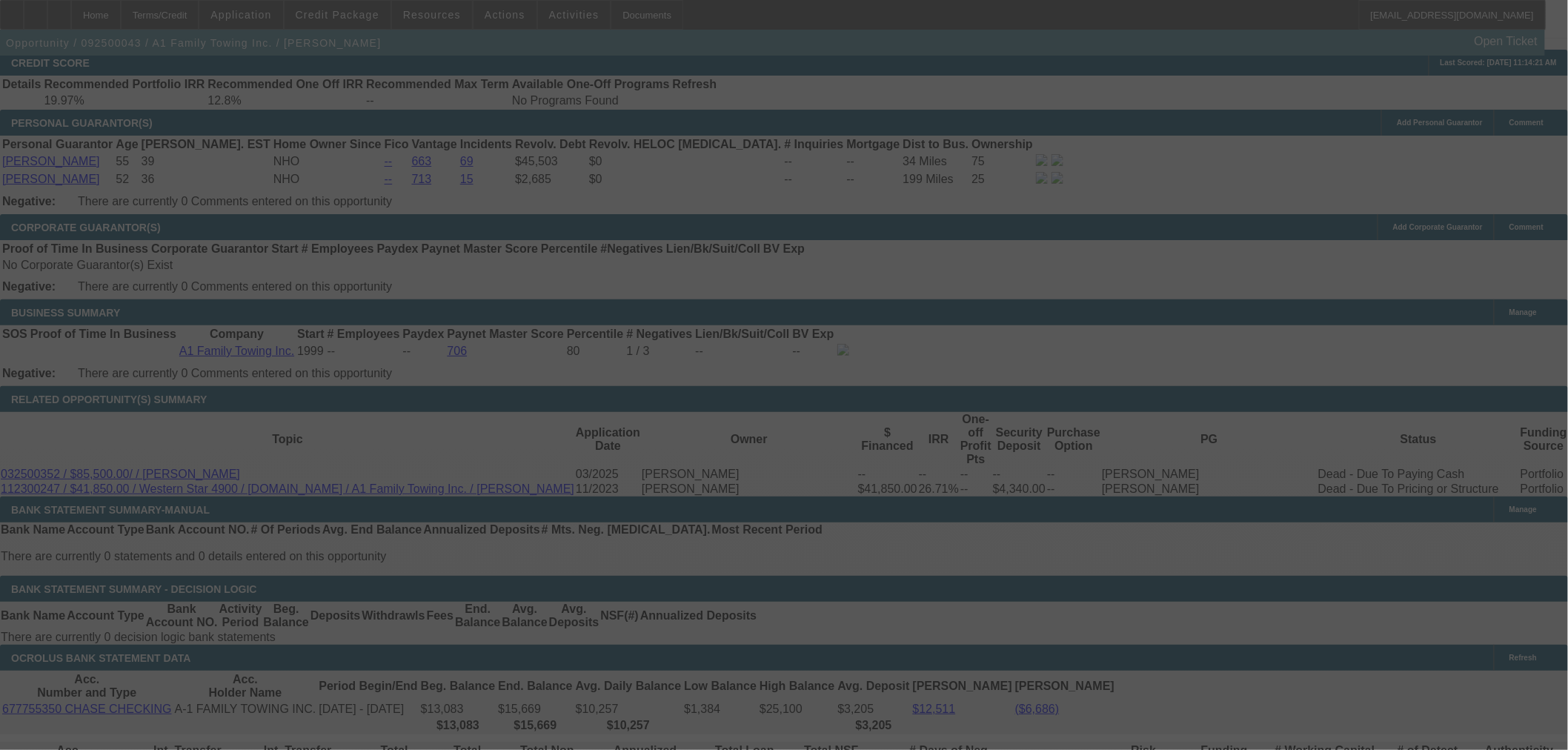
select select "0"
select select "2"
select select "0"
select select "6"
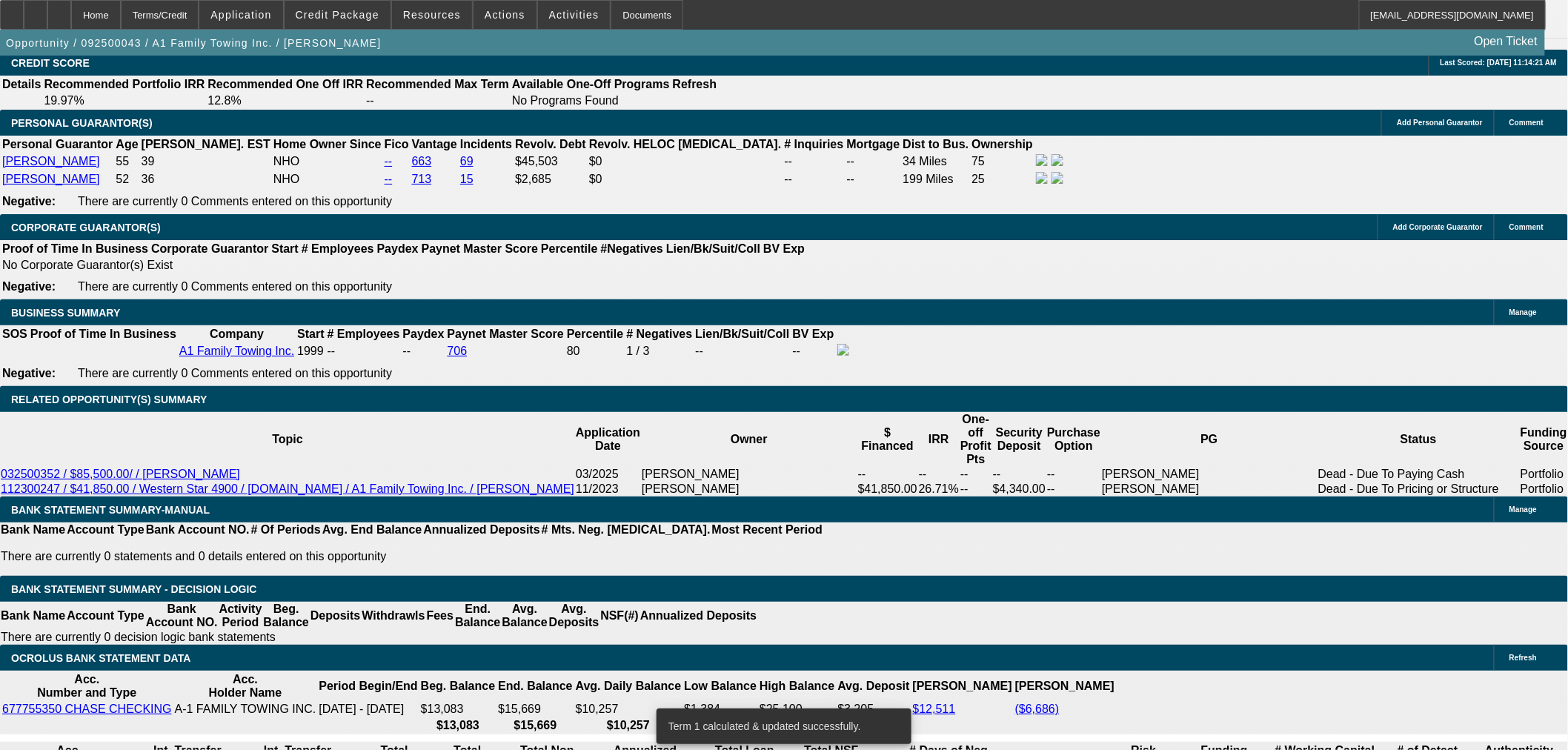
type input "40"
type input "$80.00"
type input "UNKNOWN"
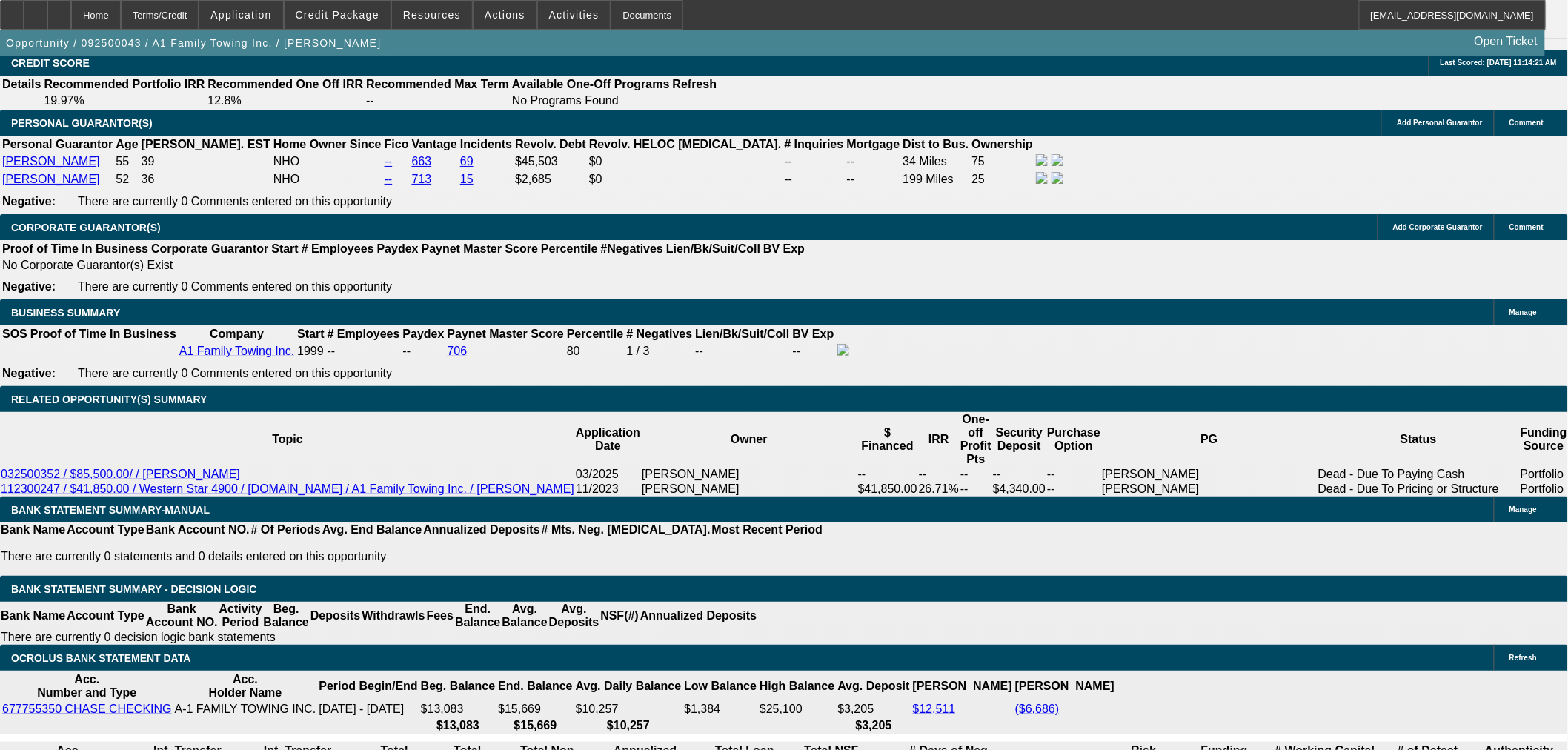
type input "4000"
type input "17.5"
type input "$8,000.00"
type input "$4,000.00"
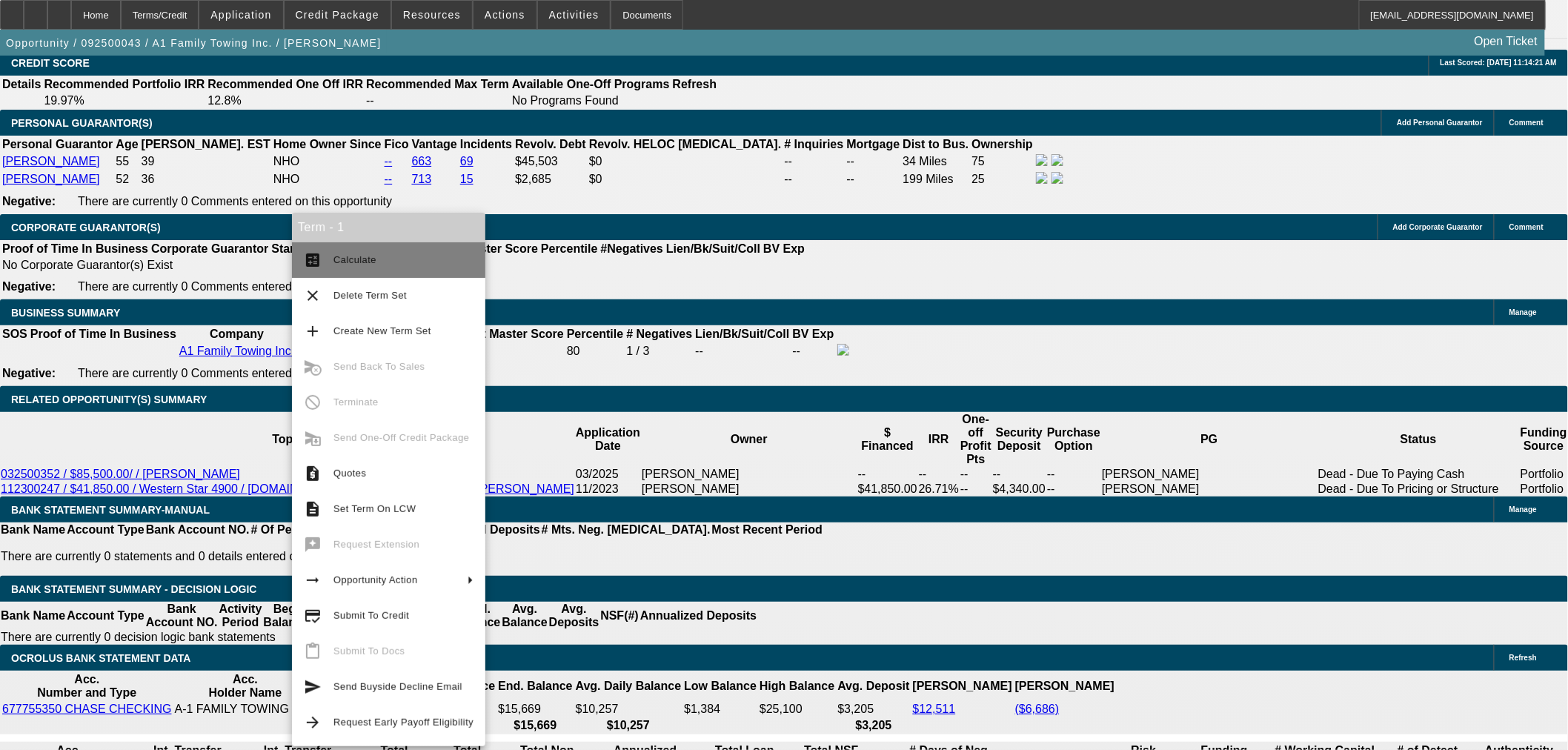
click at [324, 261] on button "calculate Calculate" at bounding box center [388, 260] width 193 height 36
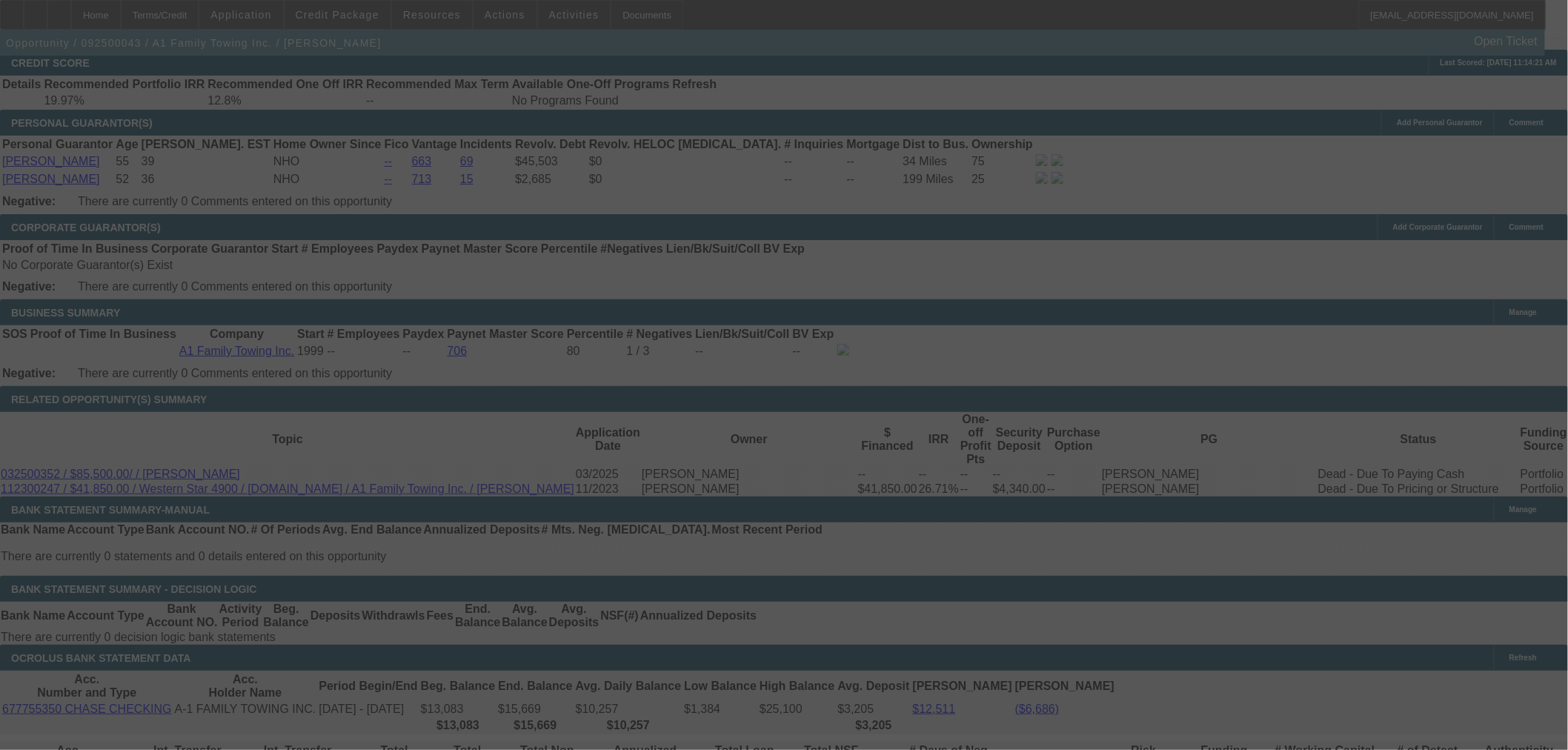
select select "0"
select select "2"
select select "0"
select select "6"
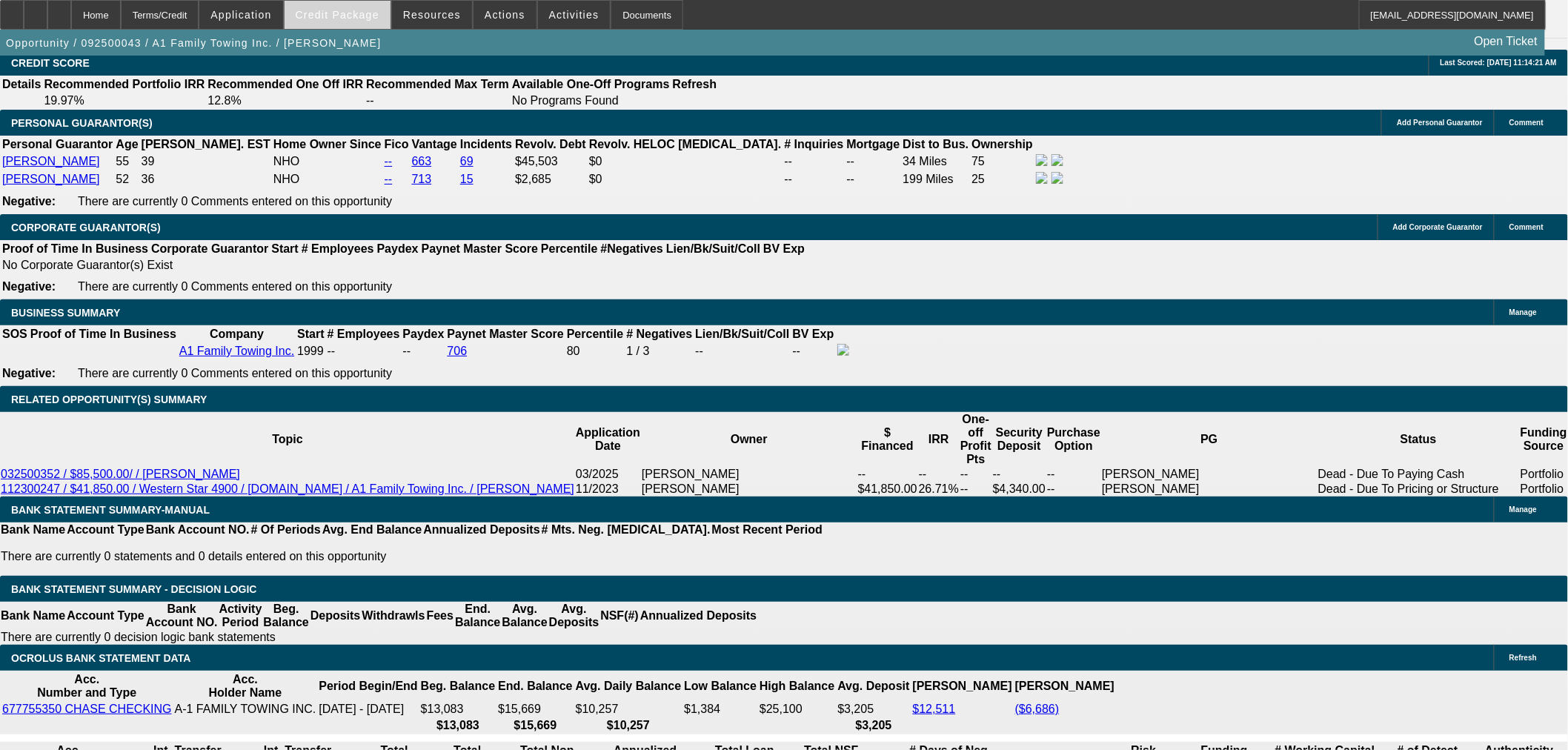
click at [337, 4] on span at bounding box center [337, 15] width 106 height 36
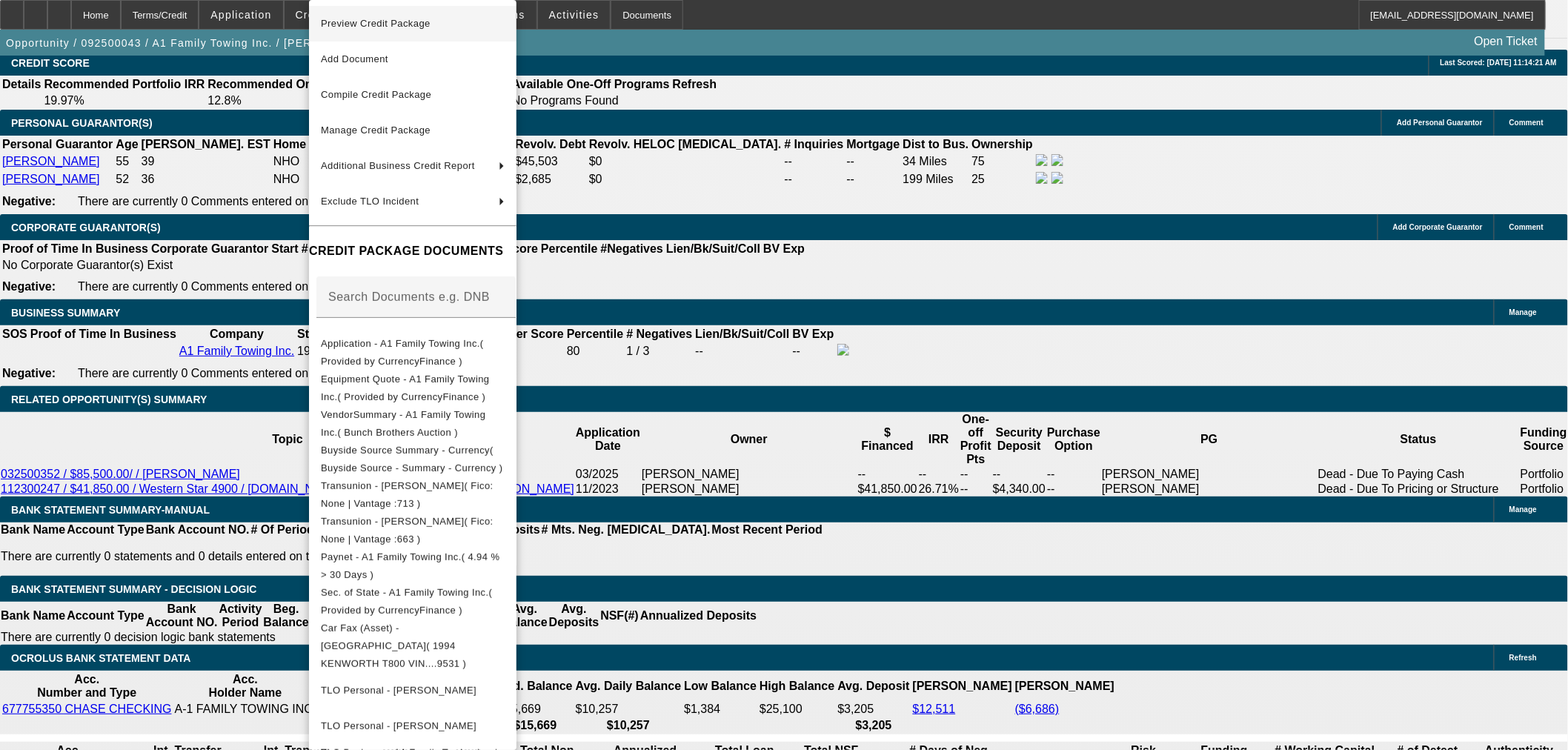
click at [498, 25] on span "Preview Credit Package" at bounding box center [412, 23] width 184 height 18
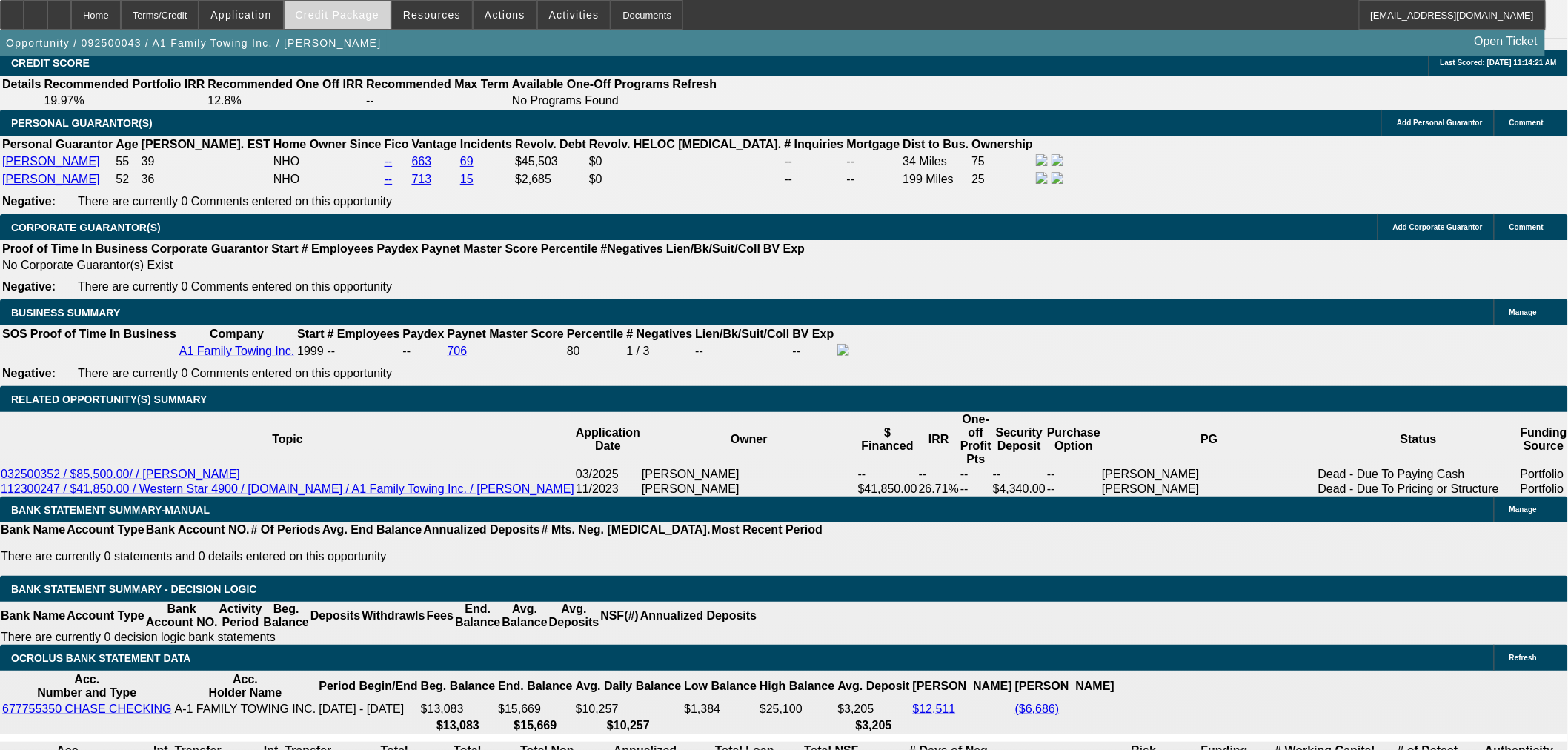
click at [340, 13] on span "Credit Package" at bounding box center [337, 15] width 84 height 12
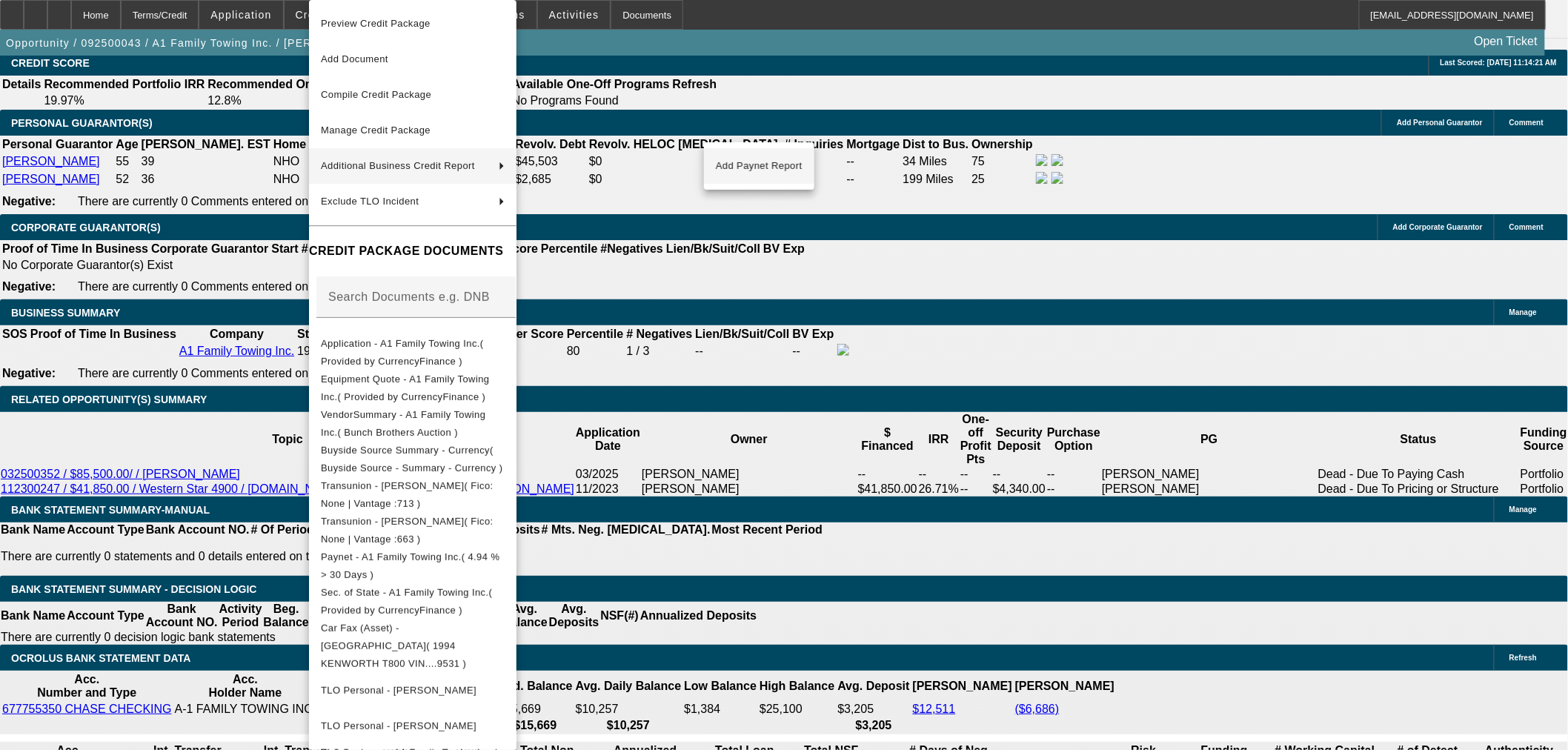
click at [760, 165] on span "Add Paynet Report" at bounding box center [760, 166] width 87 height 18
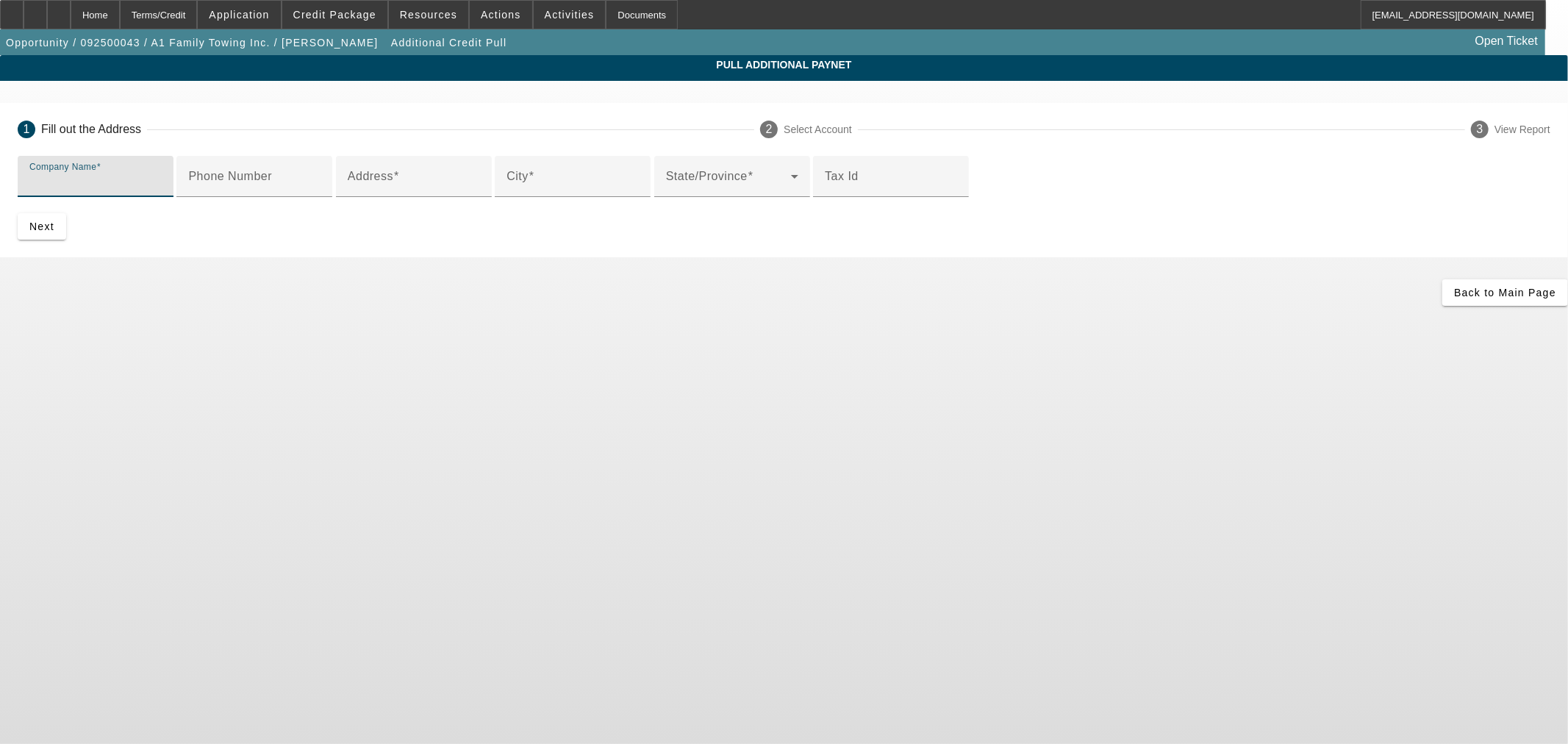
drag, startPoint x: 502, startPoint y: 182, endPoint x: 495, endPoint y: 201, distance: 20.2
click at [162, 182] on input "Company Name" at bounding box center [95, 182] width 133 height 17
paste input "e A-1 FAMILY TOWING INC."
type input "e A-1 FAMILY TOWING INC."
click at [320, 191] on input "Phone Number" at bounding box center [254, 182] width 133 height 17
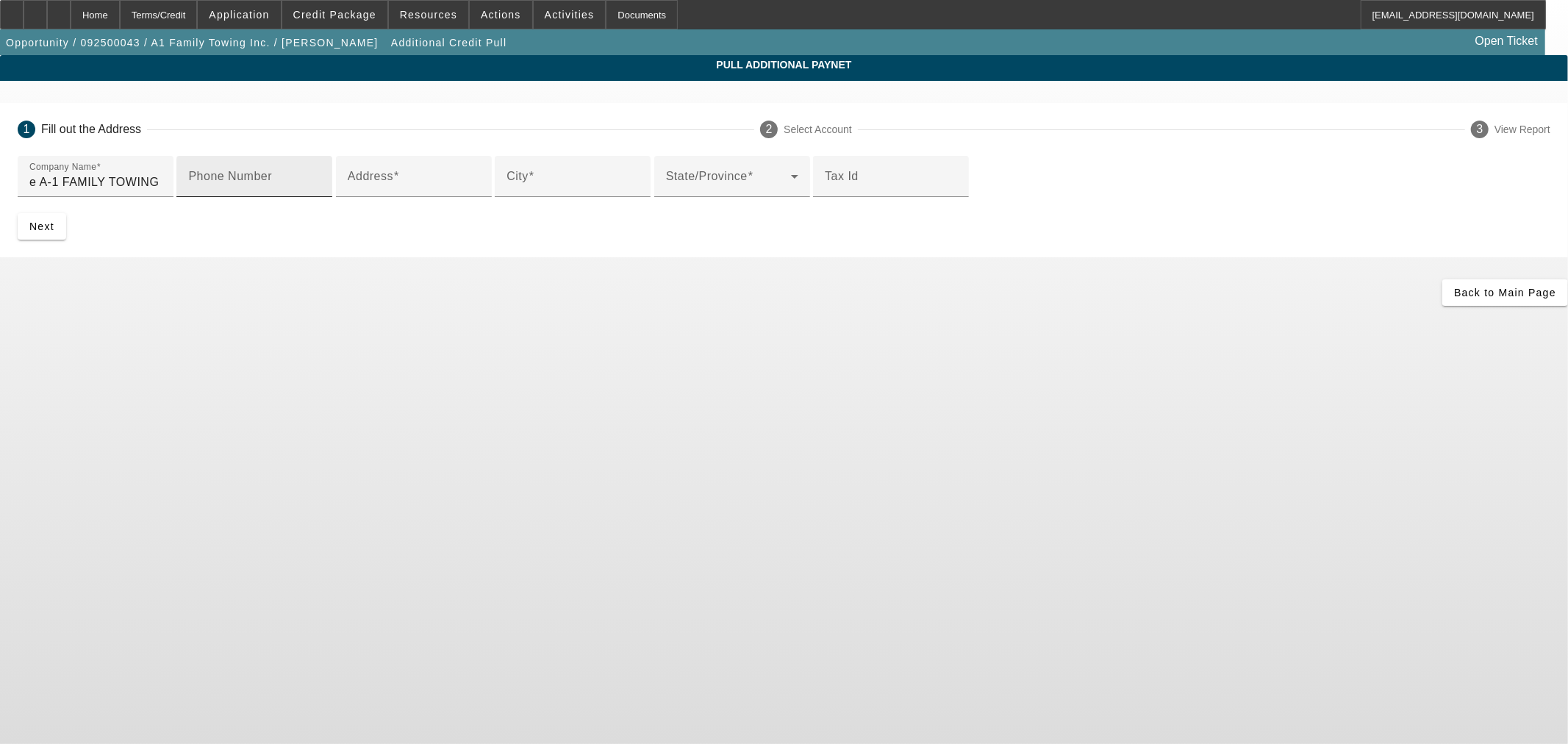
paste input "16788968821"
click at [320, 191] on input "16788968821" at bounding box center [254, 182] width 133 height 17
type input "6788968821"
click at [478, 191] on input "Address" at bounding box center [414, 182] width 133 height 17
paste input "1512 Eatonton Rd"
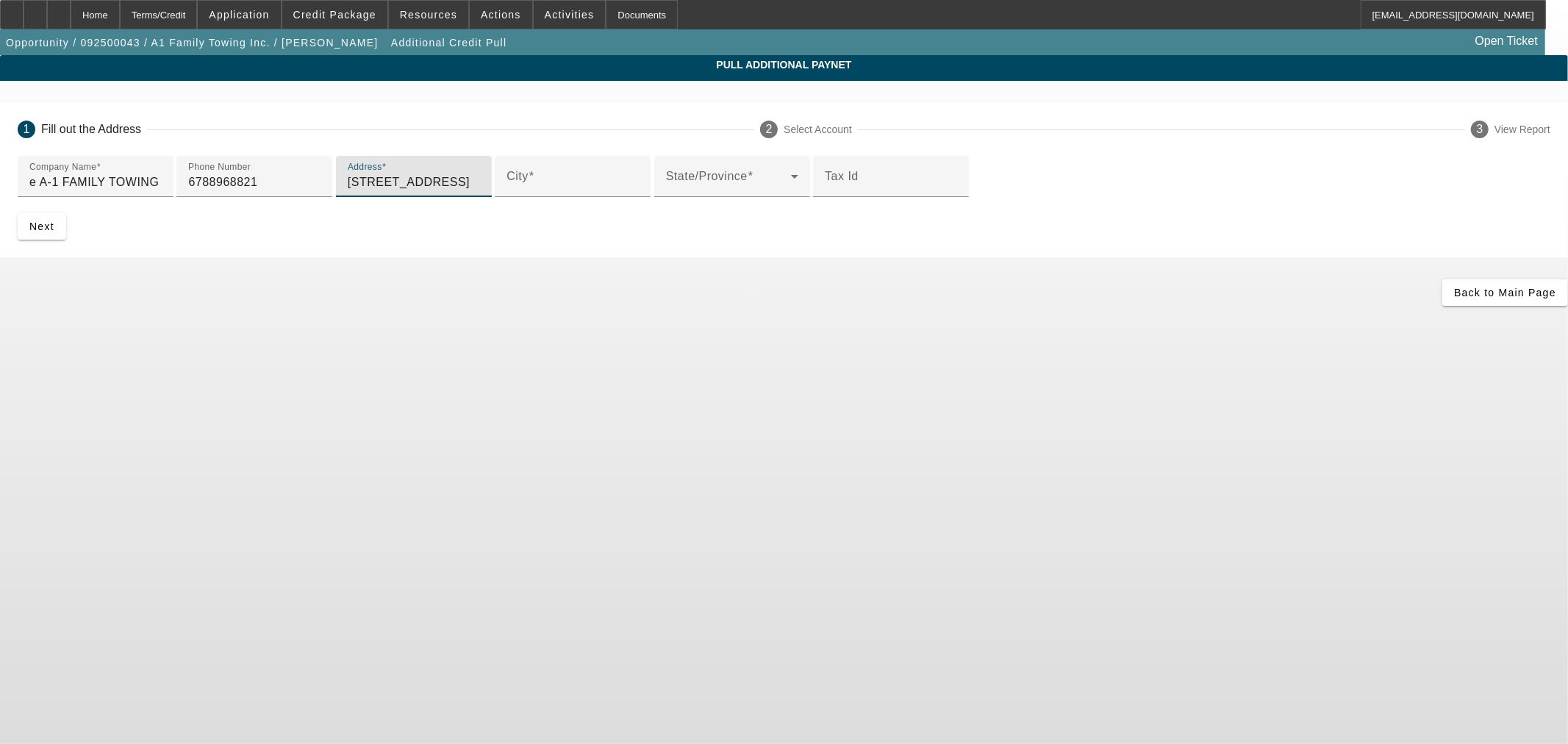
type input "1512 Eatonton Rd"
click at [508, 191] on input "City" at bounding box center [573, 182] width 133 height 17
paste input "Madison"
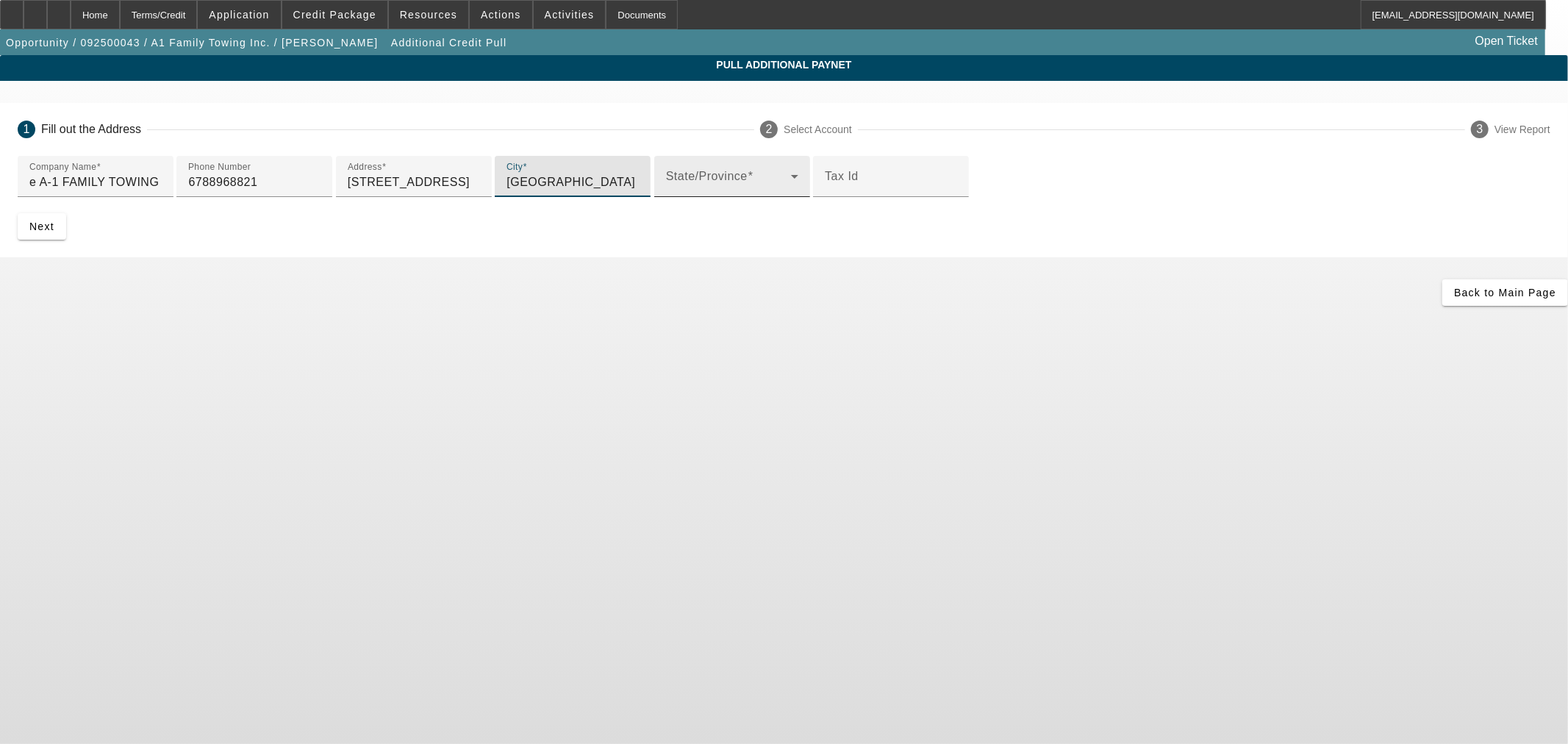
type input "Madison"
click at [666, 191] on span at bounding box center [728, 182] width 125 height 17
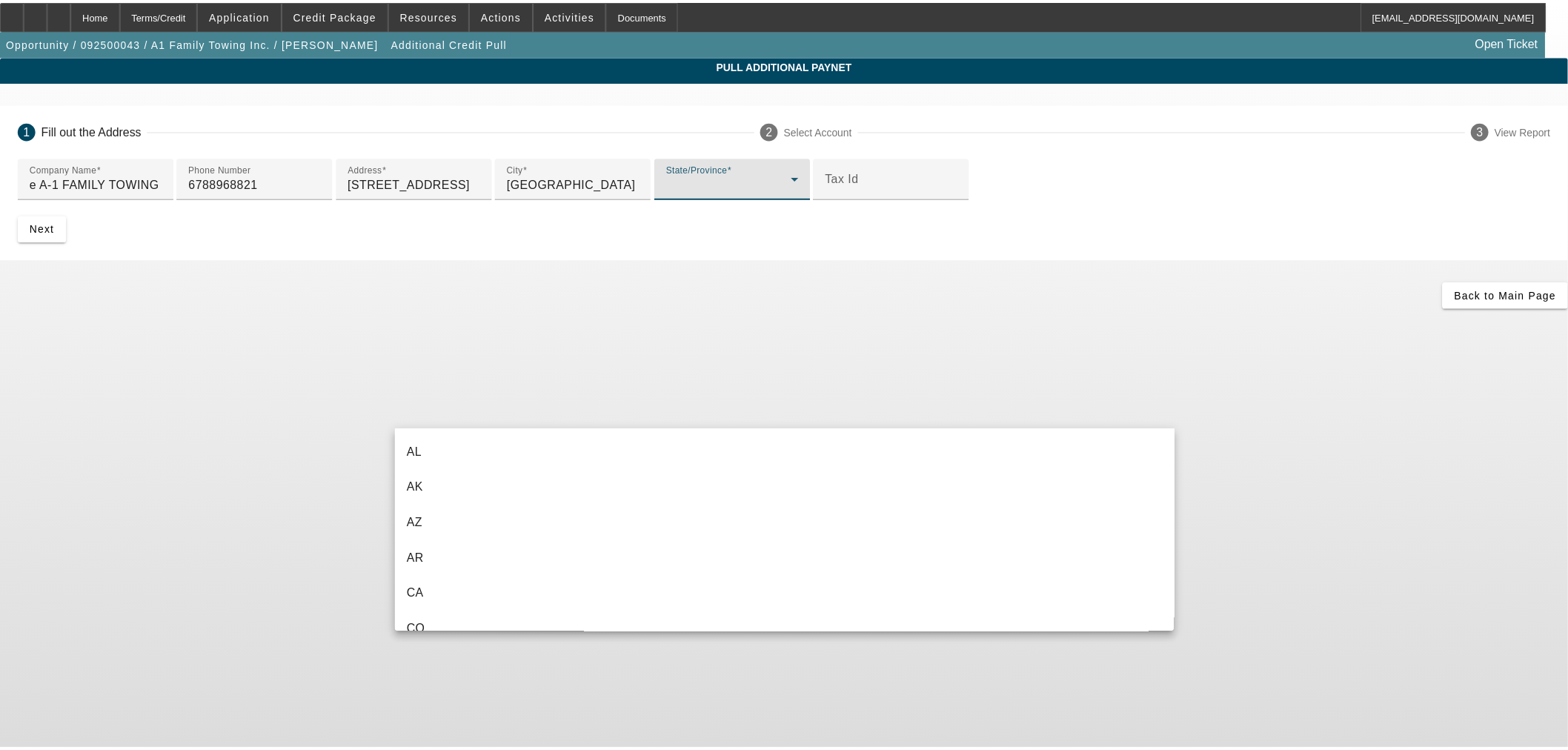
scroll to position [193, 0]
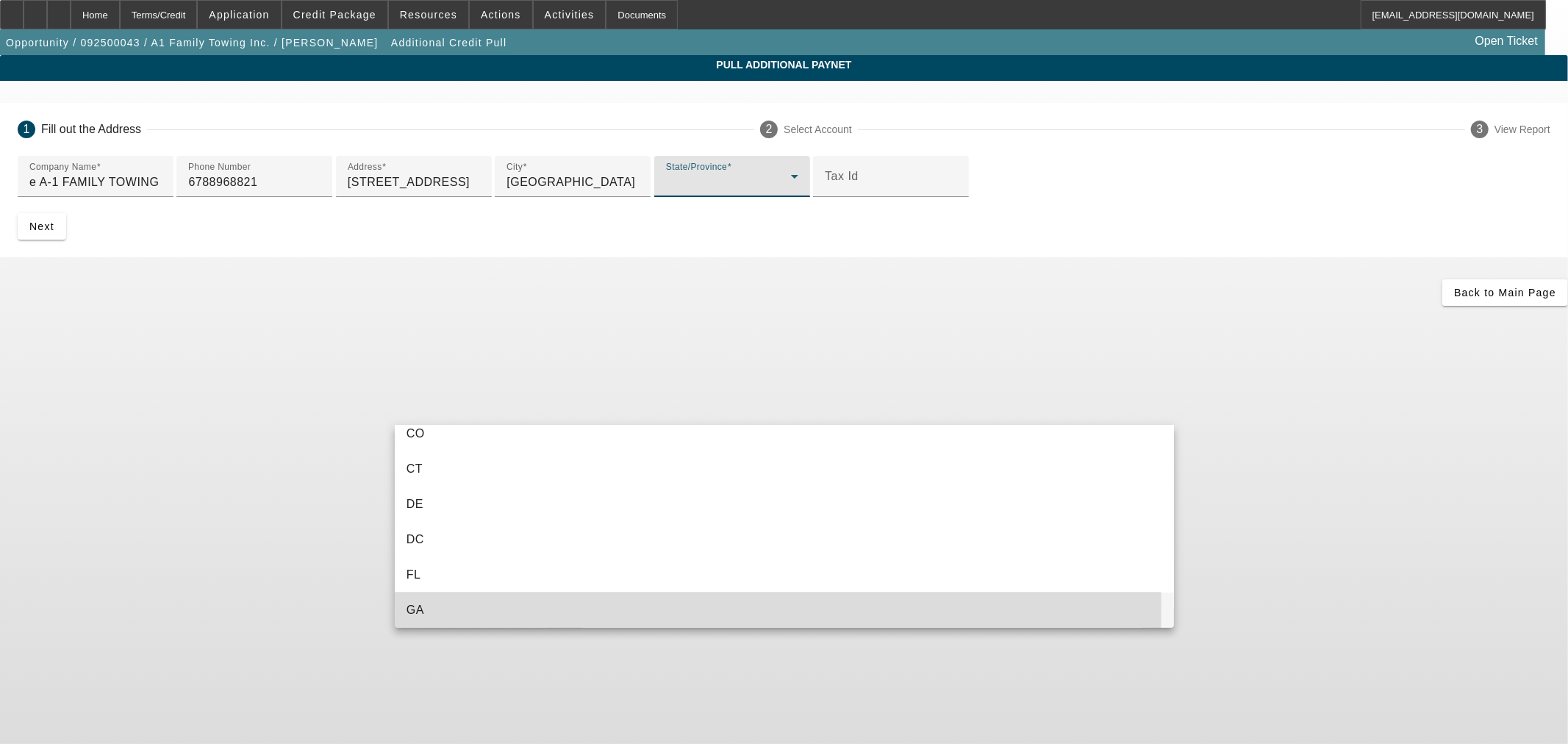
click at [481, 607] on mat-option "GA" at bounding box center [784, 610] width 779 height 36
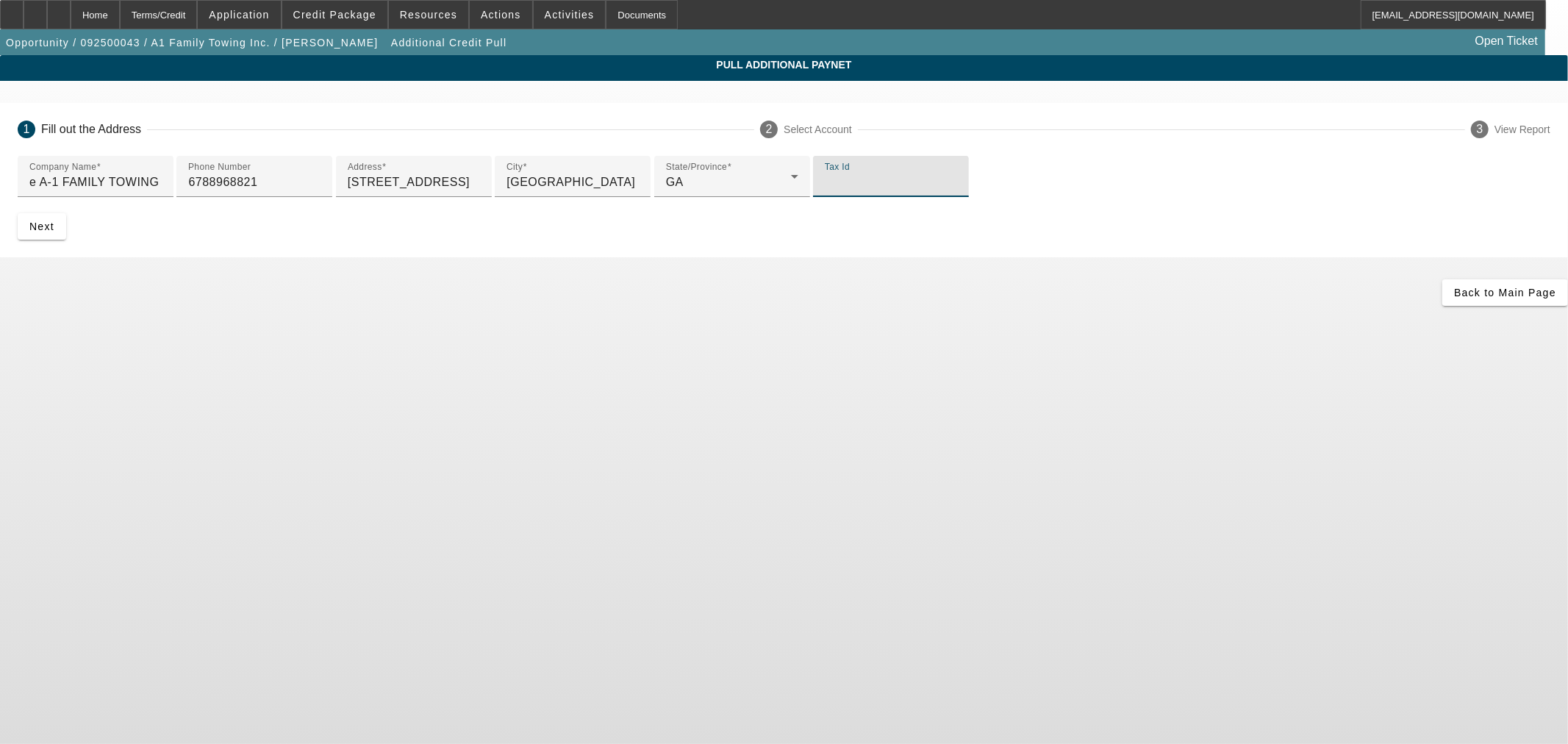
click at [825, 191] on input "Tax Id" at bounding box center [891, 182] width 133 height 17
paste input "582479780"
type input "582479780"
click at [55, 233] on span "Next" at bounding box center [42, 227] width 25 height 12
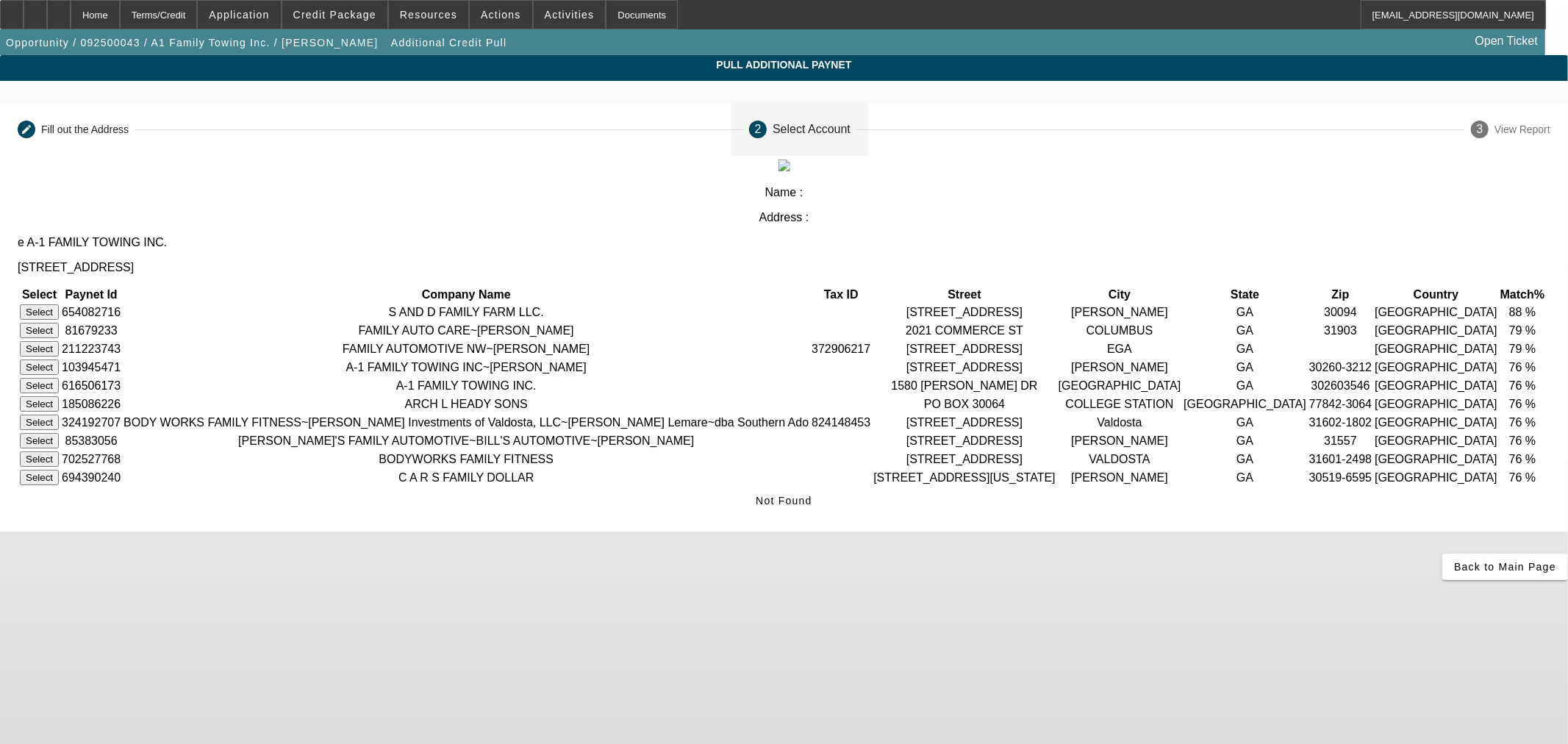
click at [59, 360] on button "Select" at bounding box center [39, 367] width 39 height 15
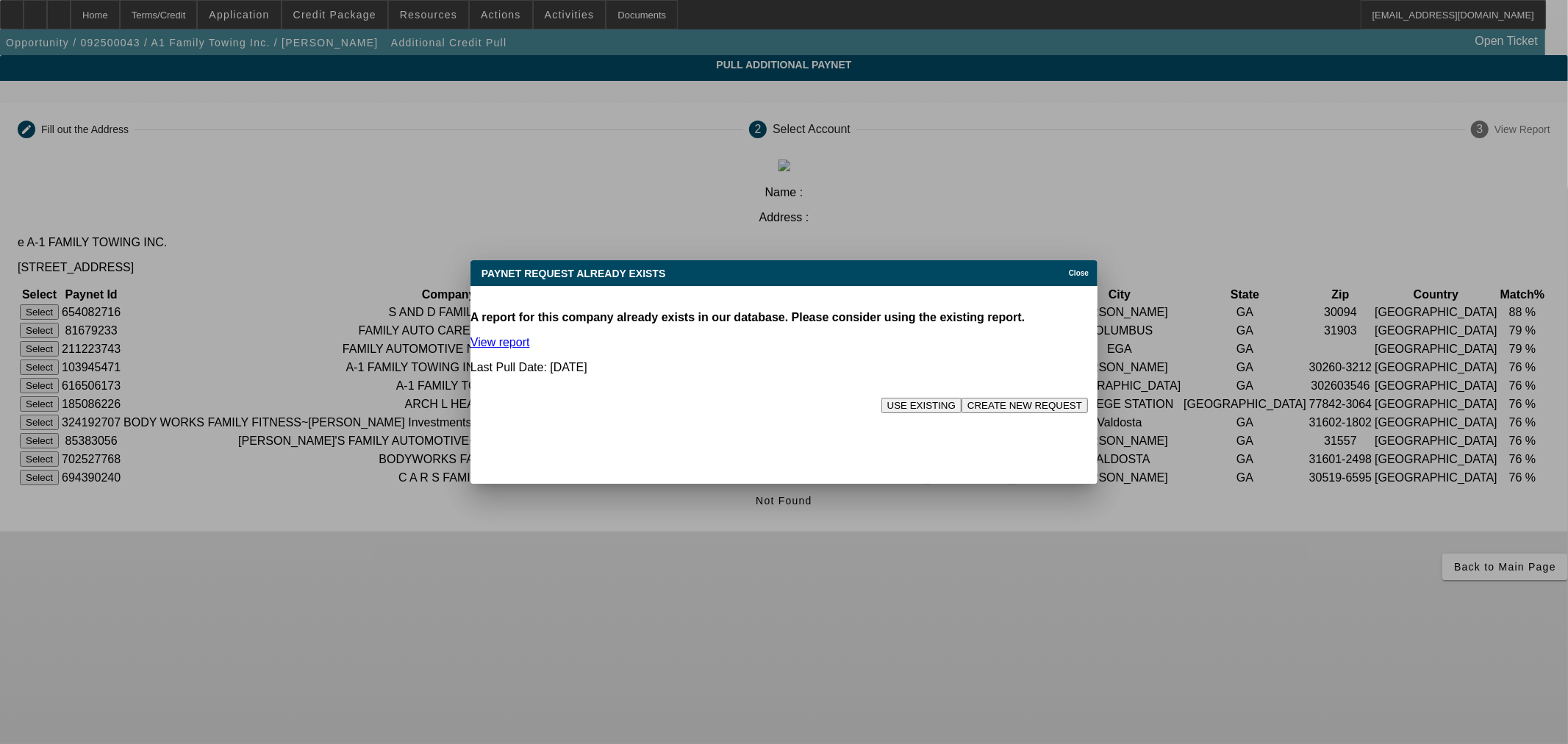
click at [882, 398] on button "USE EXISTING" at bounding box center [922, 405] width 80 height 15
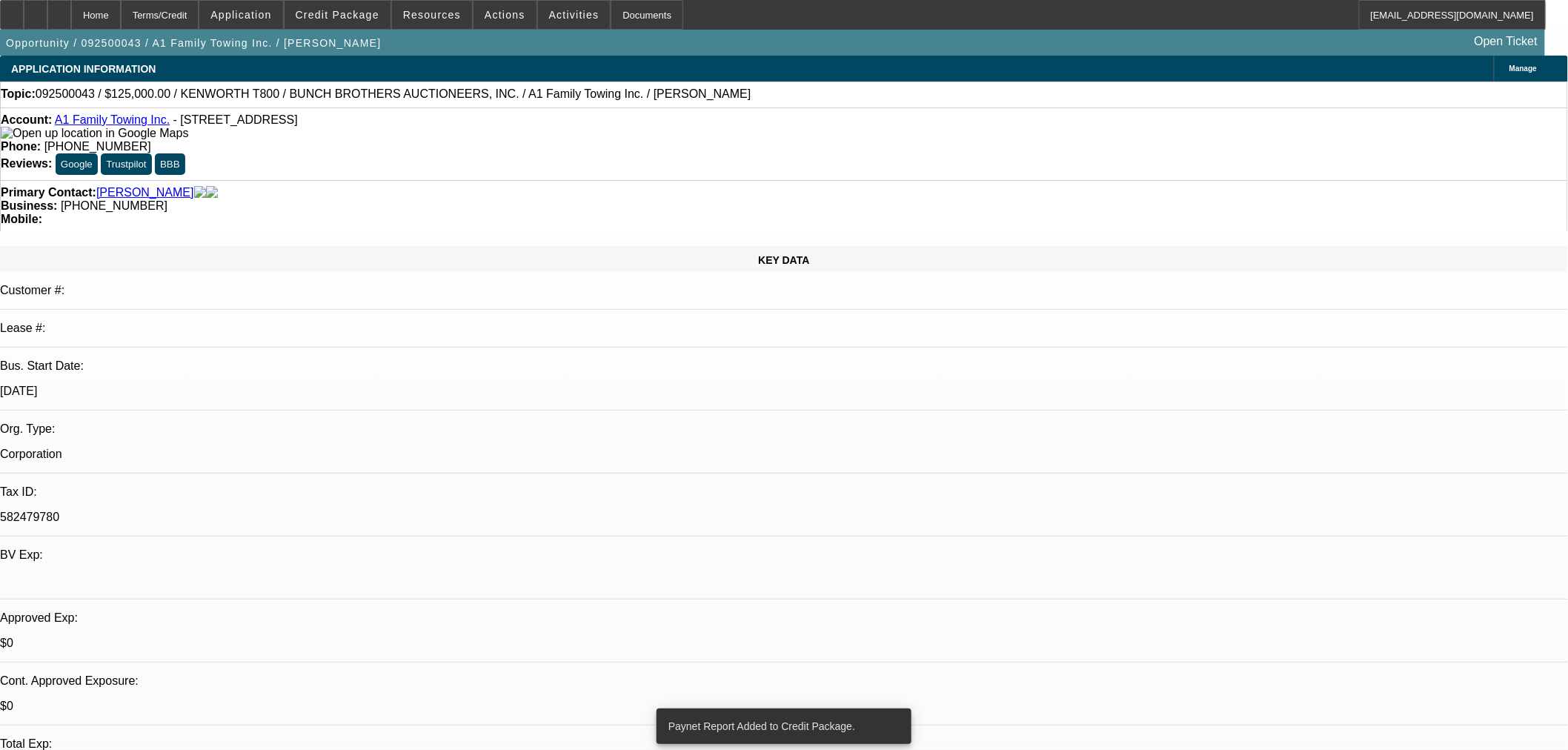
select select "0"
select select "2"
select select "0"
select select "6"
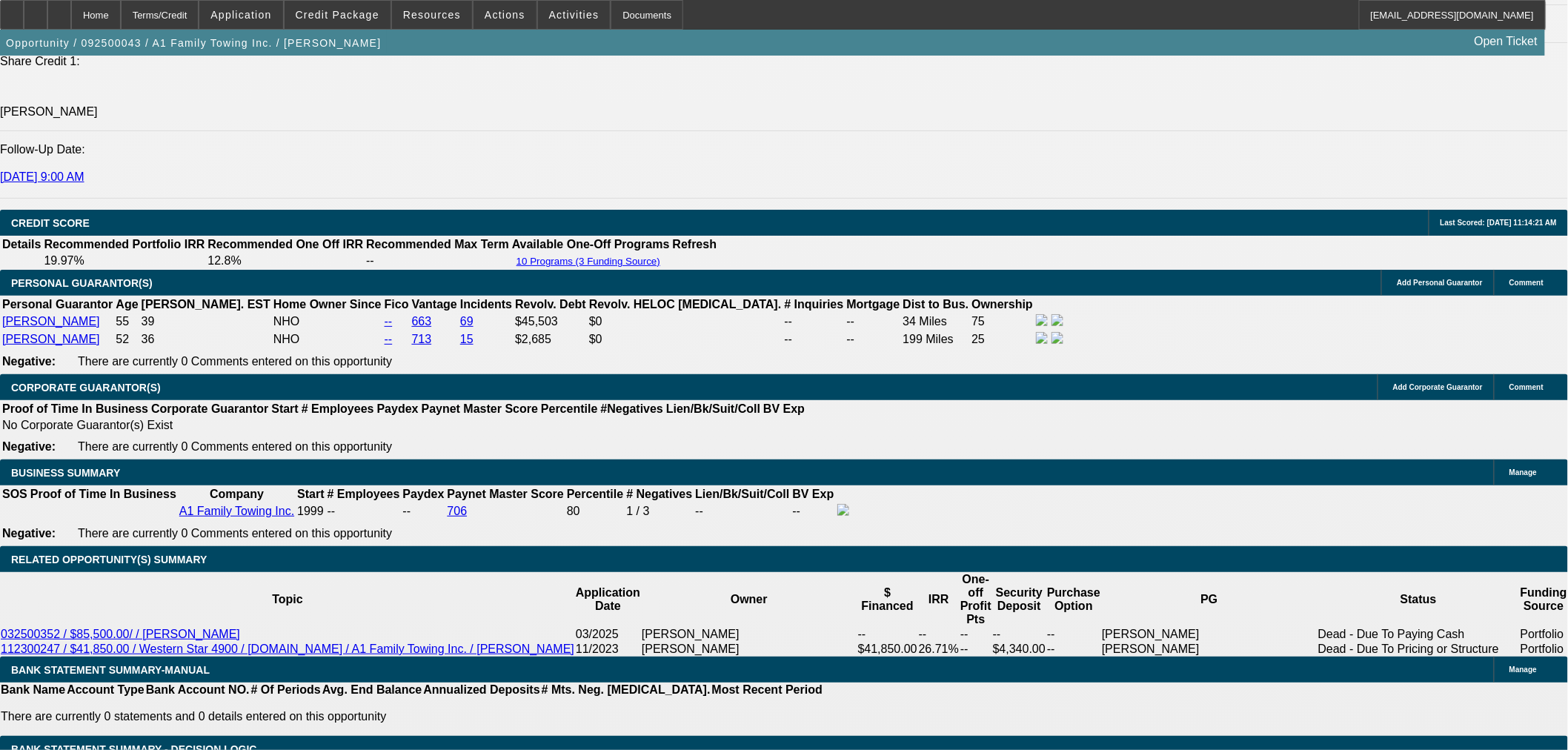
scroll to position [2058, 0]
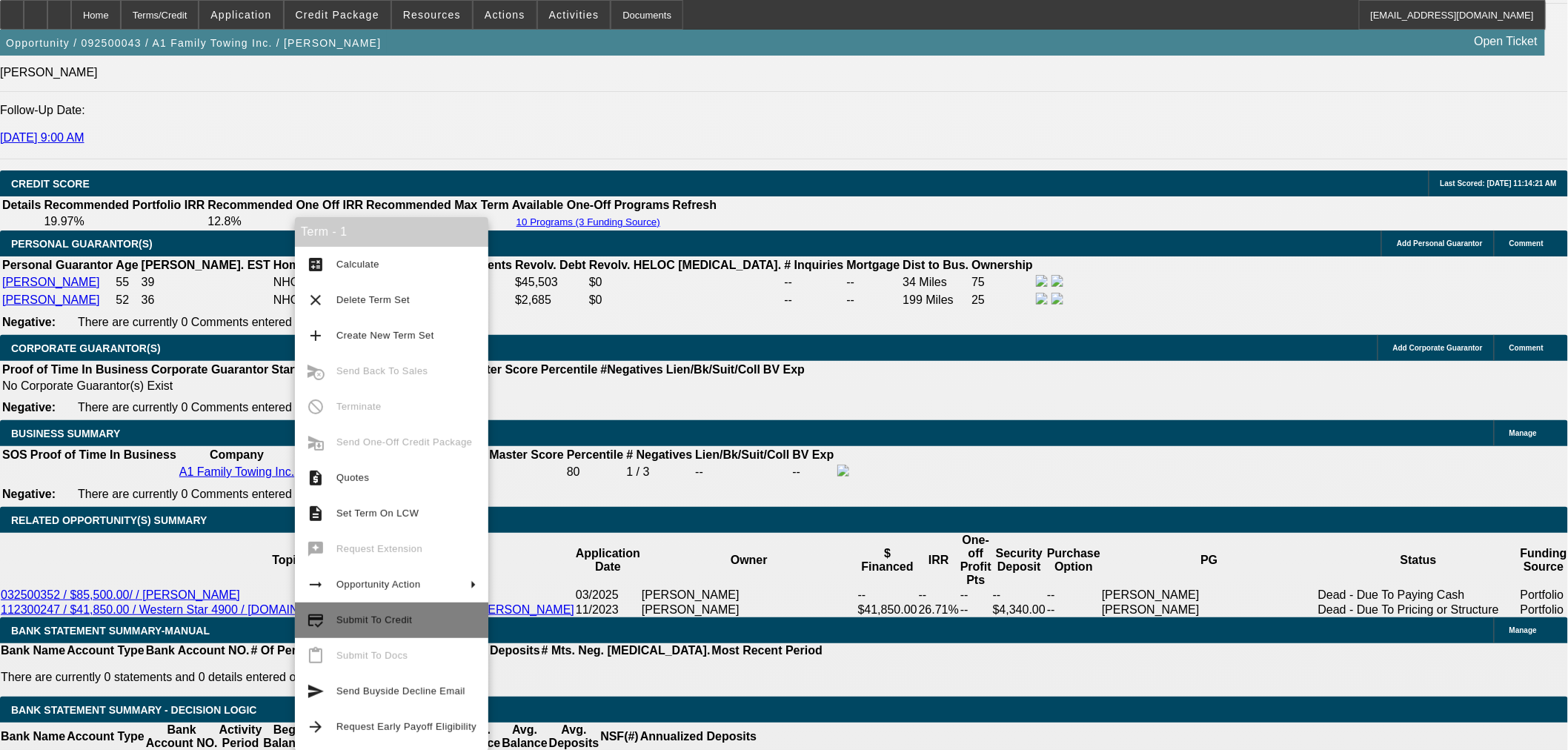
click at [414, 630] on button "credit_score Submit To Credit" at bounding box center [391, 620] width 193 height 36
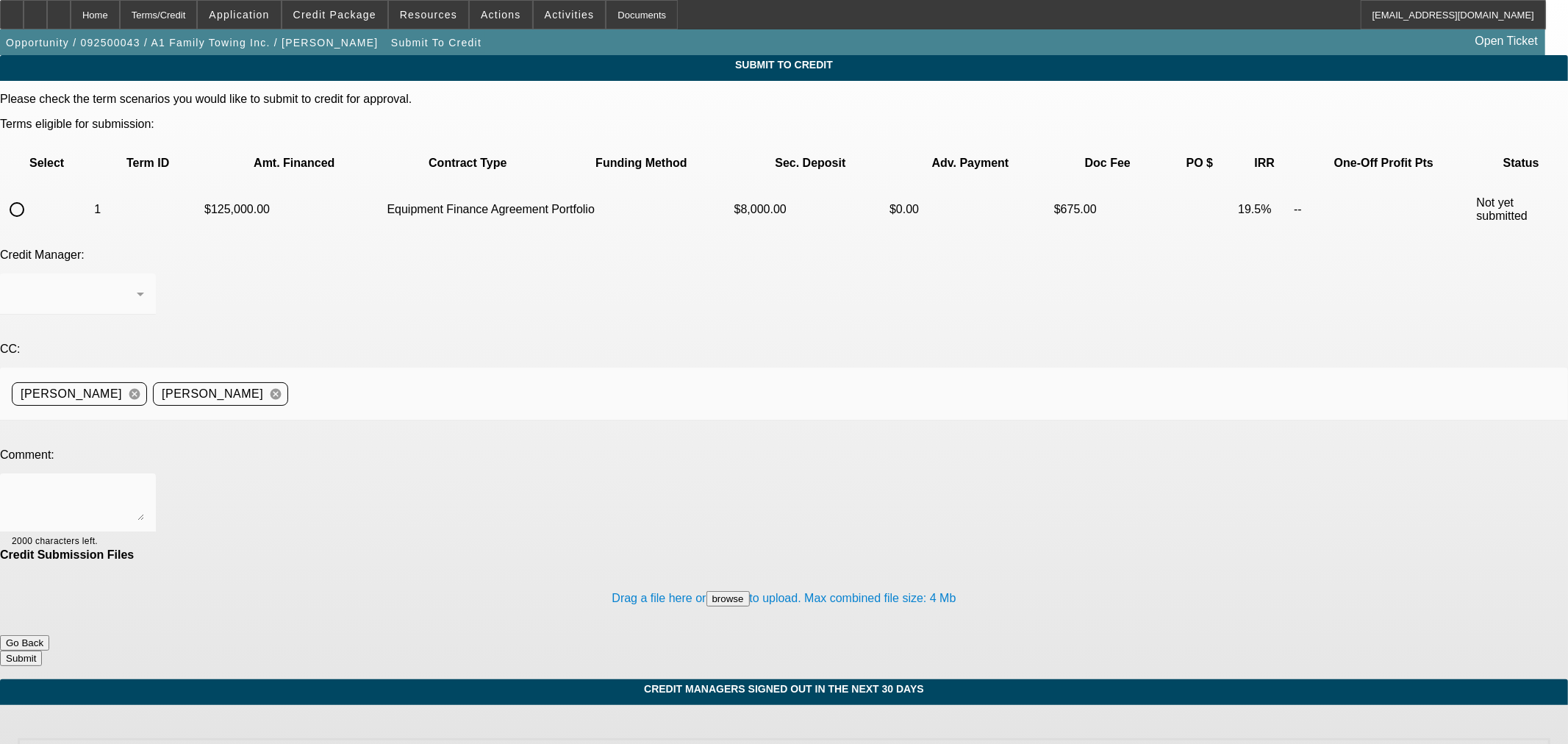
click at [32, 195] on input "radio" at bounding box center [17, 209] width 30 height 30
radio input "true"
click at [137, 286] on div "Arida, George" at bounding box center [74, 294] width 125 height 17
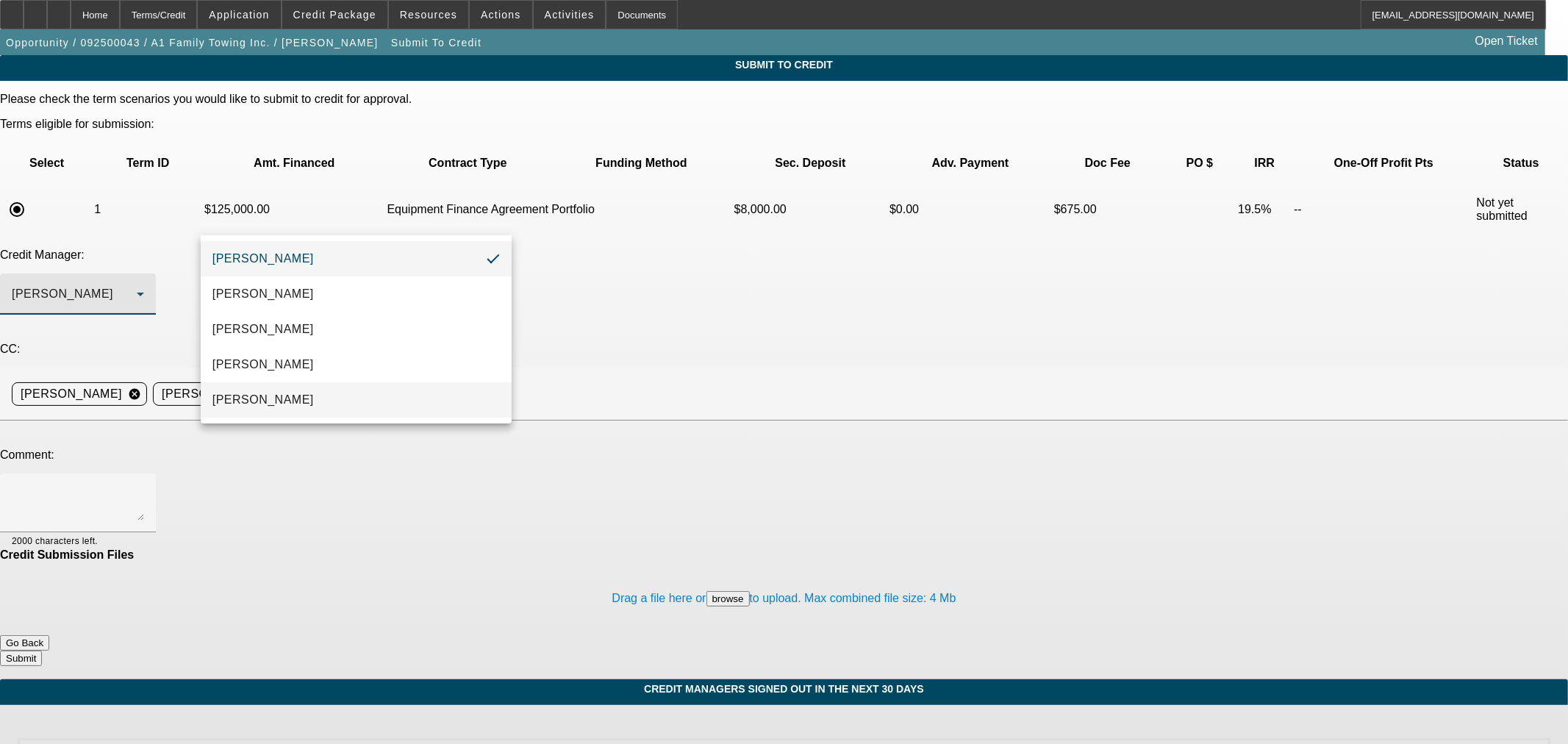
click at [367, 392] on mat-option "[PERSON_NAME]" at bounding box center [356, 400] width 311 height 36
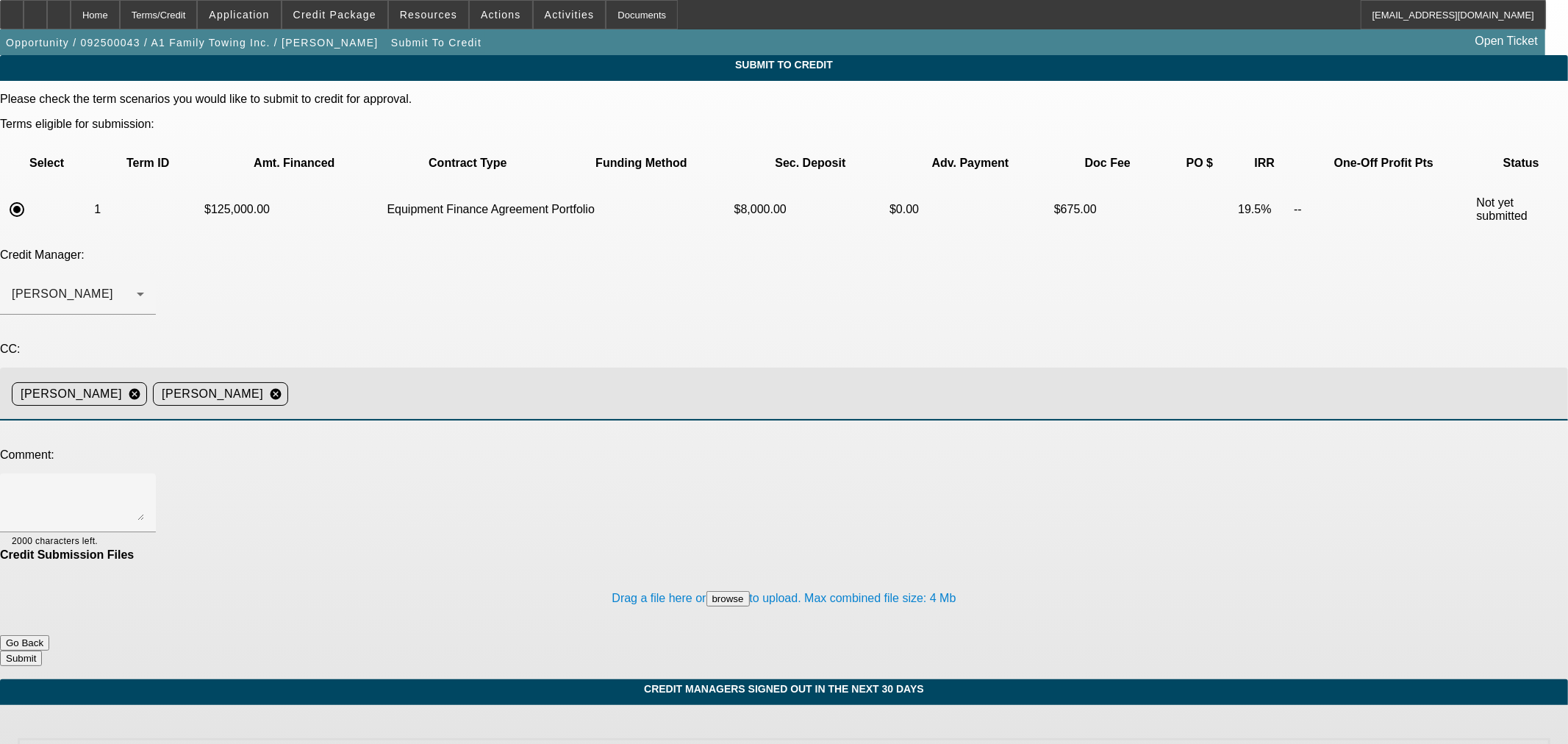
click at [492, 380] on input at bounding box center [922, 394] width 1257 height 30
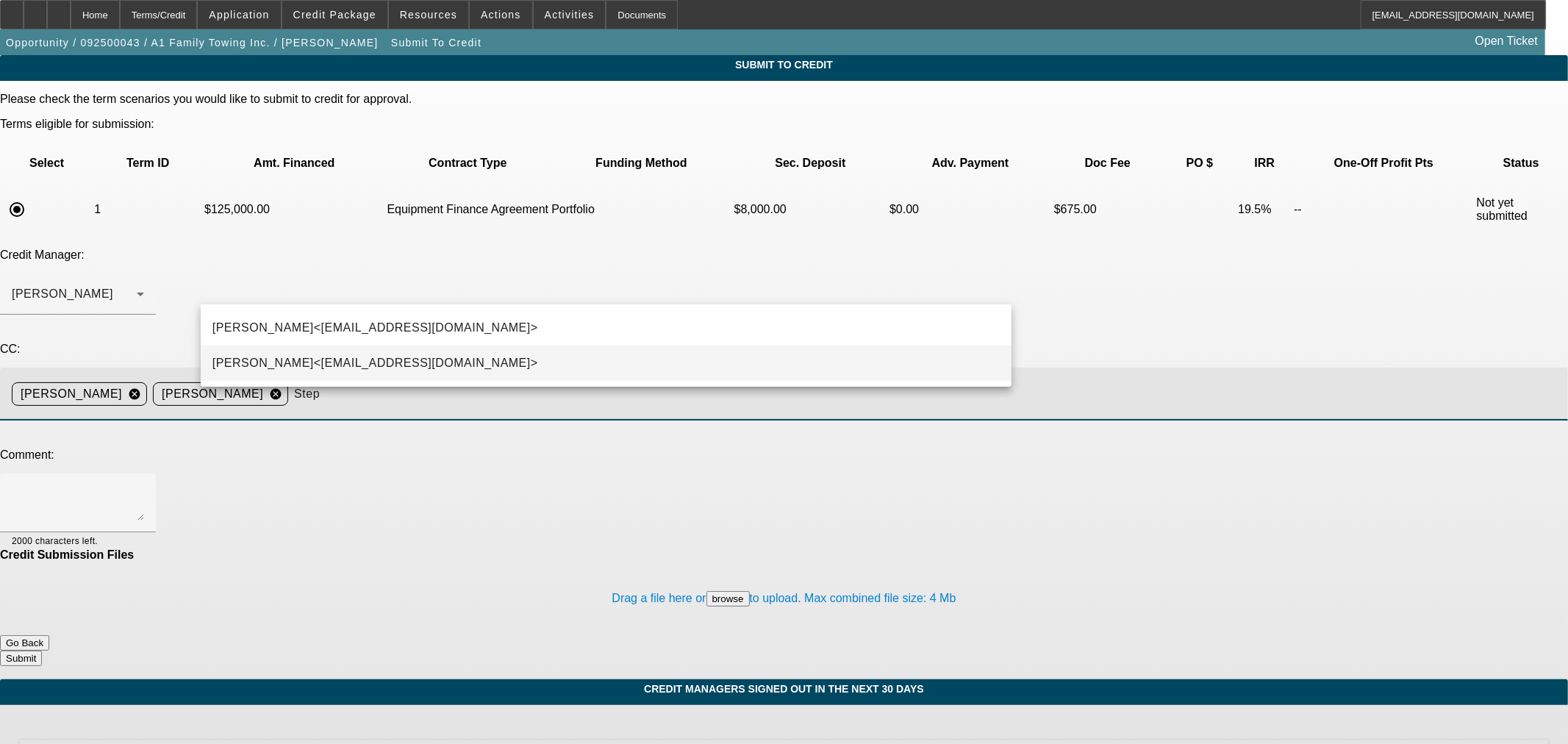
type input "Step"
click at [522, 369] on mat-option "Stephanie Richards<srichards@beaconfunding.com>" at bounding box center [606, 363] width 811 height 36
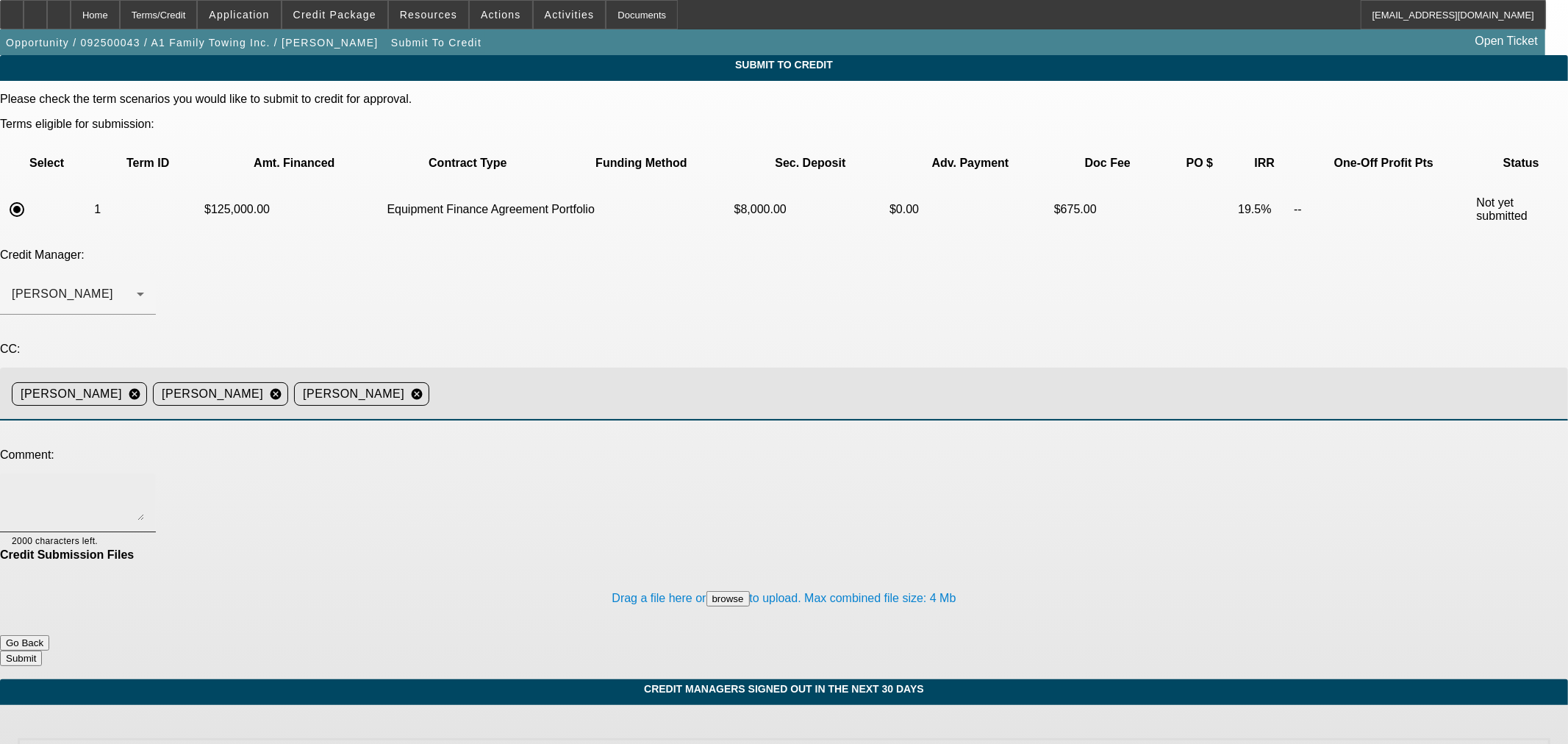
click at [144, 486] on textarea at bounding box center [78, 503] width 133 height 36
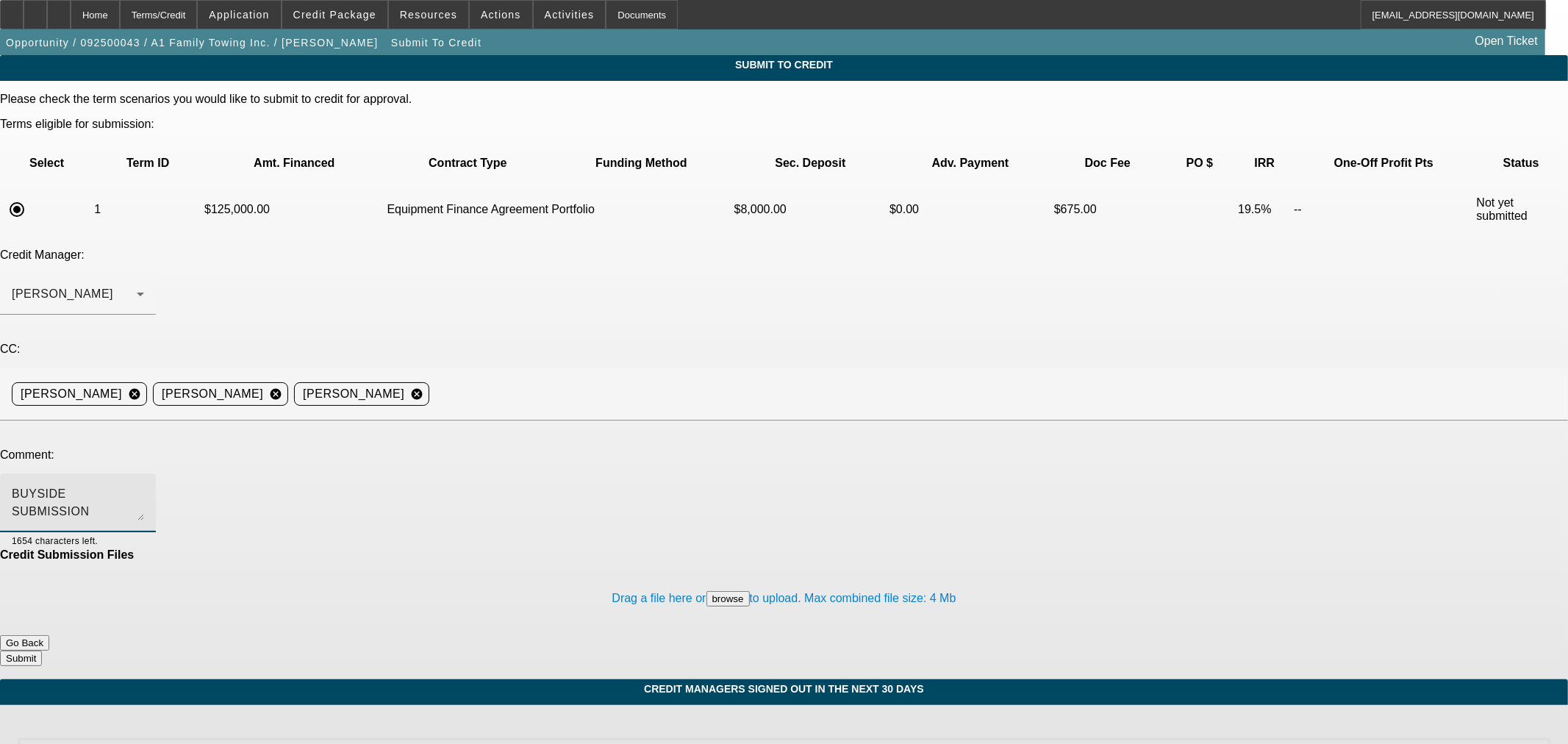
scroll to position [14, 0]
click at [319, 23] on span at bounding box center [335, 14] width 105 height 36
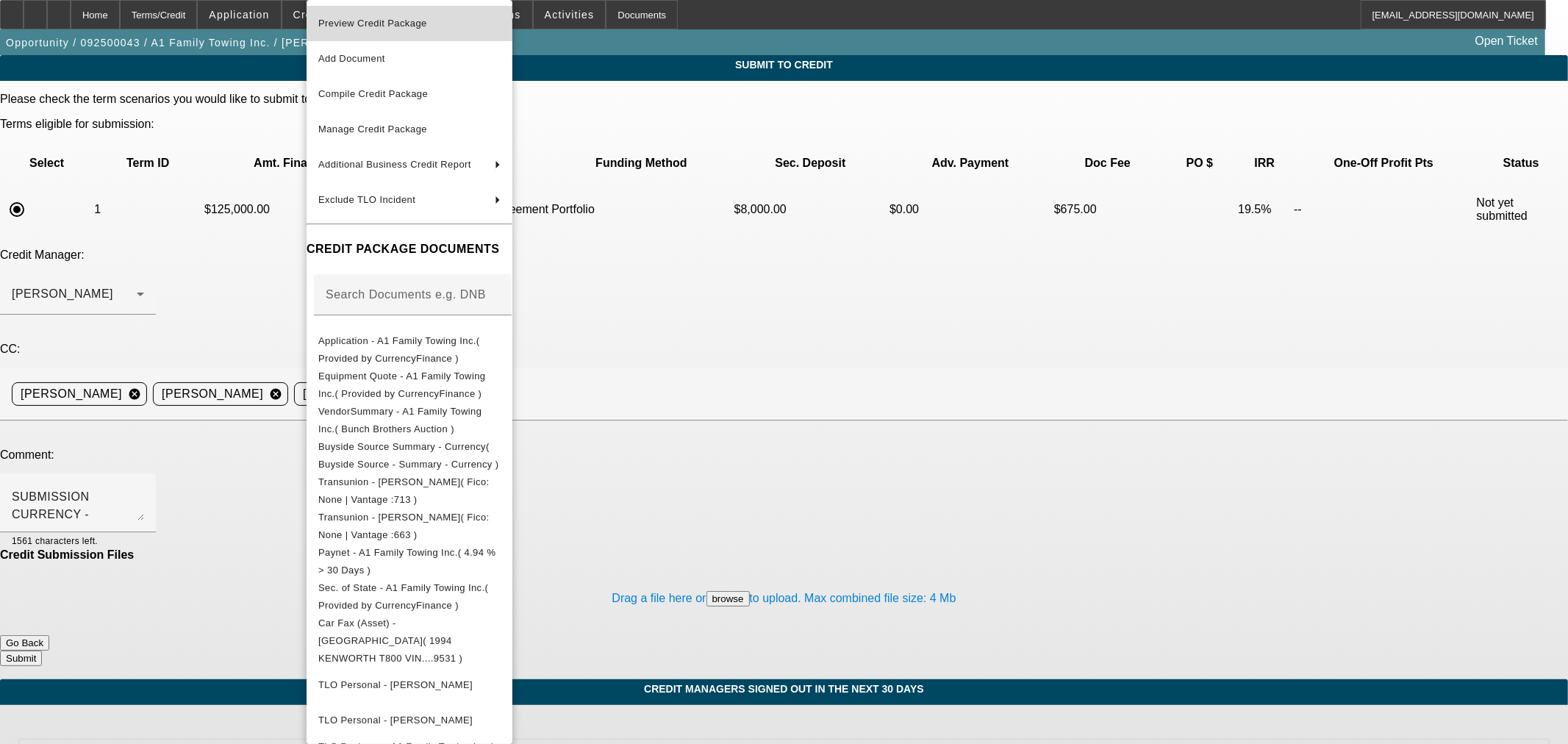
click at [398, 28] on span "Preview Credit Package" at bounding box center [409, 23] width 183 height 17
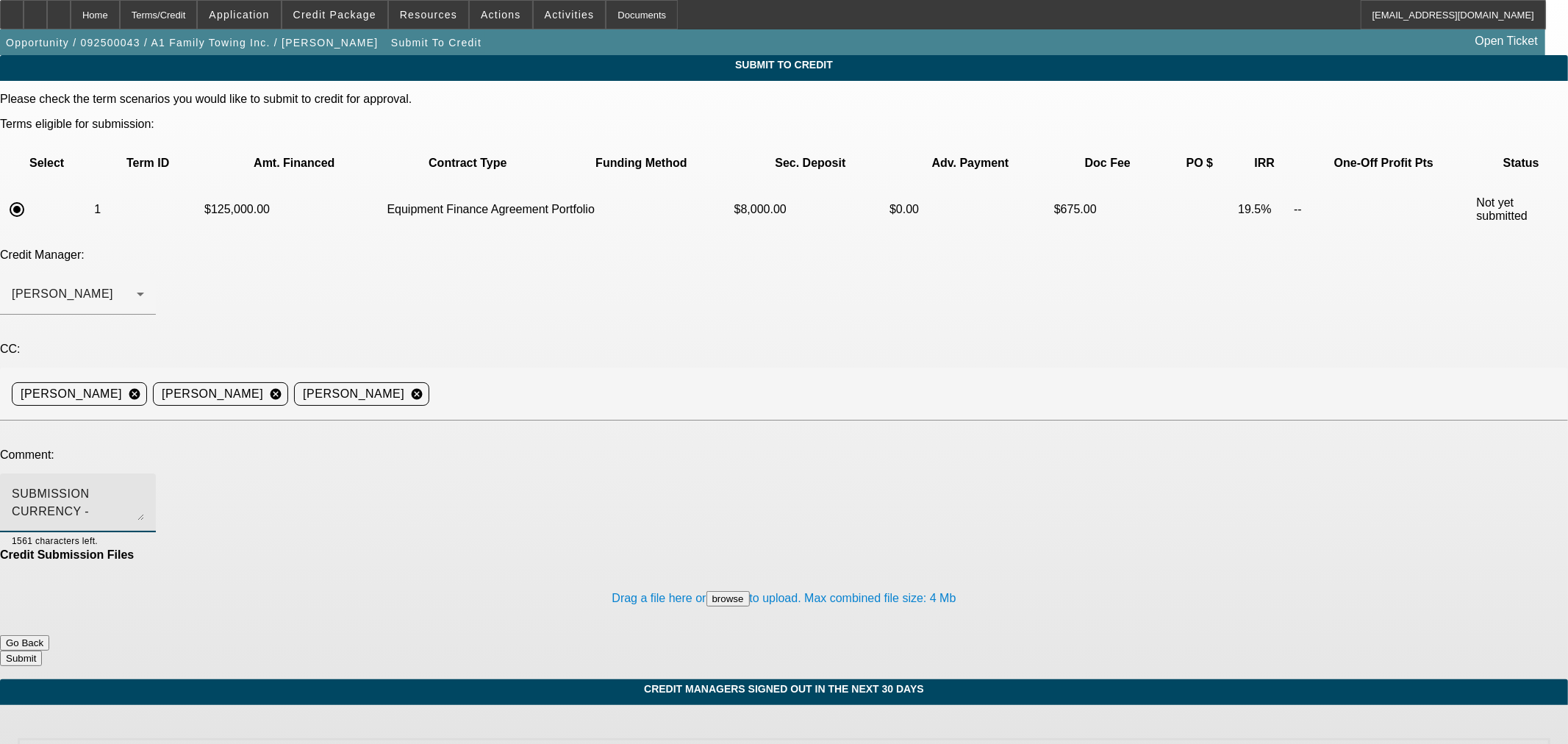
scroll to position [0, 0]
drag, startPoint x: 670, startPoint y: 359, endPoint x: 712, endPoint y: 351, distance: 42.8
click at [144, 486] on textarea "BUYSIDE SUBMISSION CURRENCY - Sam, please review this auction purchase. Couple …" at bounding box center [78, 503] width 133 height 36
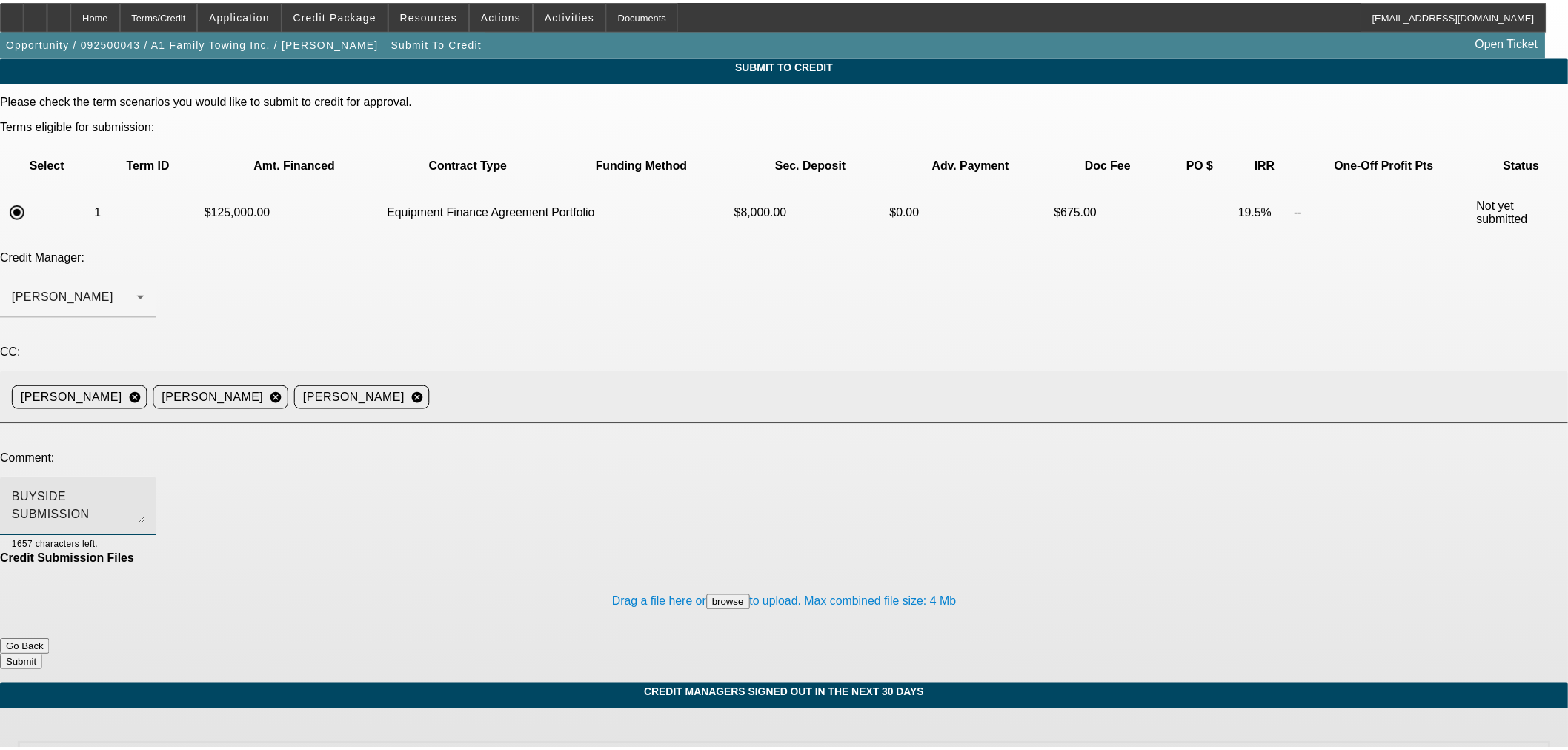
scroll to position [15, 0]
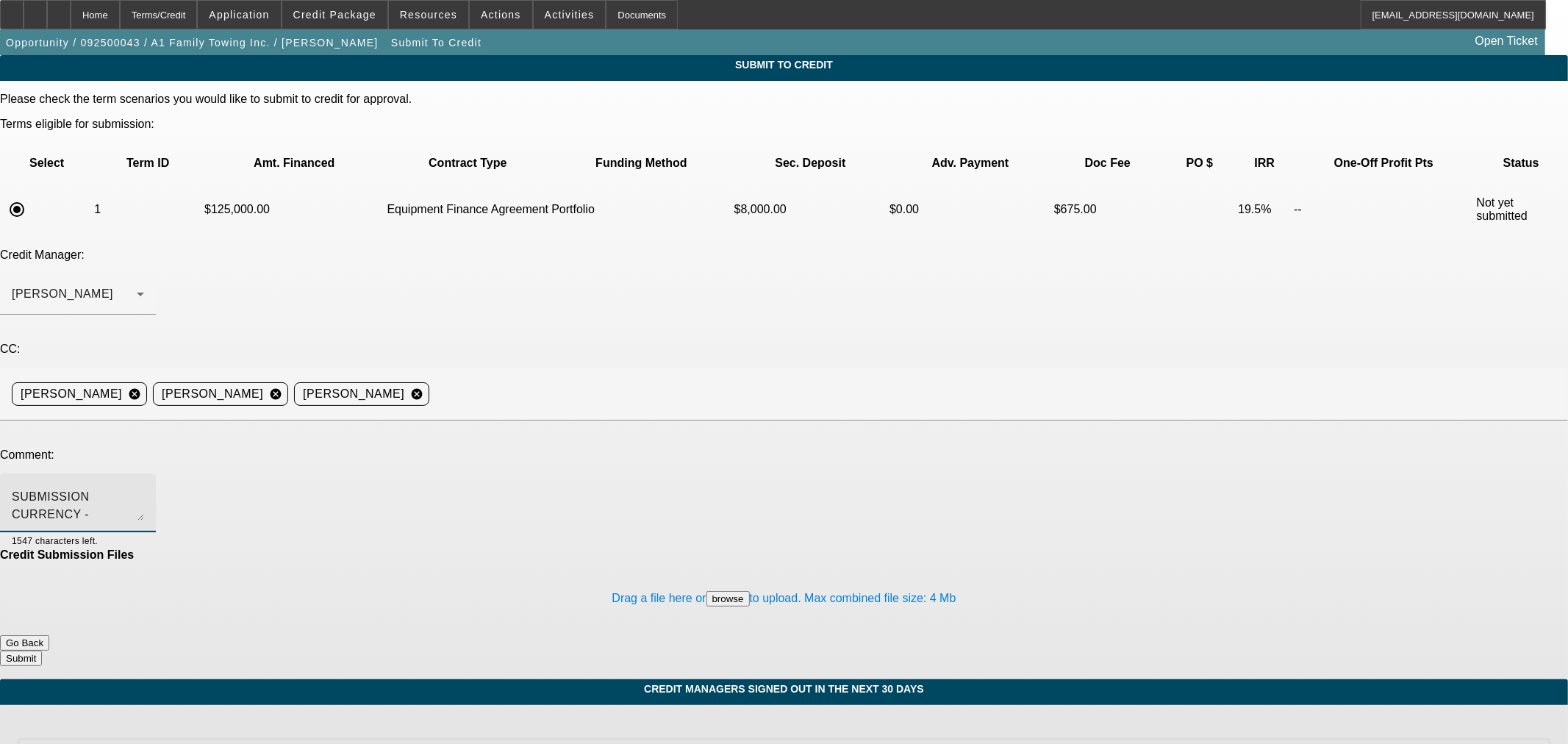
type textarea "BUYSIDE SUBMISSION CURRENCY - Sam, please review this auction purchase. Couple …"
click at [42, 651] on button "Submit" at bounding box center [20, 658] width 42 height 15
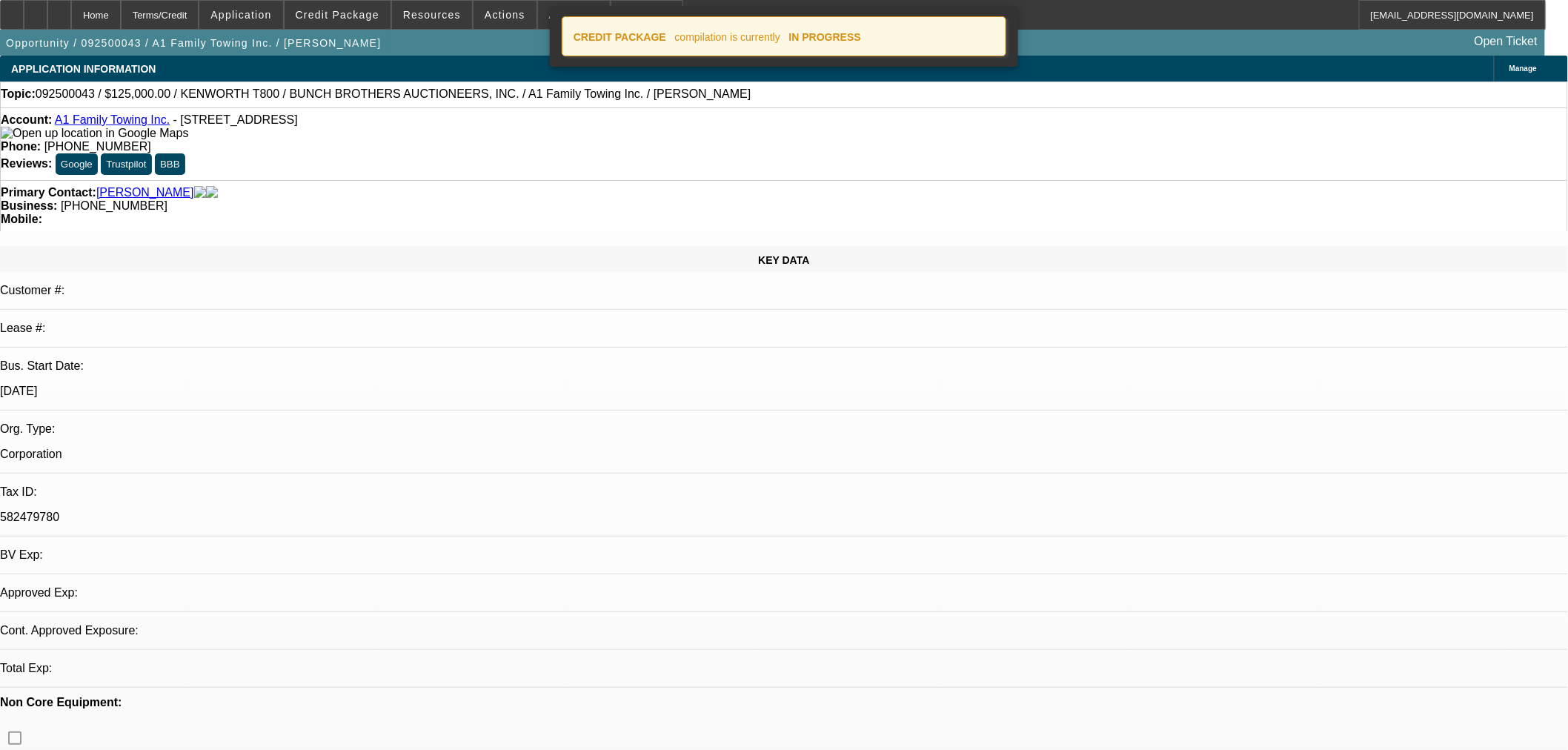
select select "0"
select select "2"
select select "0"
select select "6"
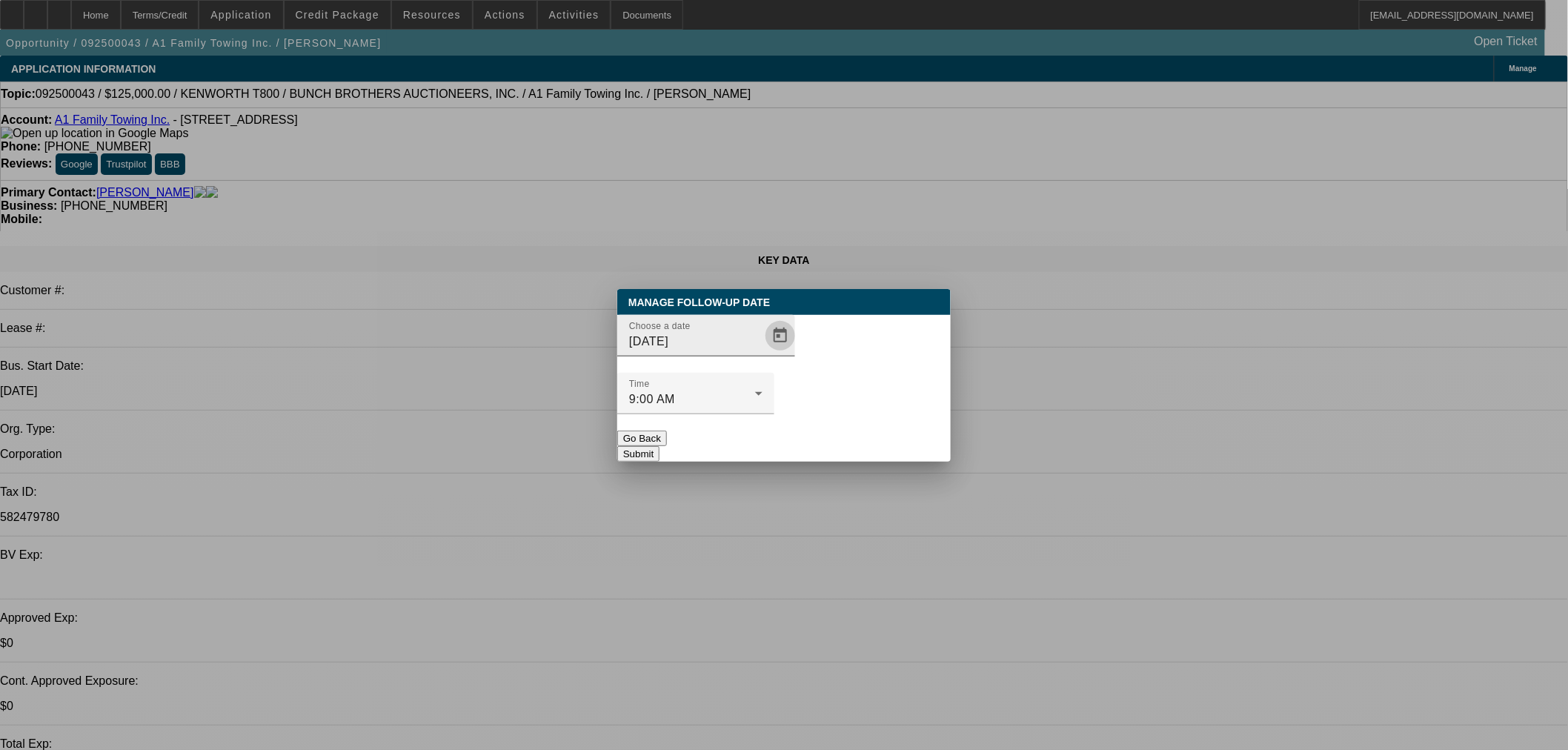
click at [763, 354] on span "Open calendar" at bounding box center [780, 335] width 36 height 36
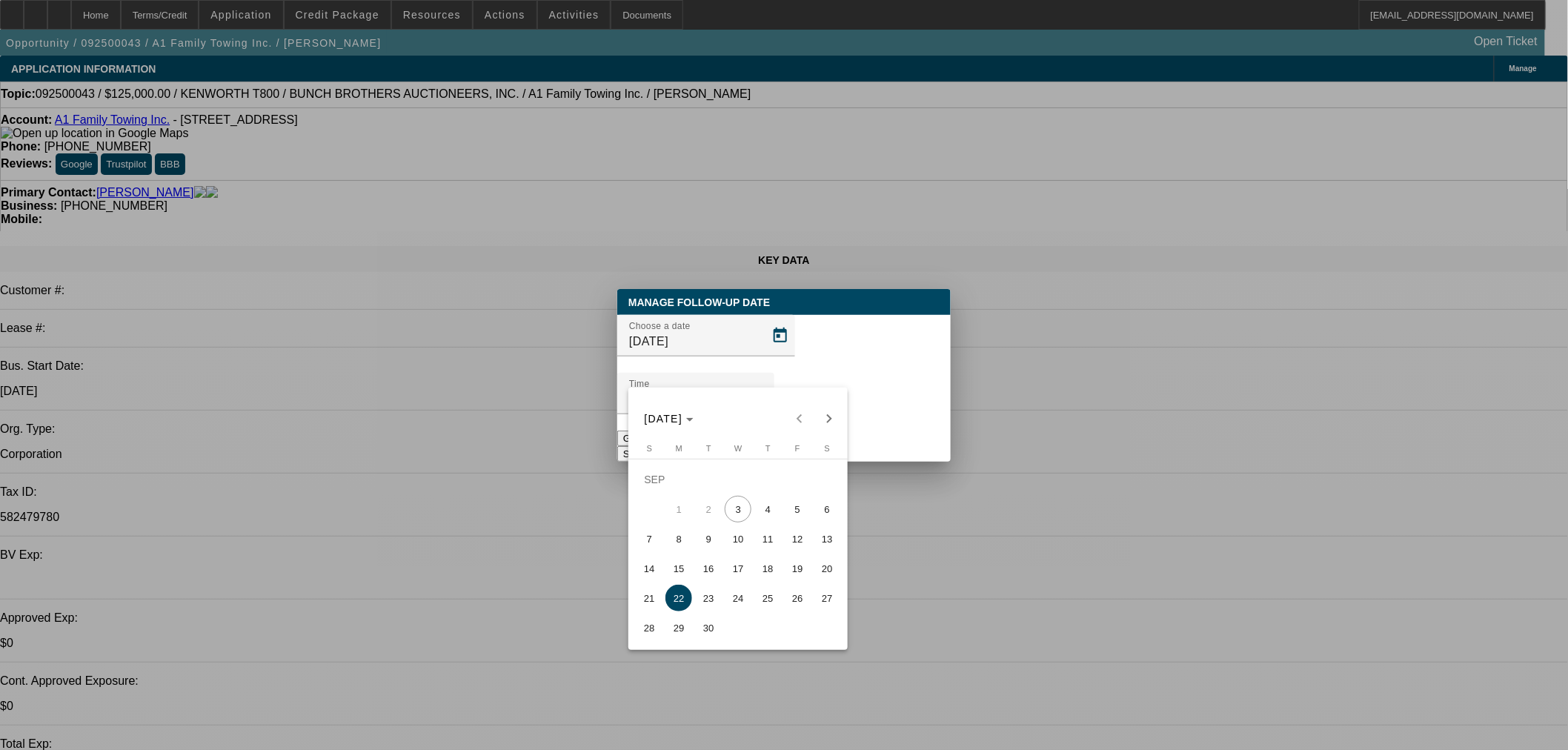
click at [764, 512] on span "4" at bounding box center [767, 509] width 27 height 27
type input "9/4/2025"
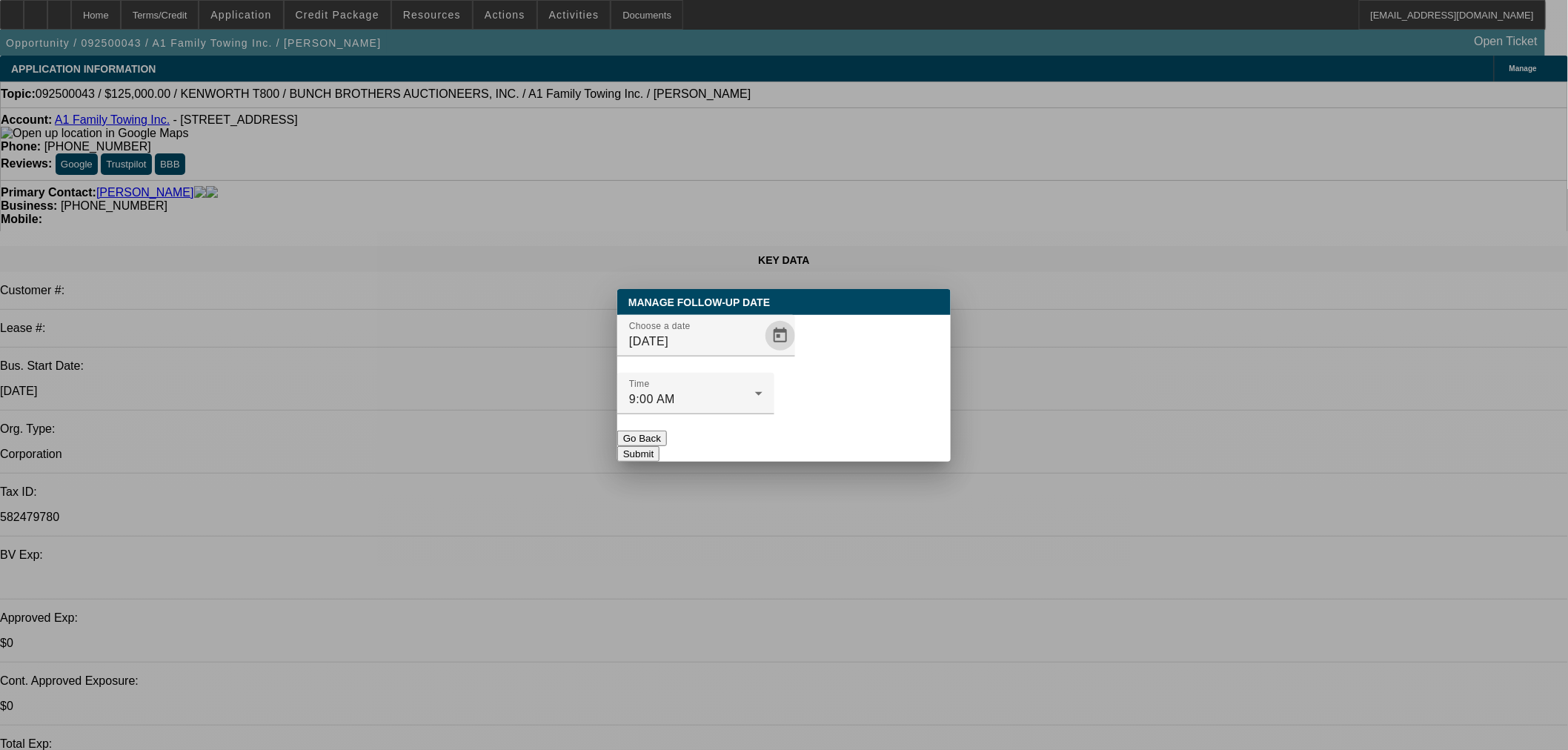
click at [660, 446] on button "Submit" at bounding box center [638, 454] width 42 height 15
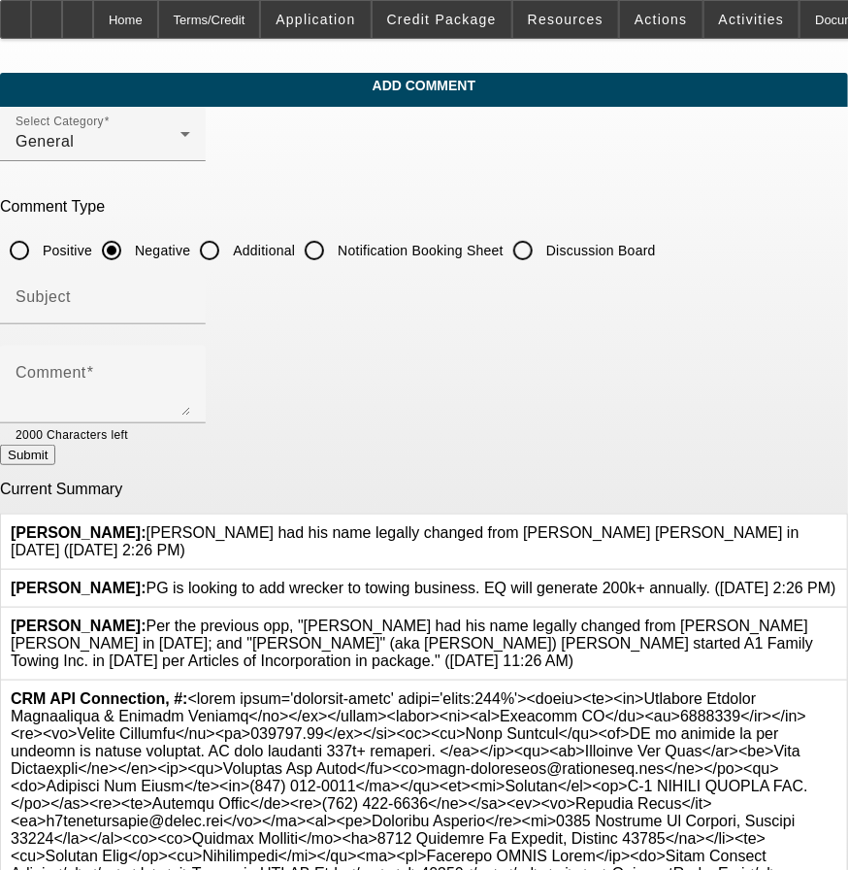
click at [838, 524] on icon at bounding box center [838, 524] width 0 height 0
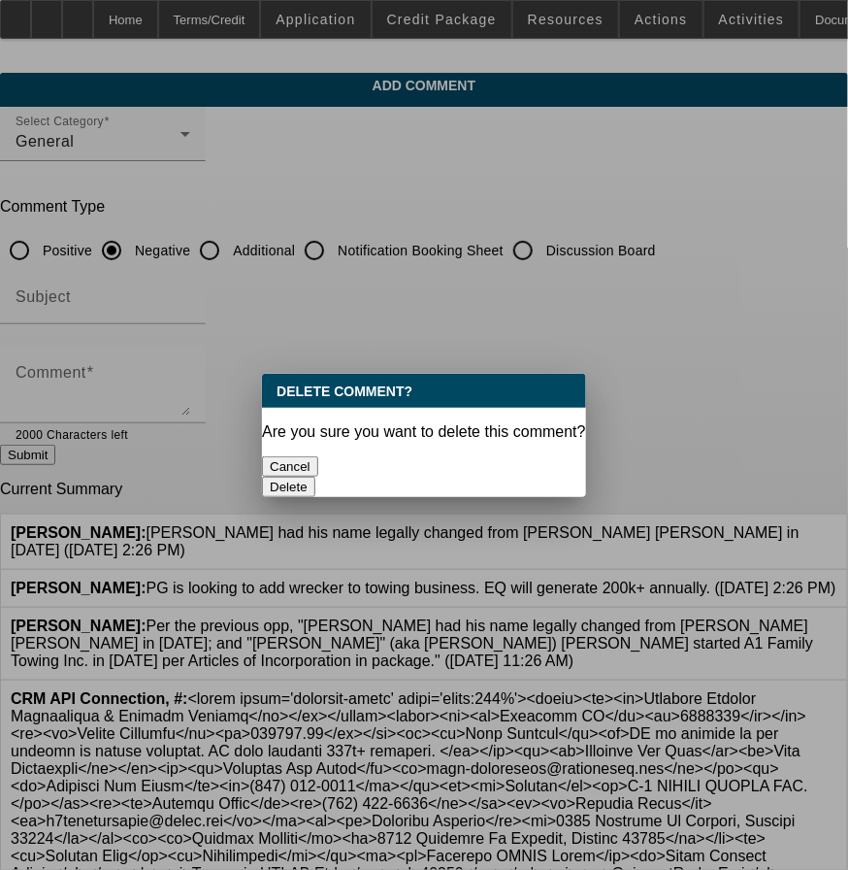
click at [315, 477] on button "Delete" at bounding box center [288, 487] width 53 height 20
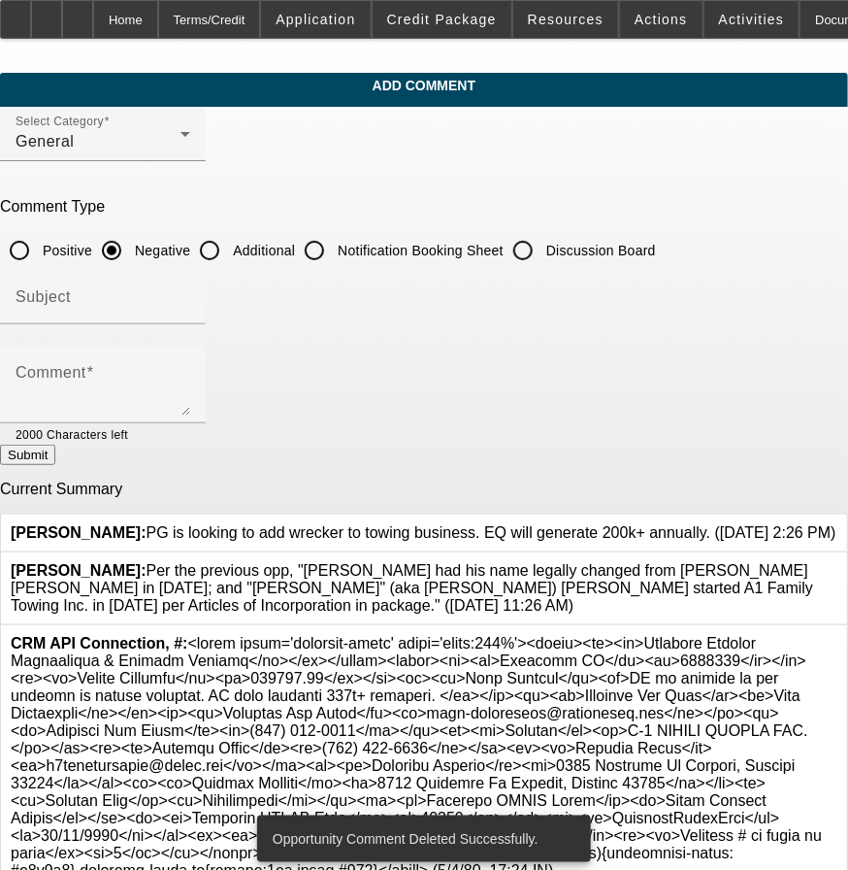
click at [229, 248] on input "Additional" at bounding box center [209, 250] width 39 height 39
radio input "true"
click at [190, 301] on input "Subject" at bounding box center [103, 304] width 175 height 23
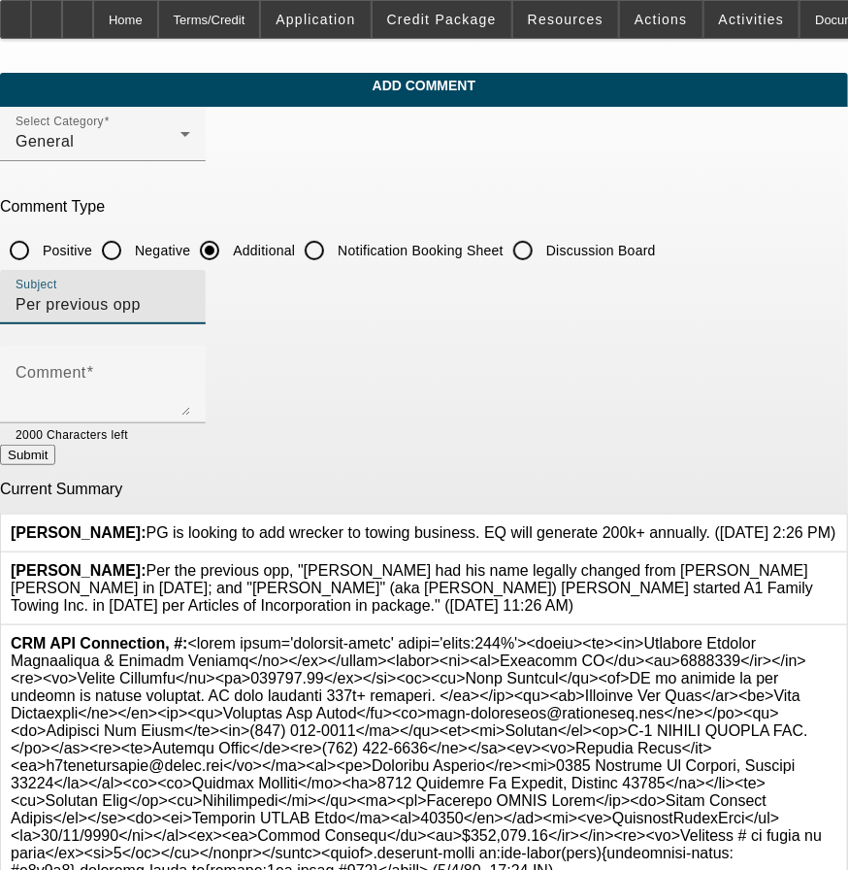
type input "Per previous opp"
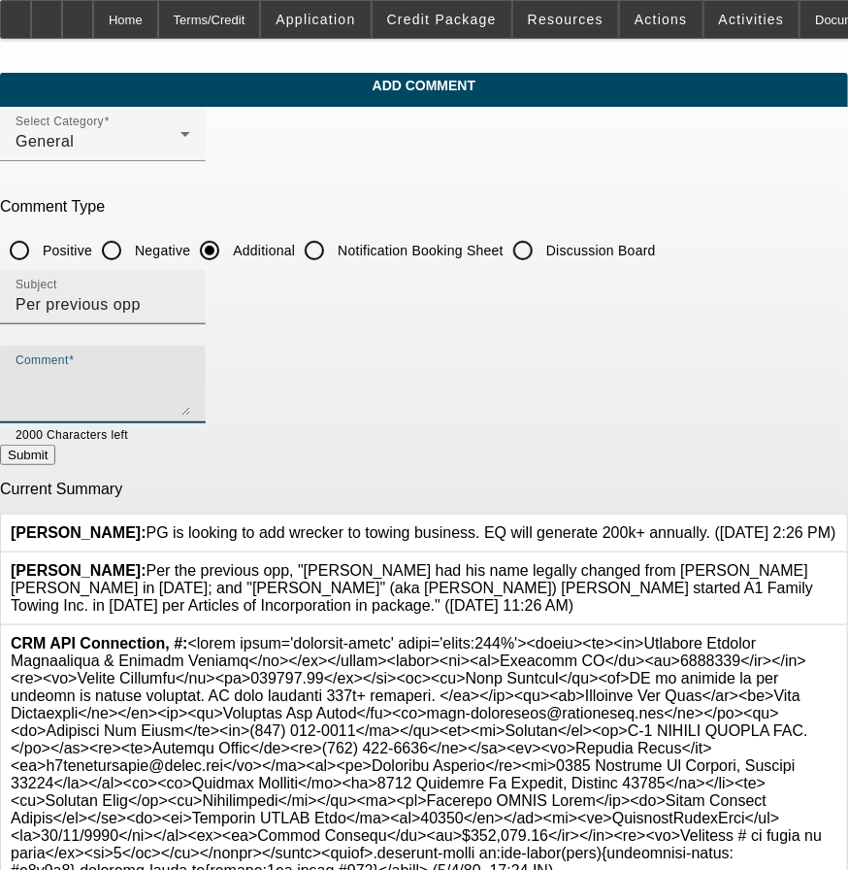
paste textarea "Shaun Chapman had his name legally changed from Ernest Anthony Chapman in March…"
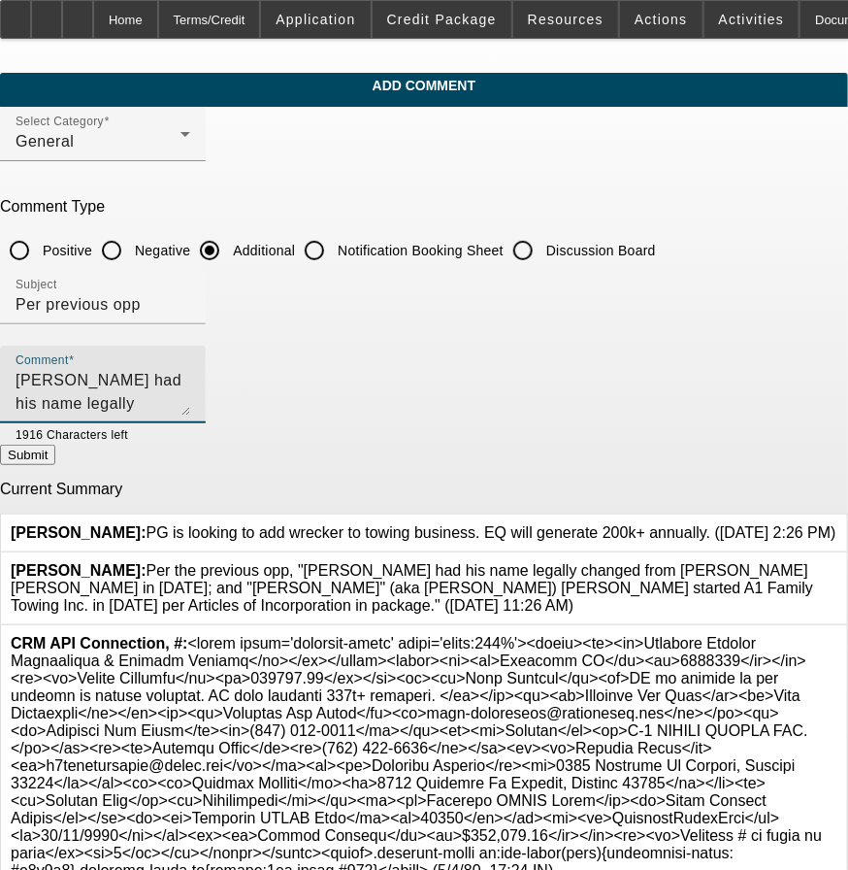
type textarea "Shaun Chapman had his name legally changed from Ernest Anthony Chapman in March…"
click at [55, 452] on button "Submit" at bounding box center [27, 455] width 55 height 20
radio input "true"
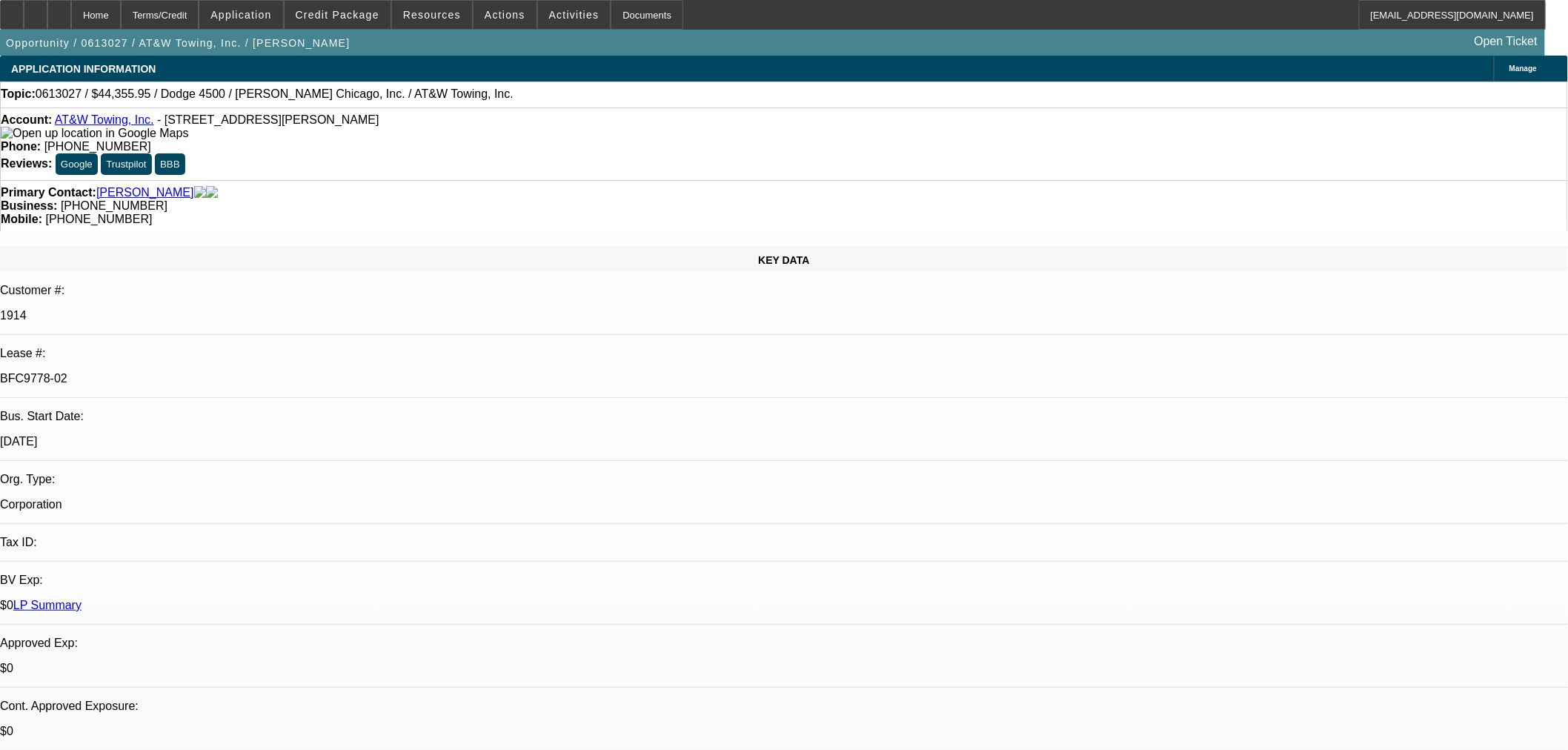
select select "0"
select select "6"
select select "0"
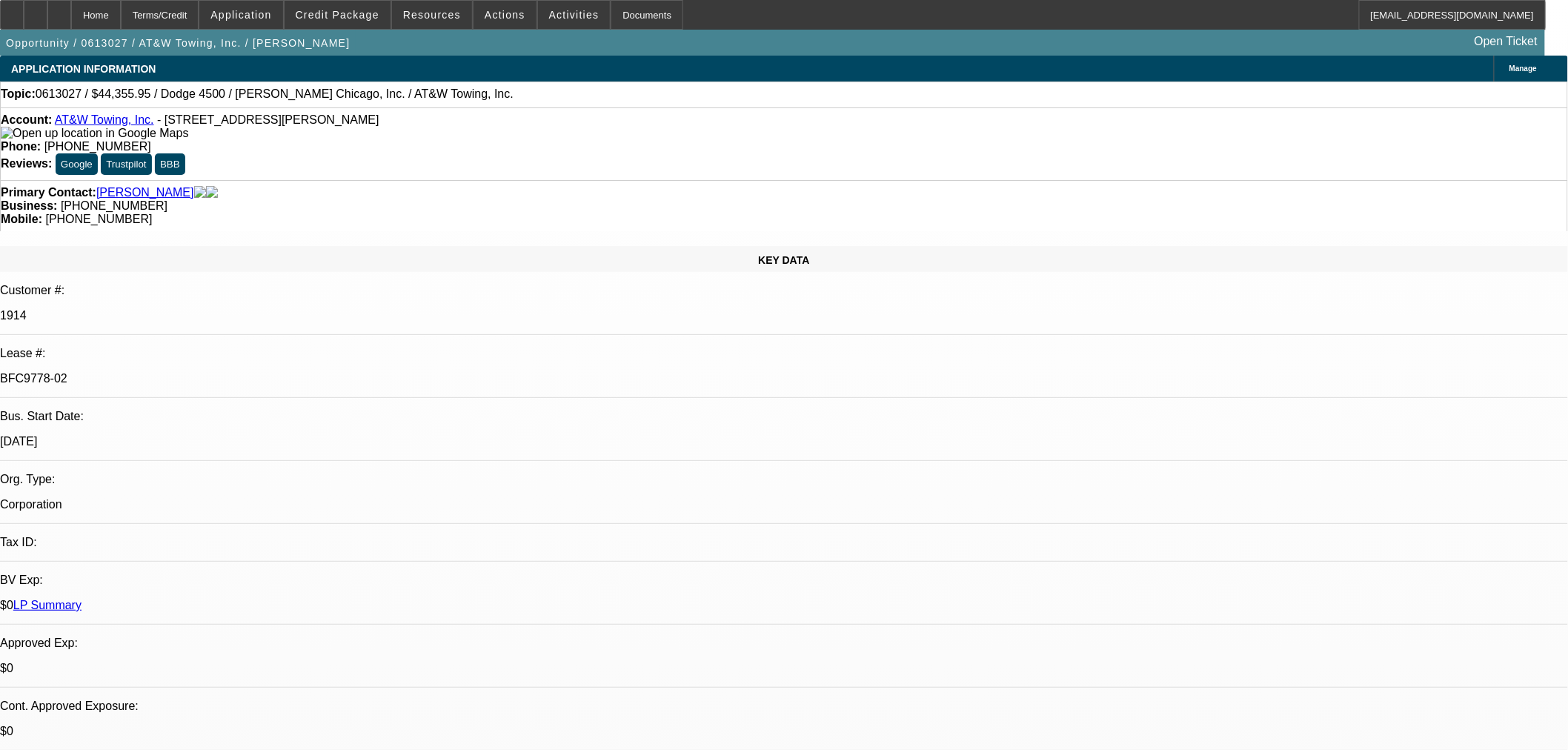
select select "0"
select select "6"
select select "0"
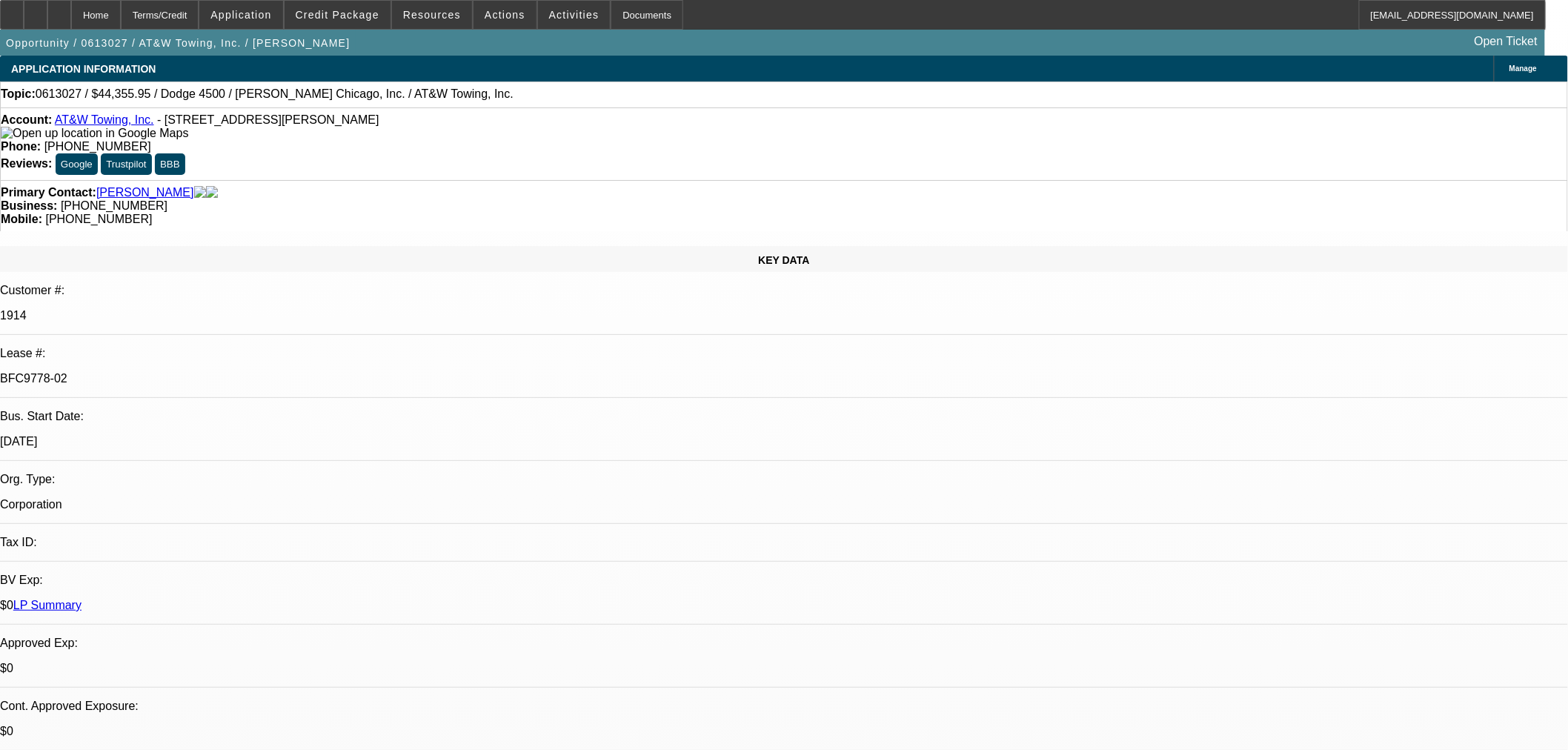
select select "0"
select select "6"
select select "0"
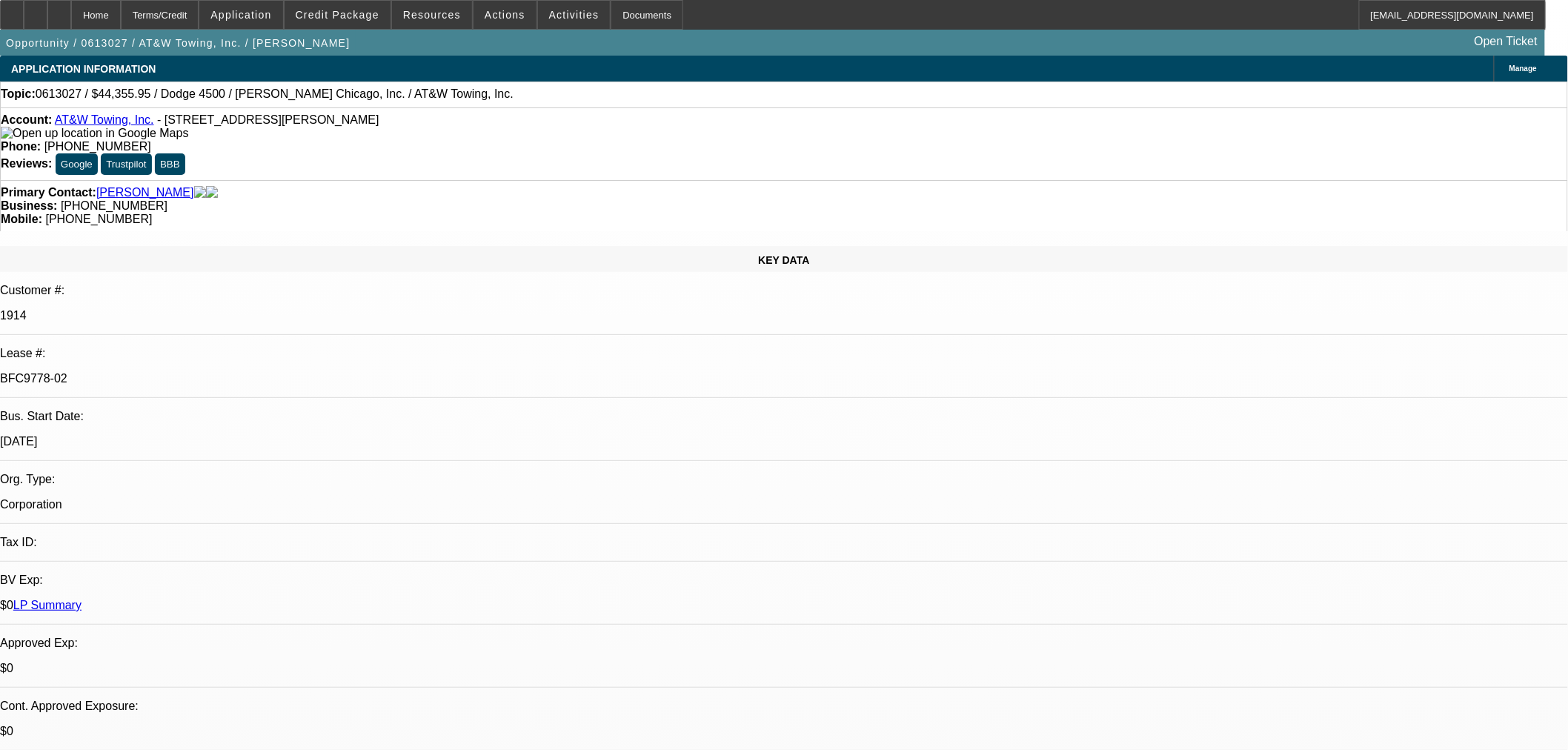
select select "6"
click at [366, 18] on span "Credit Package" at bounding box center [337, 15] width 84 height 12
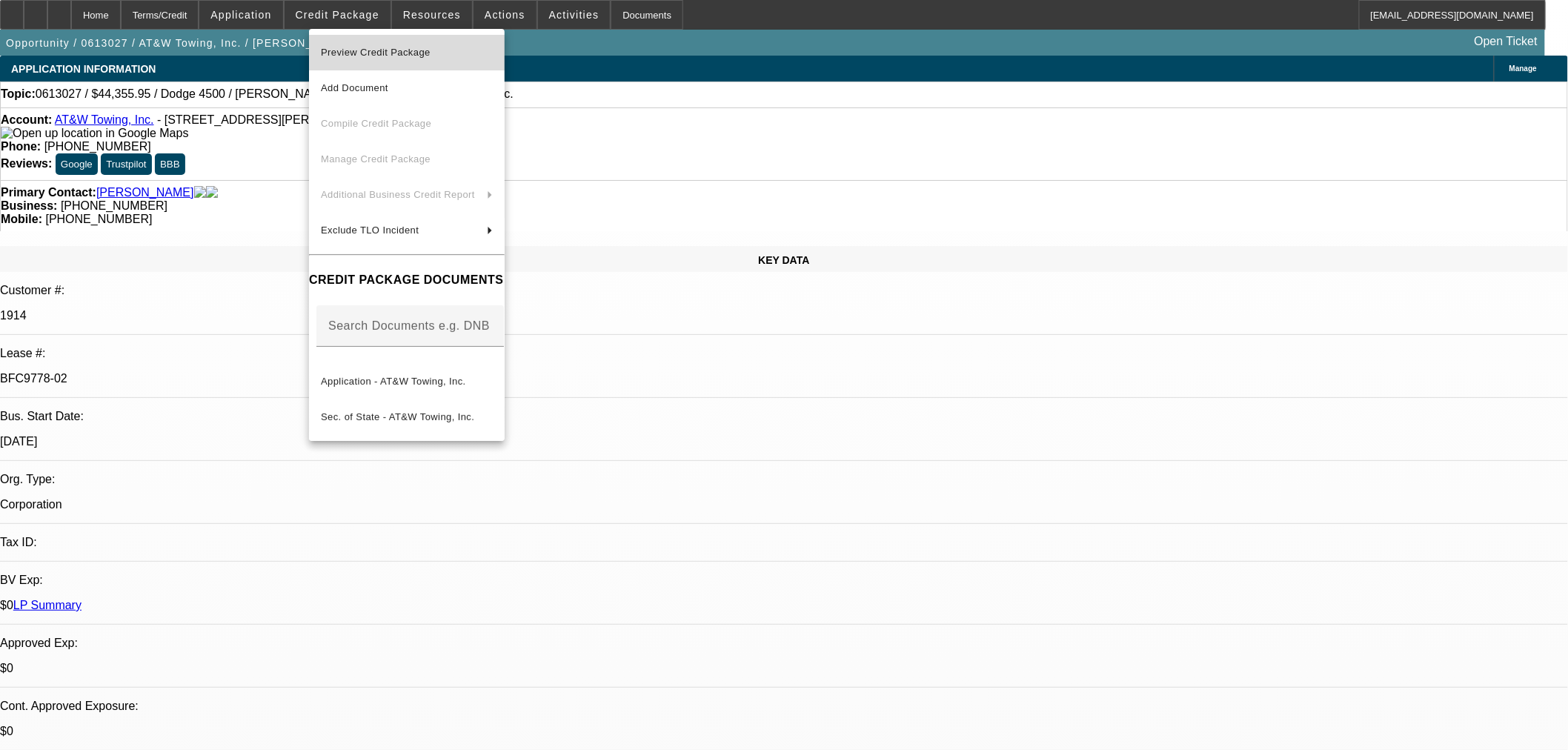
click at [374, 47] on span "Preview Credit Package" at bounding box center [376, 52] width 110 height 11
